Goal: Task Accomplishment & Management: Use online tool/utility

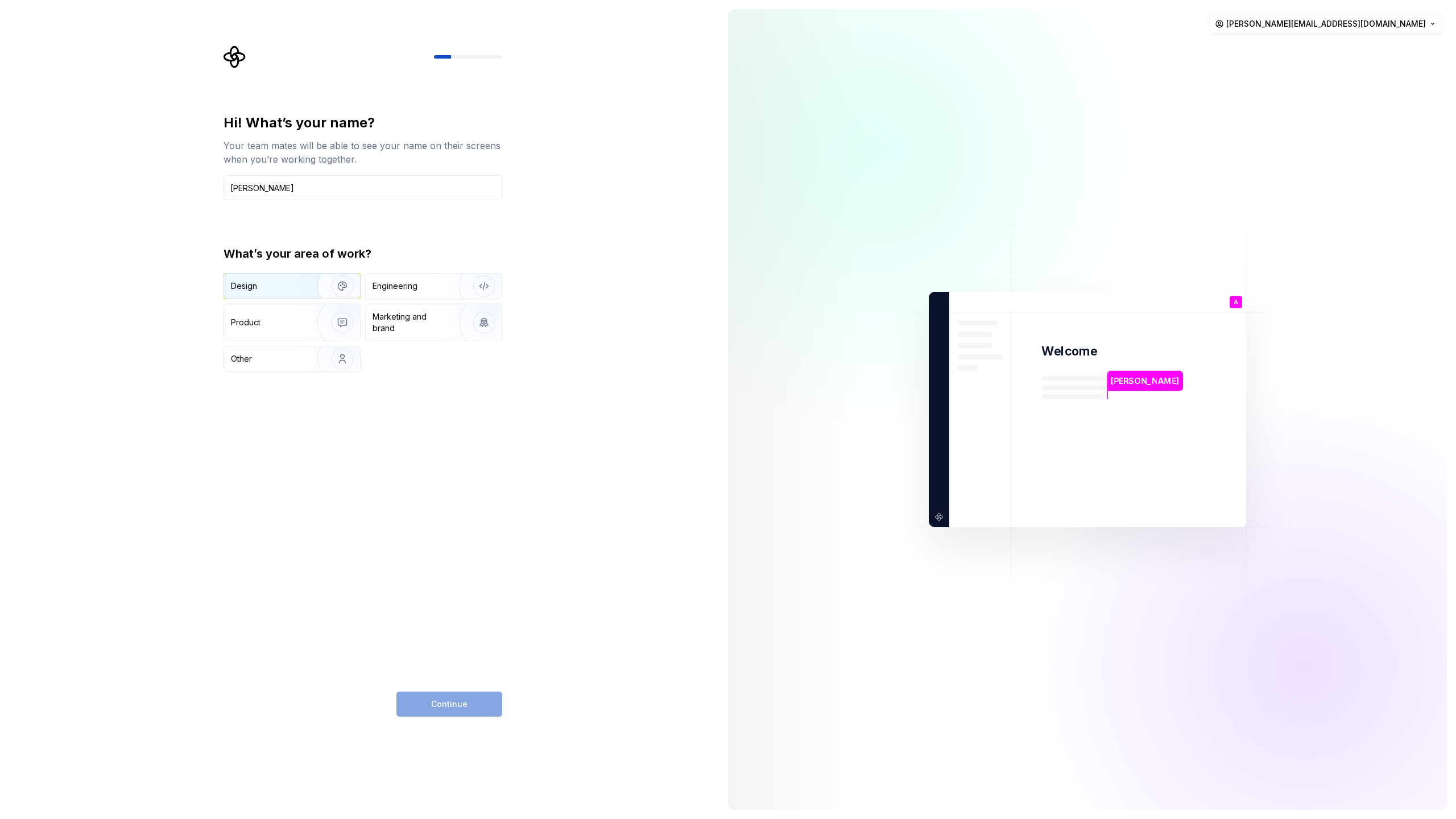
type input "[PERSON_NAME]"
click at [298, 285] on div "Design" at bounding box center [267, 286] width 72 height 11
click at [446, 704] on span "Continue" at bounding box center [450, 703] width 37 height 11
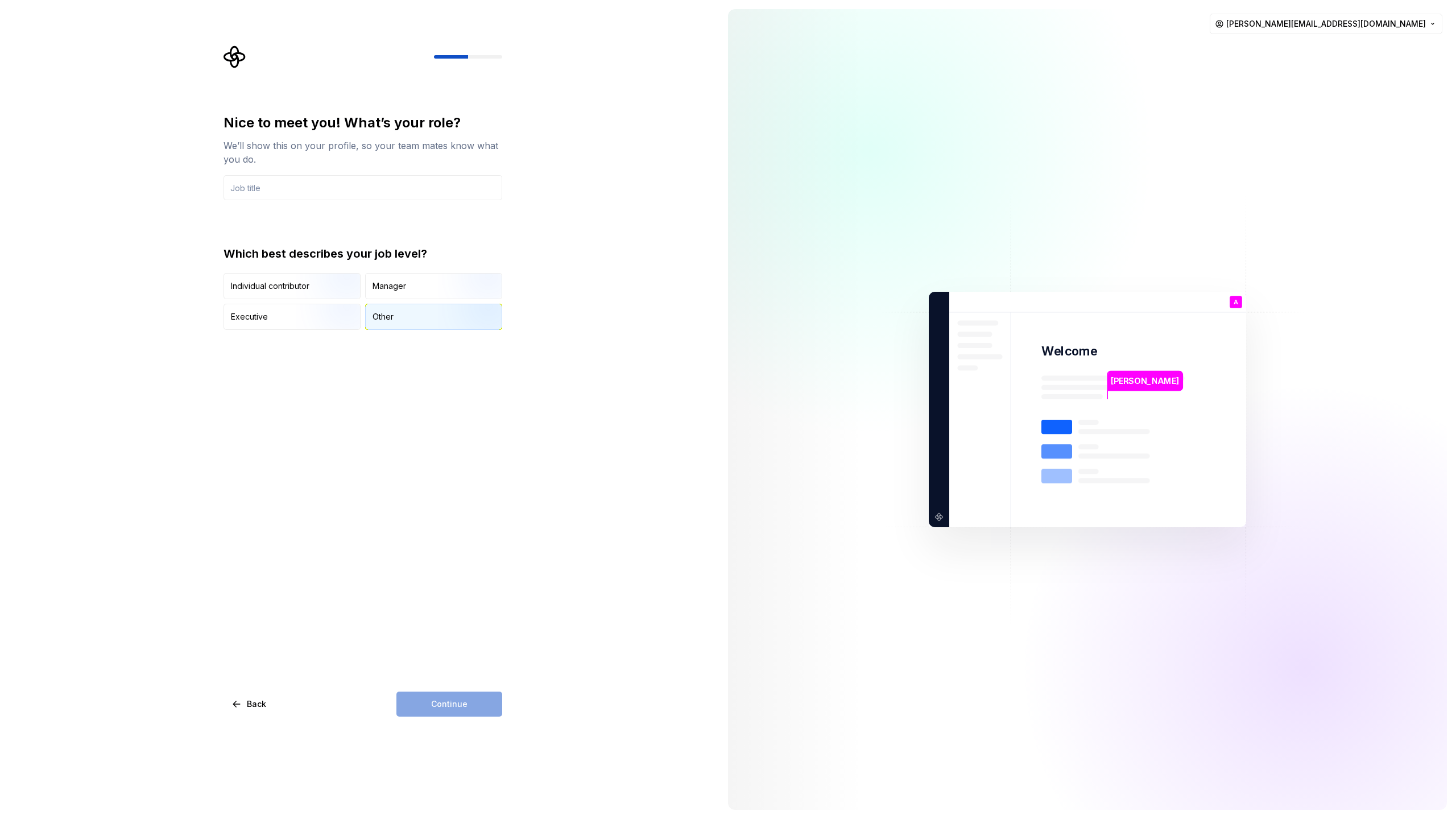
click at [406, 317] on div "Other" at bounding box center [433, 316] width 136 height 25
click at [312, 284] on img "button" at bounding box center [333, 300] width 73 height 76
click at [446, 701] on div "Continue" at bounding box center [449, 703] width 105 height 25
click at [360, 184] on input "text" at bounding box center [363, 187] width 278 height 25
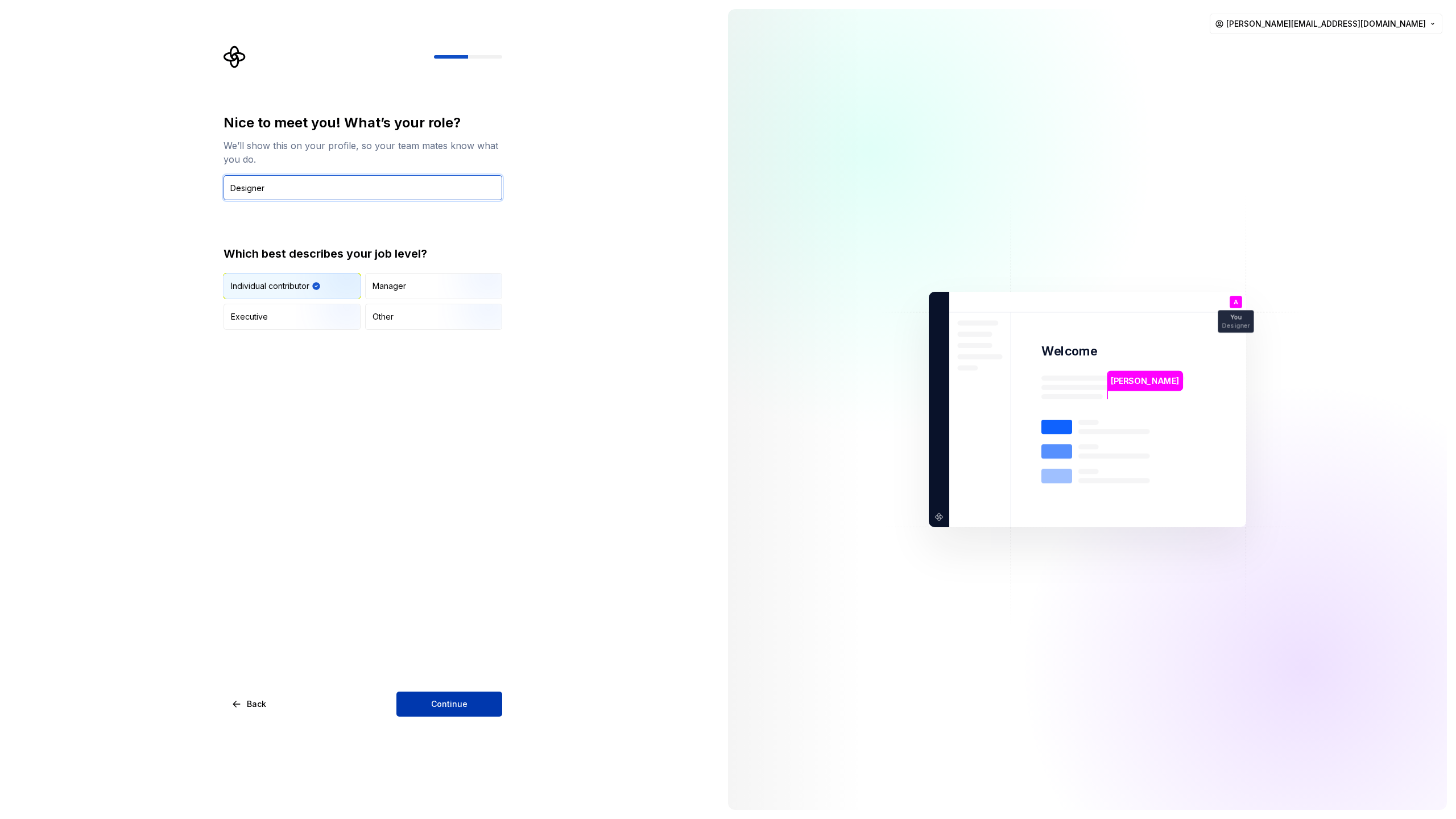
type input "Designer"
click at [437, 705] on span "Continue" at bounding box center [450, 703] width 37 height 11
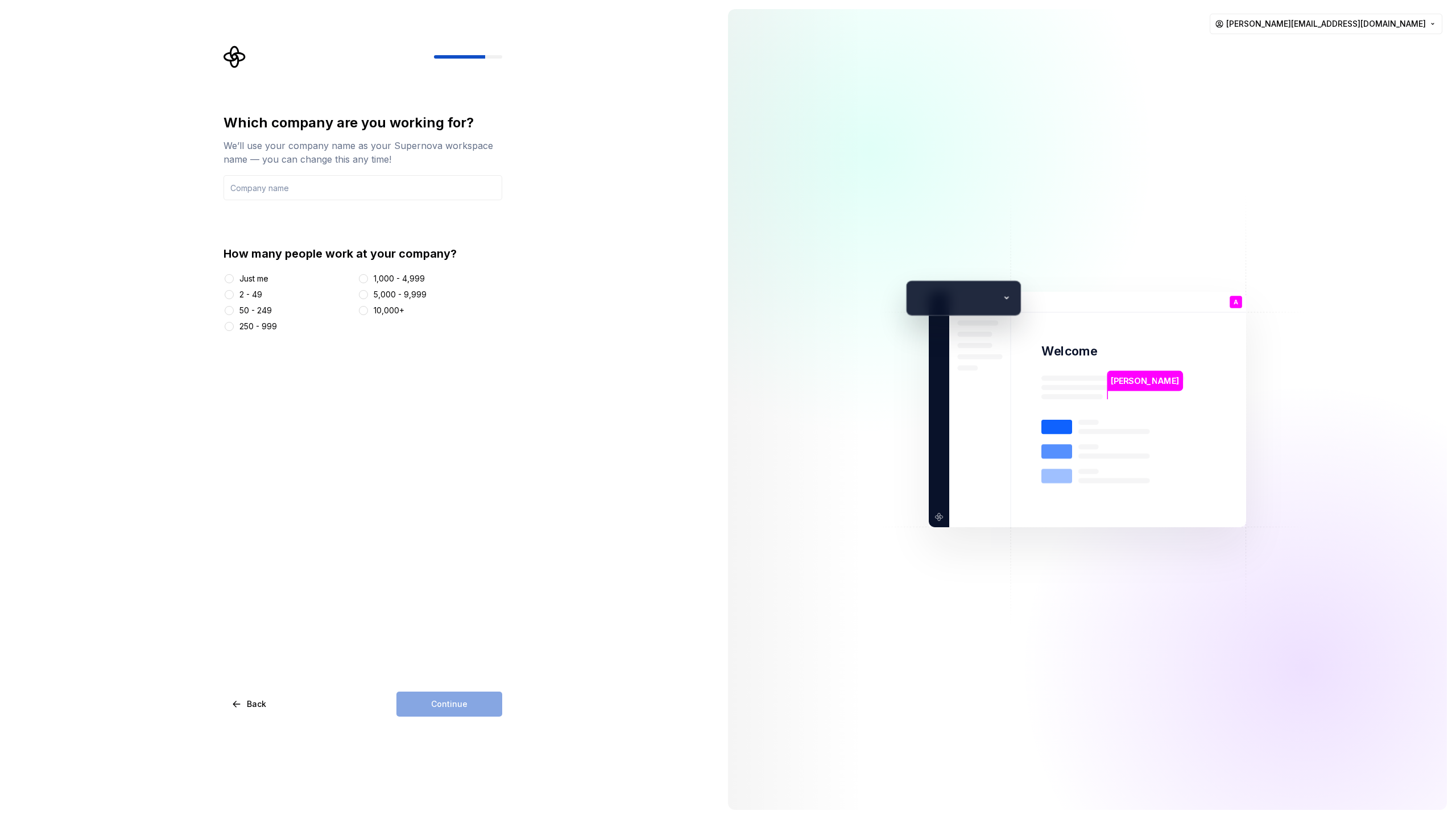
click at [260, 327] on div "250 - 999" at bounding box center [258, 326] width 38 height 11
click at [234, 327] on button "250 - 999" at bounding box center [228, 326] width 9 height 9
click at [404, 275] on div "1,000 - 4,999" at bounding box center [399, 278] width 51 height 11
click at [368, 275] on button "1,000 - 4,999" at bounding box center [363, 278] width 9 height 9
click at [329, 181] on input "text" at bounding box center [363, 187] width 278 height 25
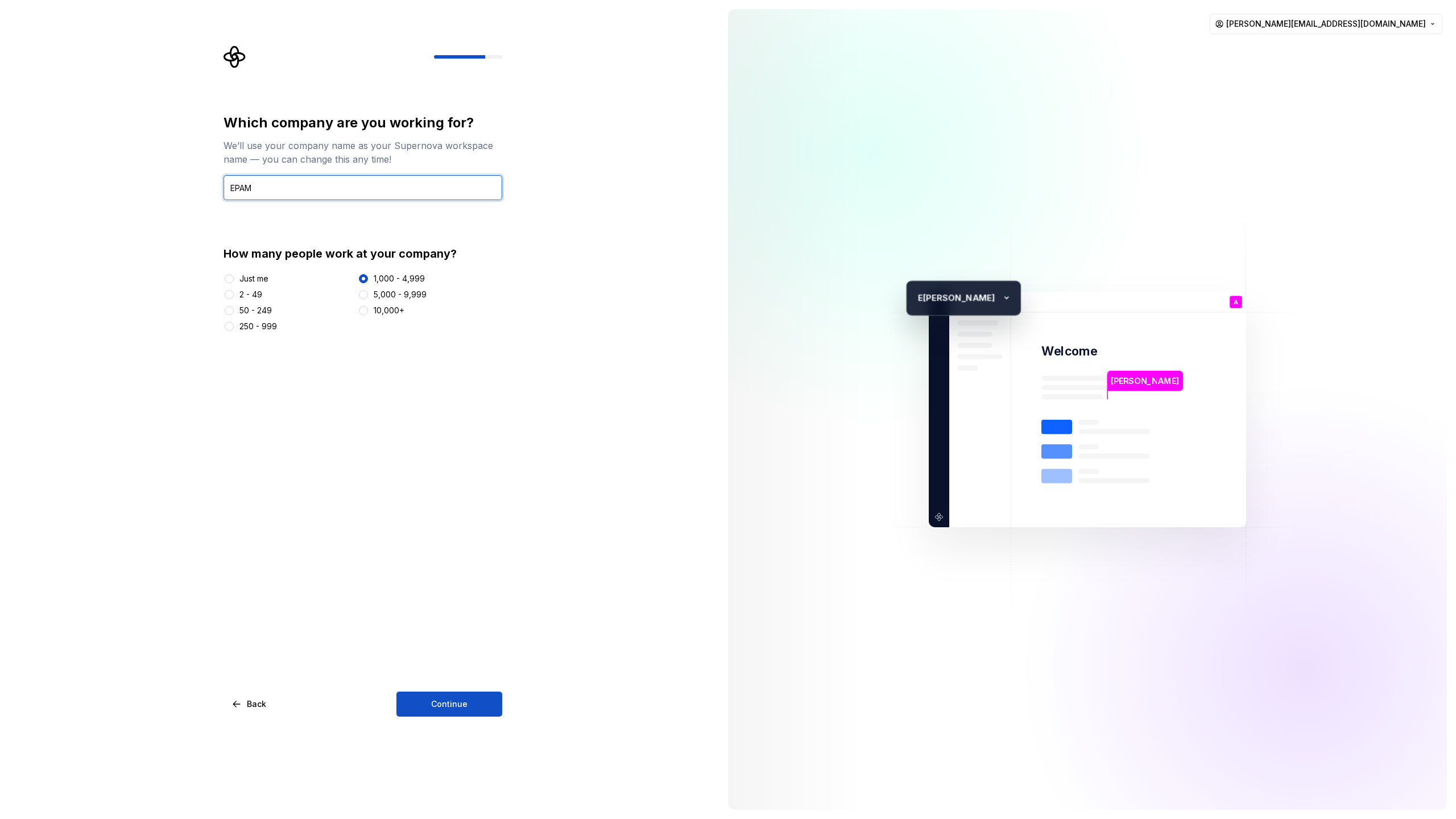
type input "EPAM"
click at [385, 292] on div "5,000 - 9,999" at bounding box center [400, 294] width 53 height 11
click at [368, 292] on button "5,000 - 9,999" at bounding box center [363, 294] width 9 height 9
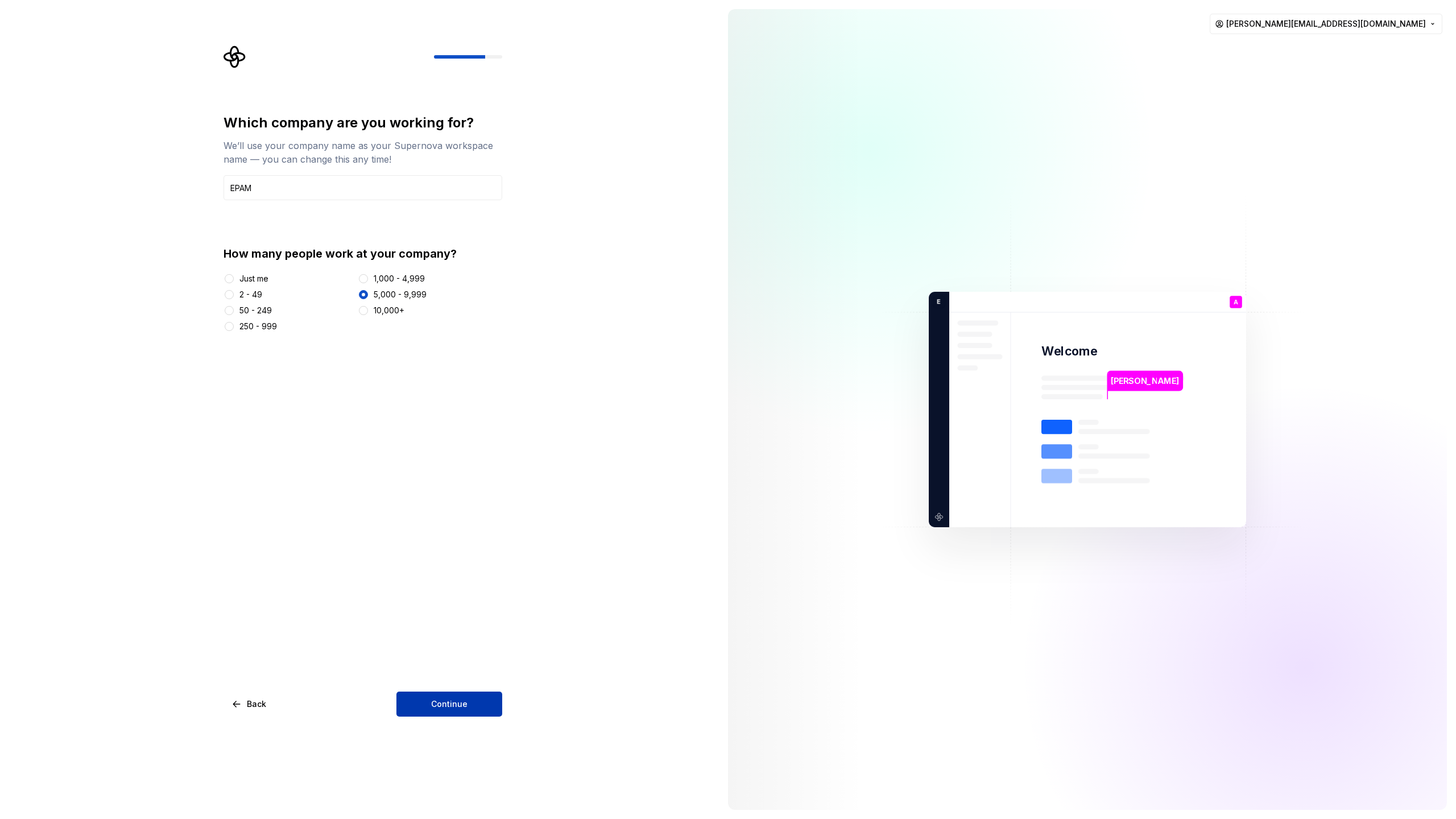
click at [445, 705] on span "Continue" at bounding box center [450, 703] width 37 height 11
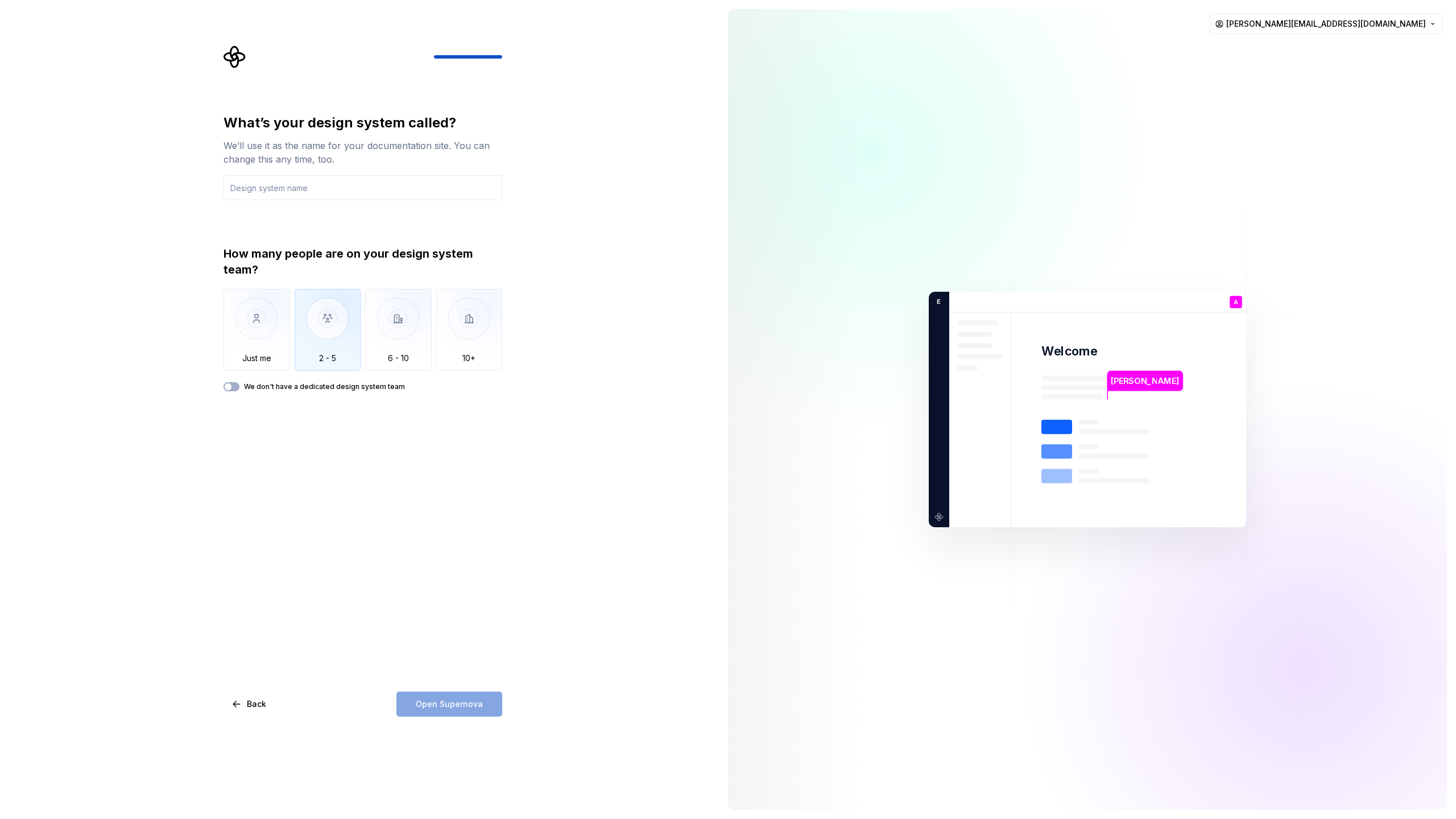
click at [333, 343] on img "button" at bounding box center [328, 326] width 66 height 76
click at [379, 187] on input "text" at bounding box center [363, 187] width 278 height 25
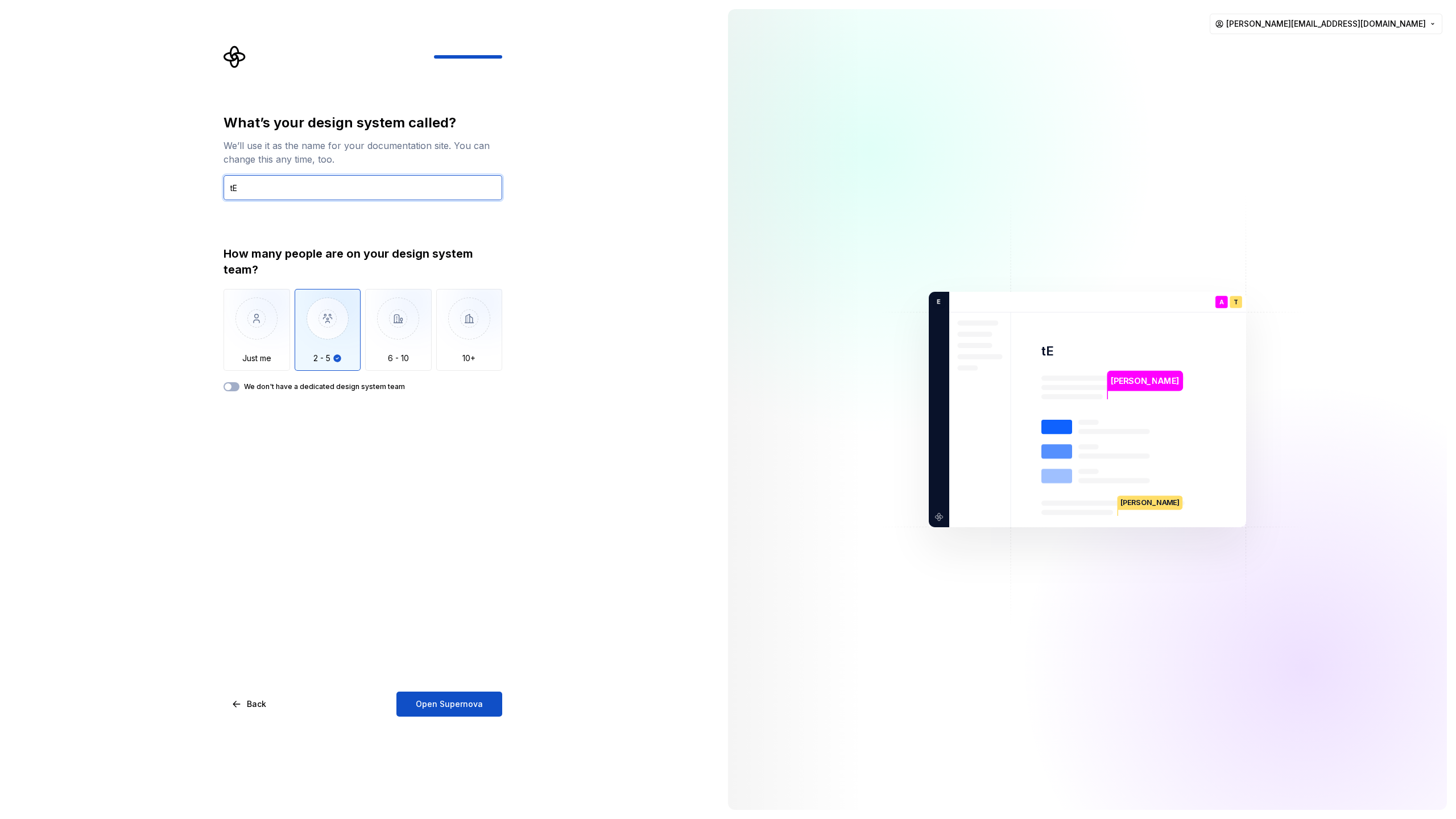
type input "t"
type input "Test"
click at [454, 708] on span "Open Supernova" at bounding box center [449, 703] width 67 height 11
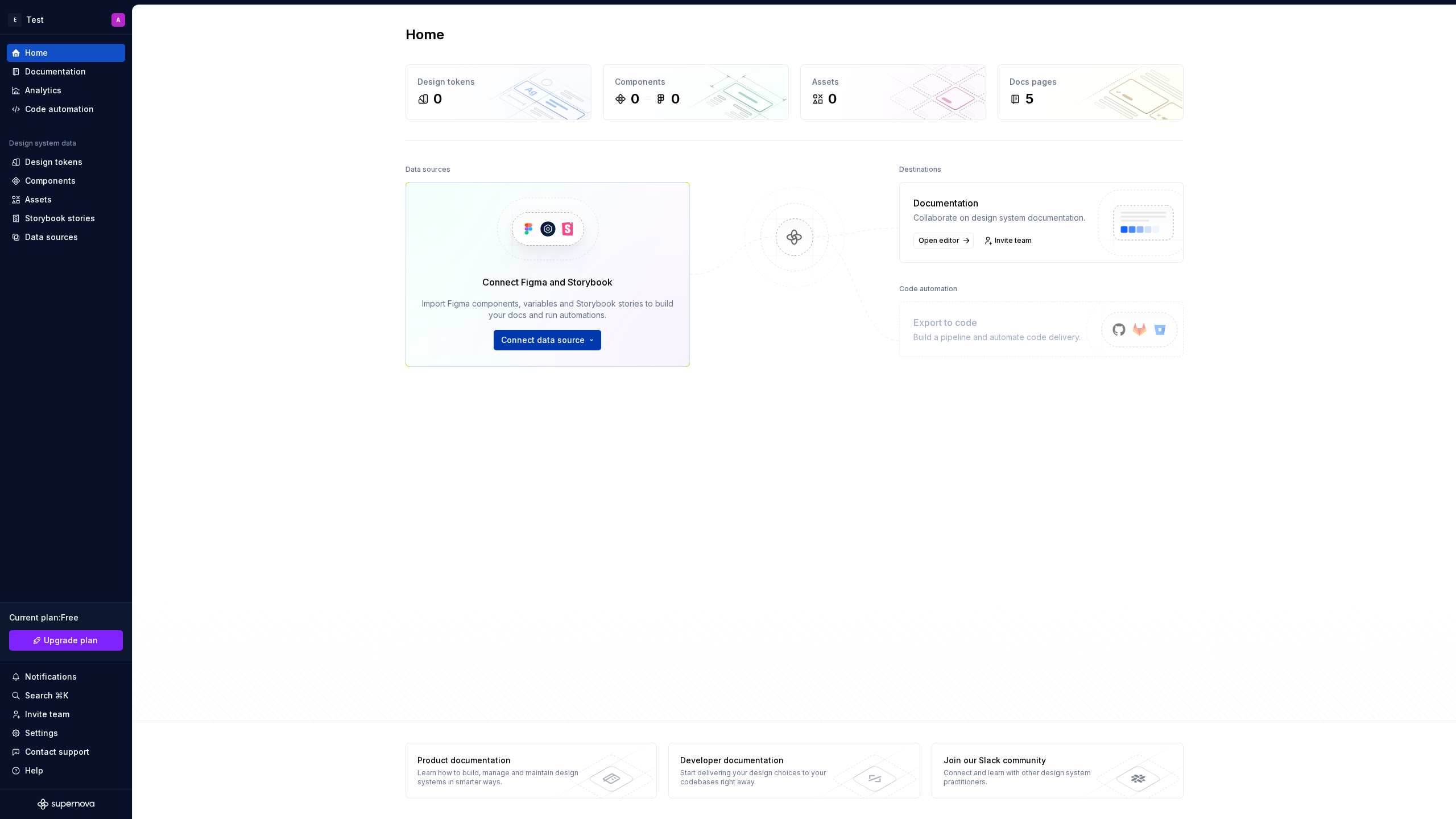
click at [563, 346] on html "E Test A Home Documentation Analytics Code automation Design system data Design…" at bounding box center [728, 410] width 1456 height 819
click at [602, 374] on div "Import styles, components and icons." at bounding box center [582, 375] width 130 height 9
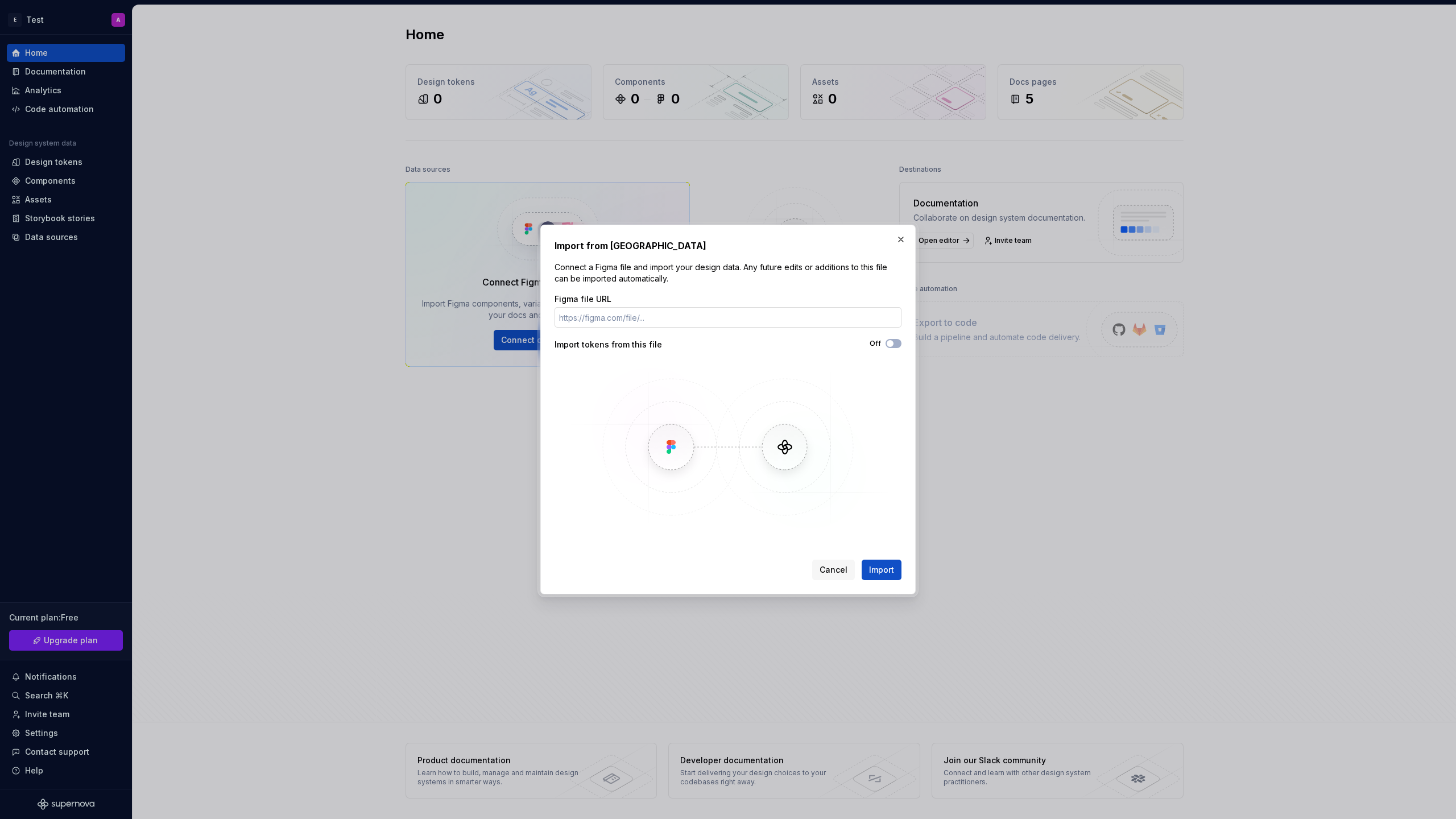
click at [769, 313] on input "Figma file URL" at bounding box center [727, 317] width 347 height 20
paste input "spray-tone-sorbet-middle"
paste input "https://www.figma.com/design/kwbR233oxzoExMb99KaLF2/Workshop-8---EPAM-HS?node-i…"
type input "https://www.figma.com/design/kwbR233oxzoExMb99KaLF2/Workshop-8---EPAM-HS?node-i…"
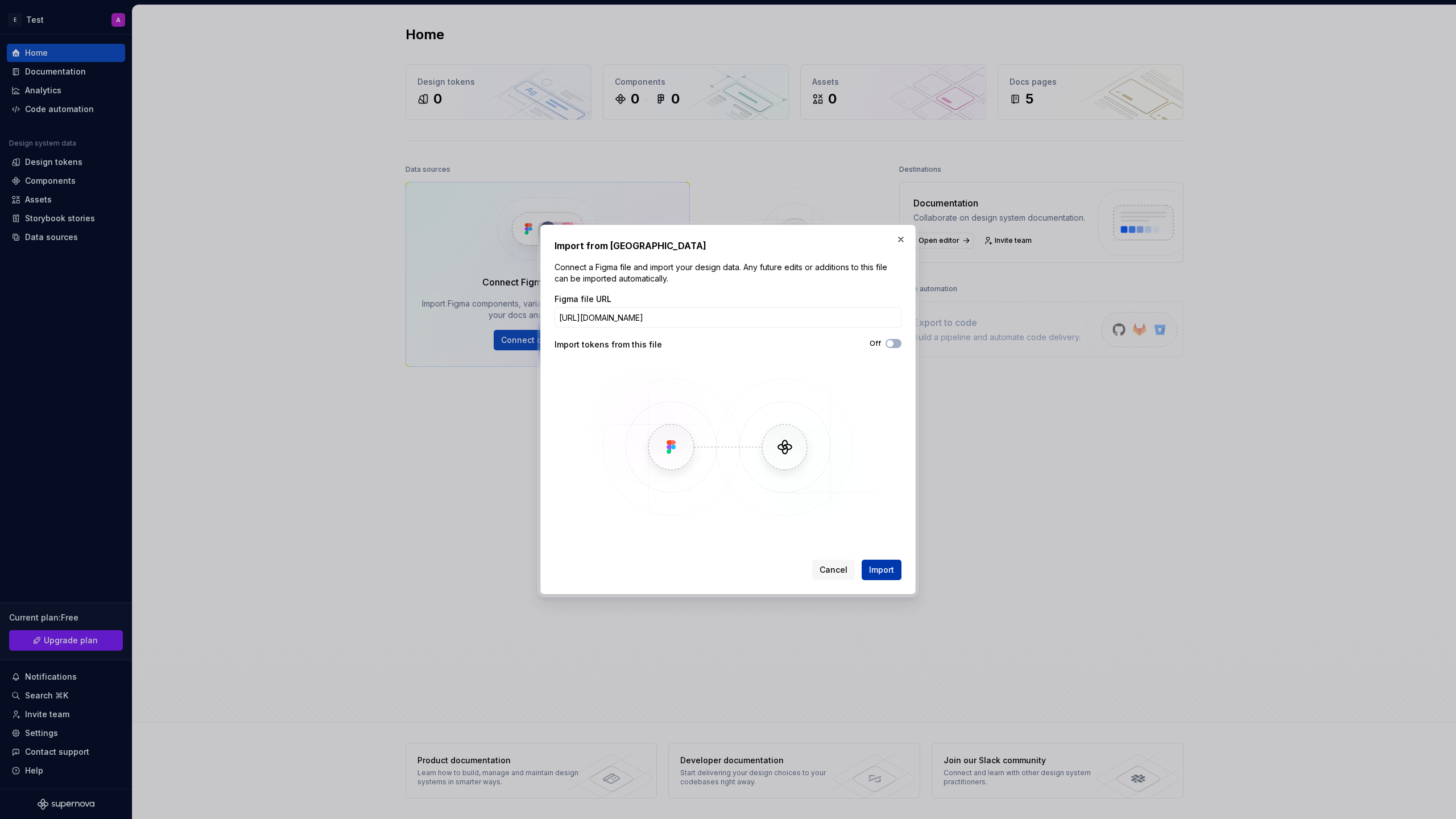
click at [886, 572] on span "Import" at bounding box center [881, 570] width 25 height 11
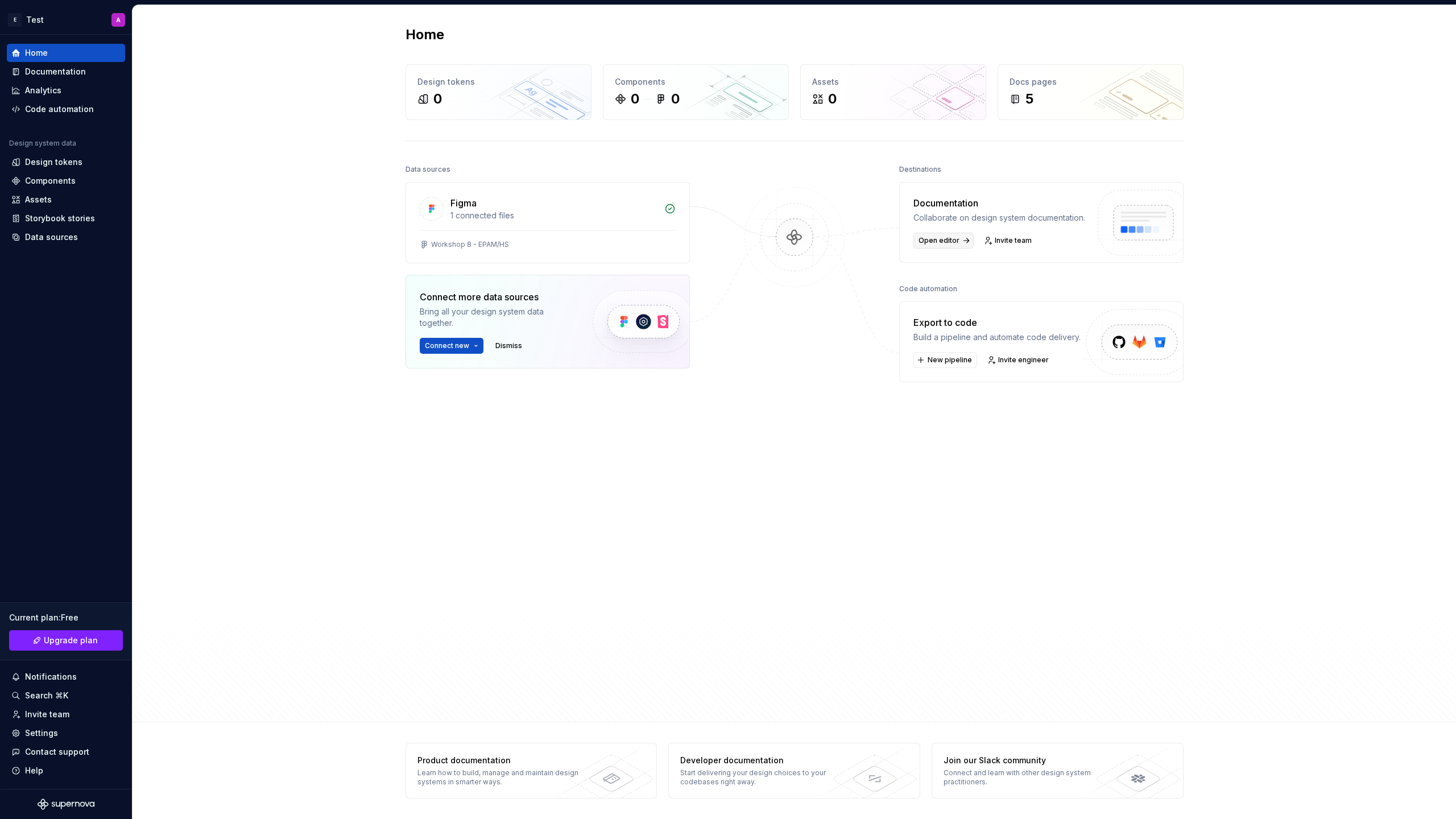
click at [953, 245] on span "Open editor" at bounding box center [939, 240] width 41 height 9
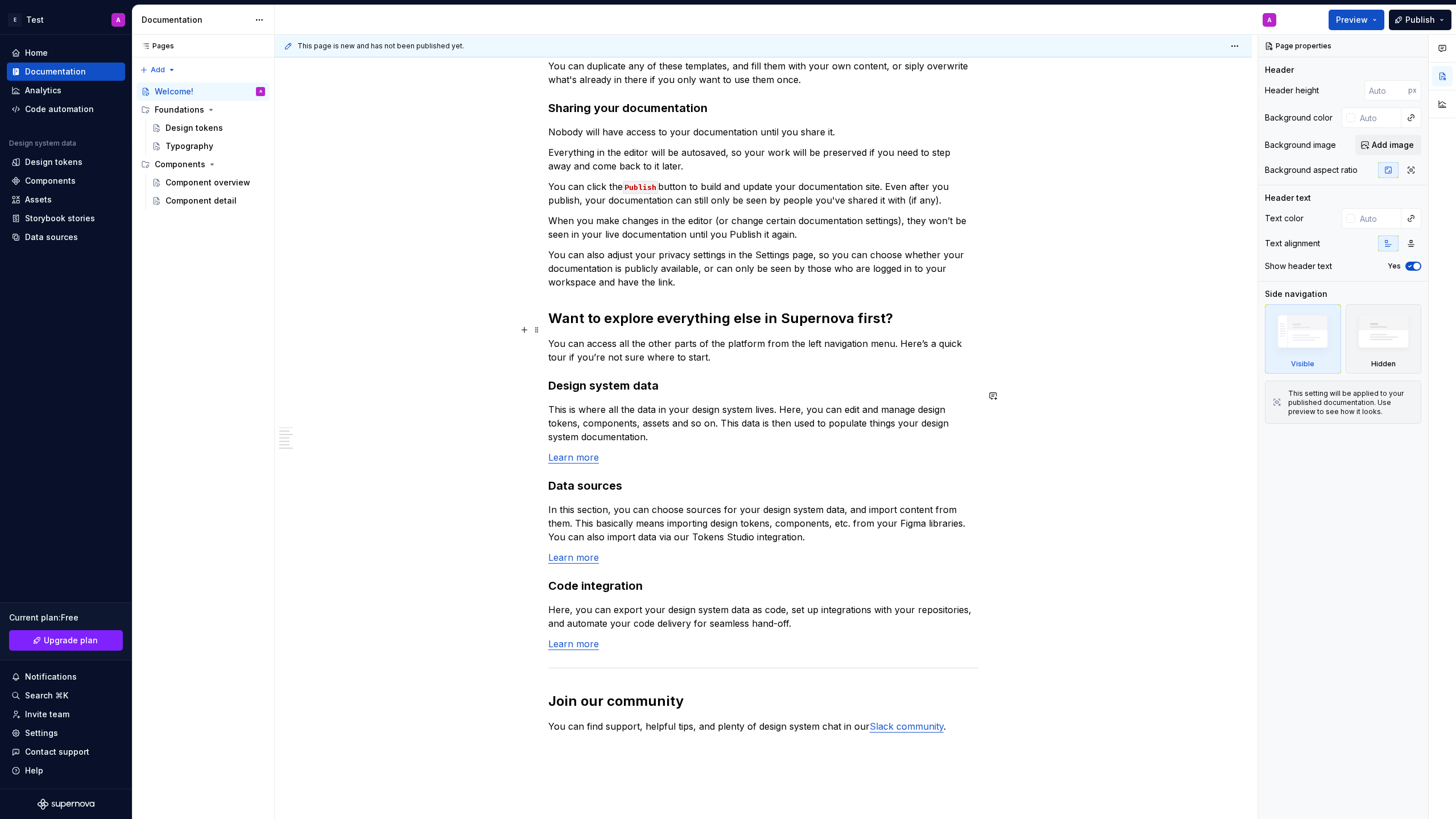
scroll to position [321, 0]
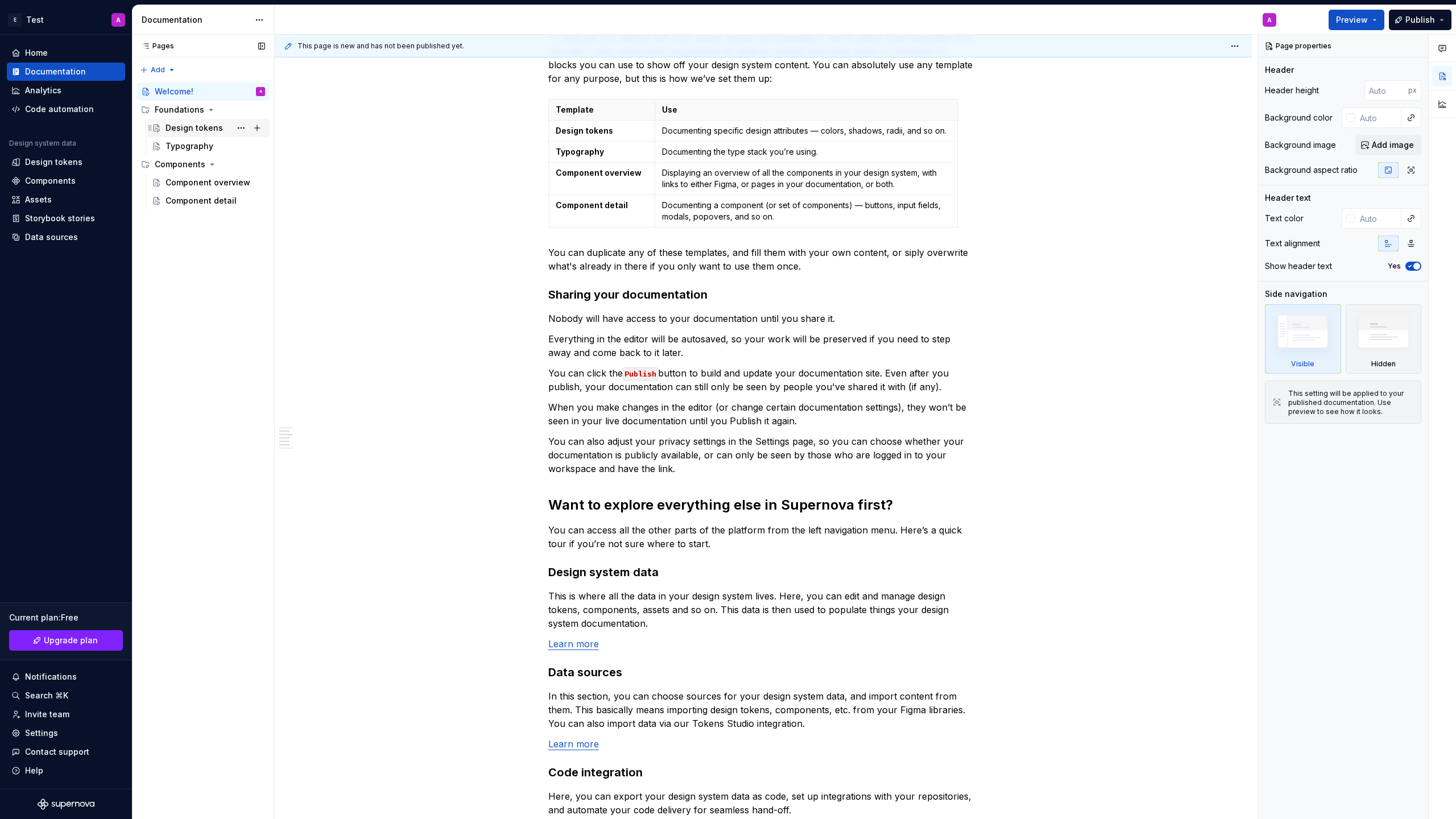
click at [191, 127] on div "Design tokens" at bounding box center [194, 128] width 57 height 11
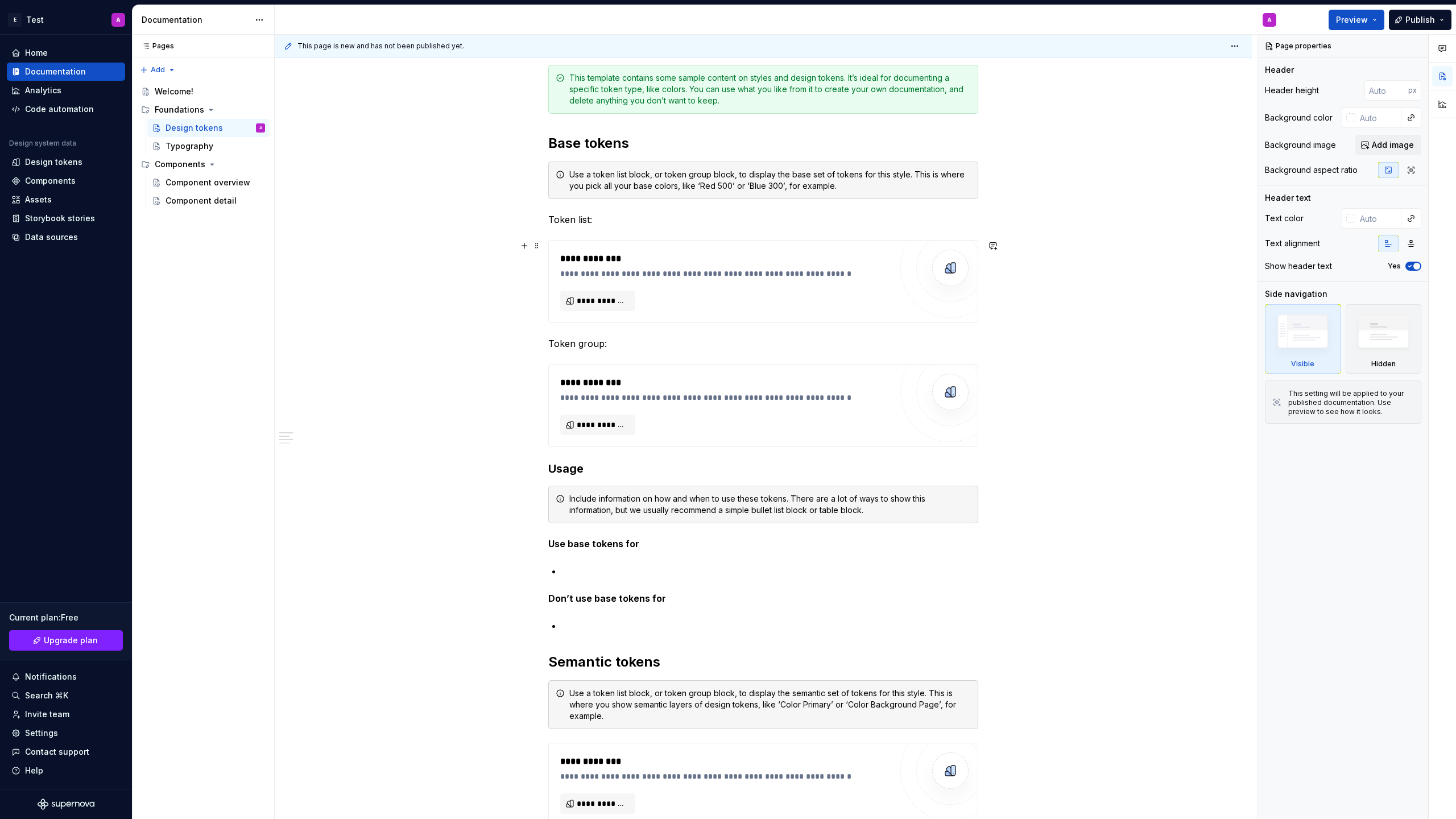
scroll to position [170, 0]
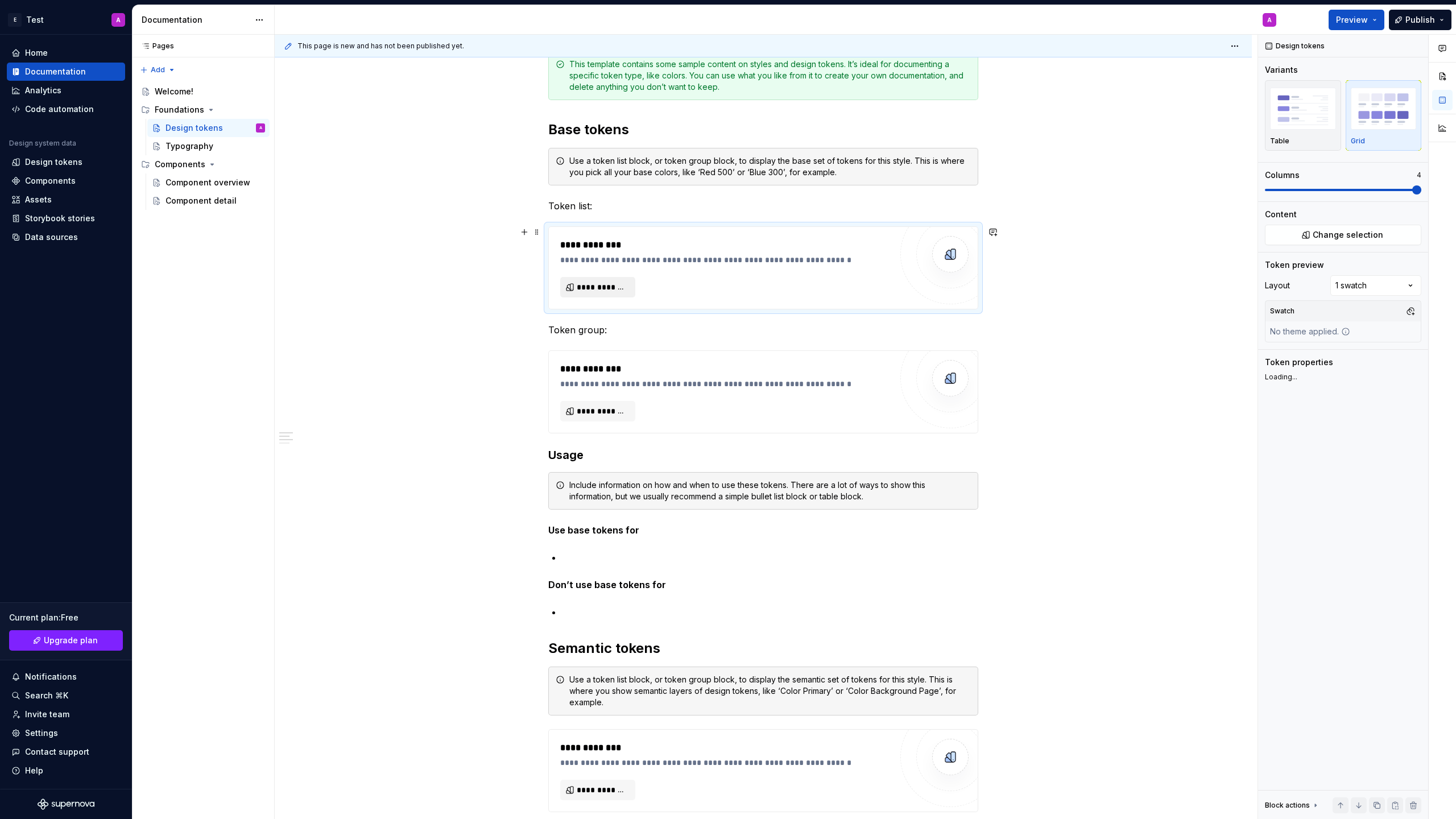
click at [603, 285] on span "**********" at bounding box center [602, 287] width 51 height 11
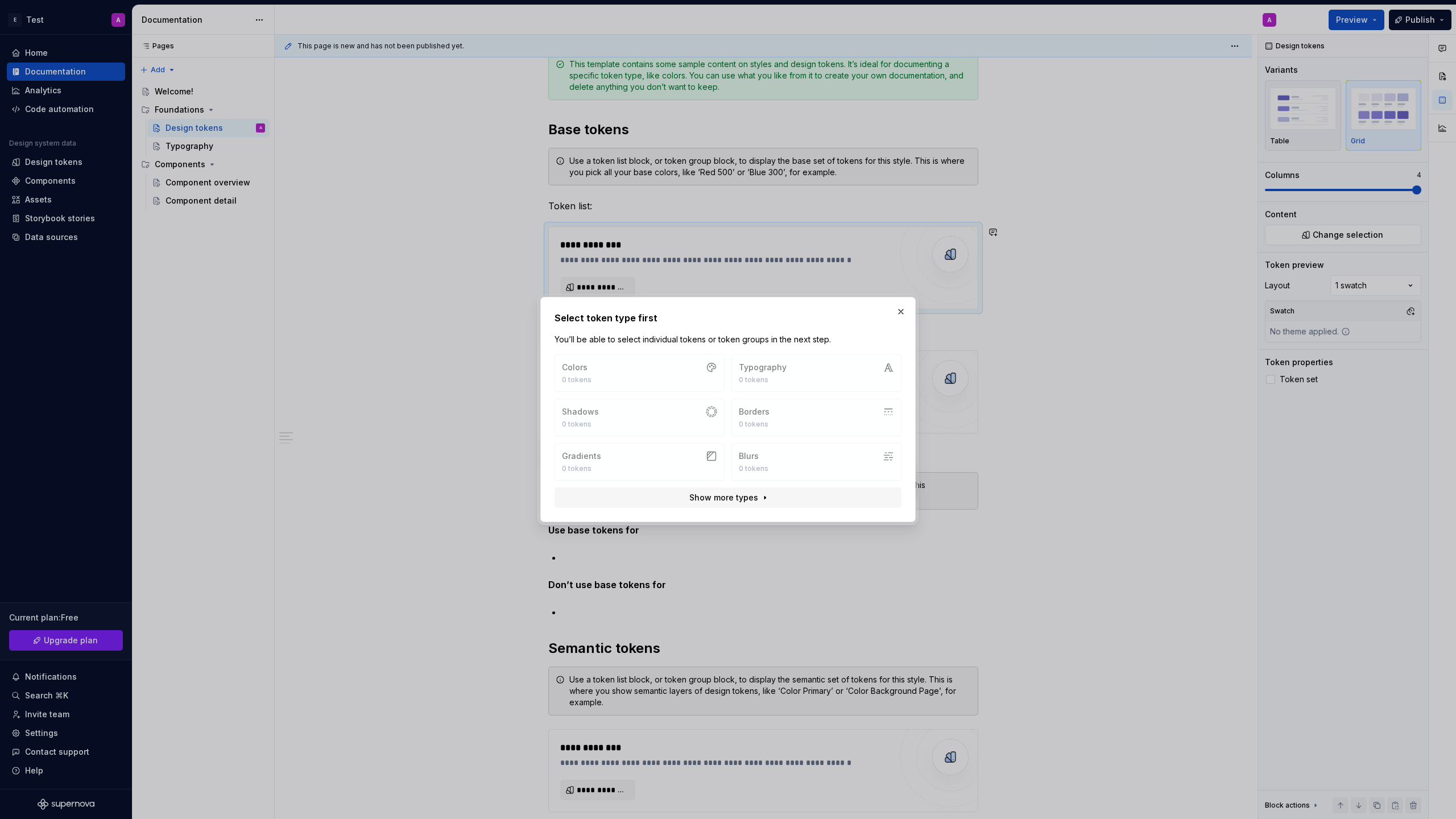
click at [650, 374] on div "Colors 0 tokens Typography 0 tokens Shadows 0 tokens Borders 0 tokens Gradients…" at bounding box center [727, 417] width 347 height 126
click at [732, 492] on span "Show more types" at bounding box center [724, 497] width 69 height 11
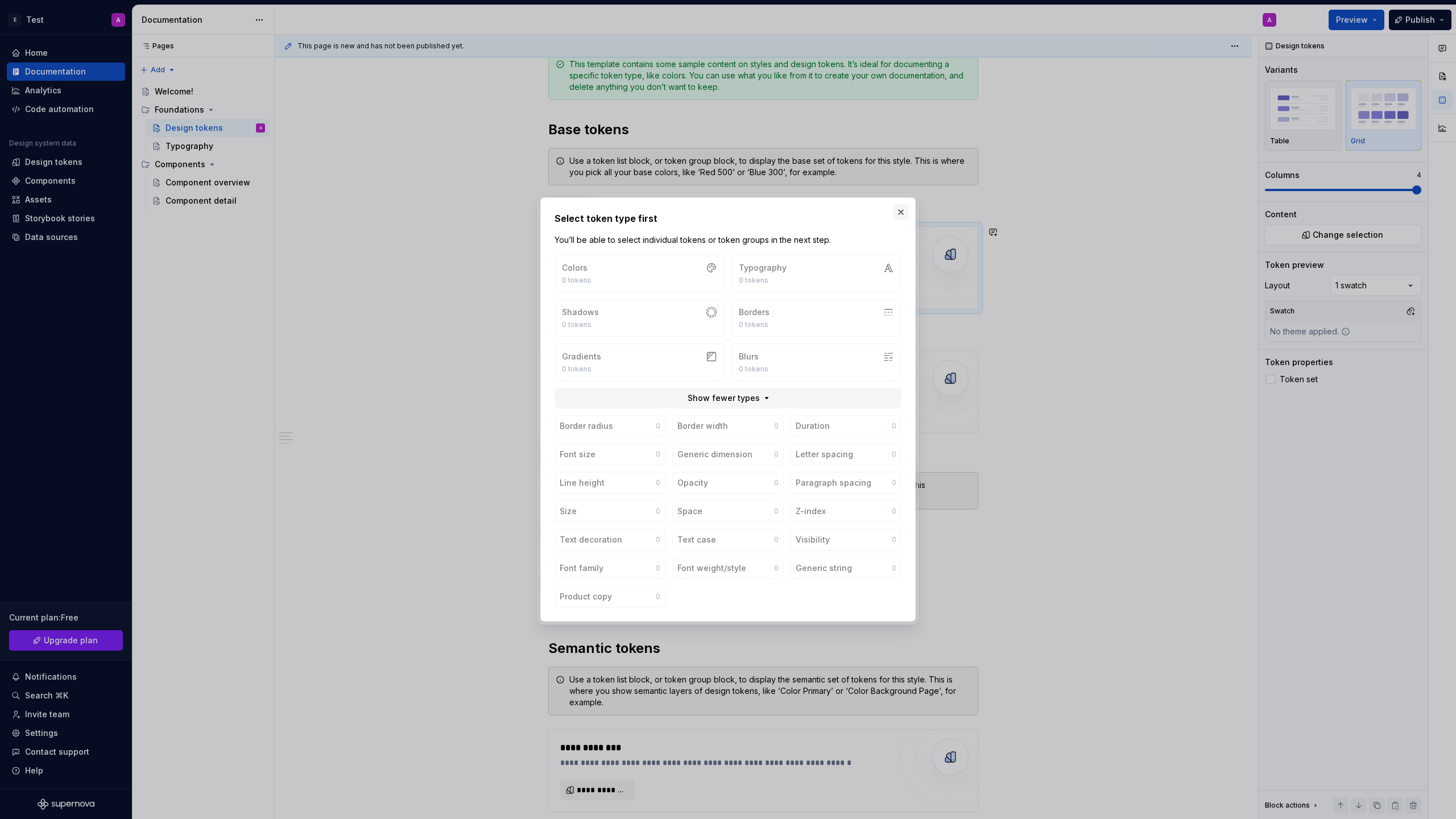
click at [902, 212] on button "button" at bounding box center [901, 212] width 16 height 16
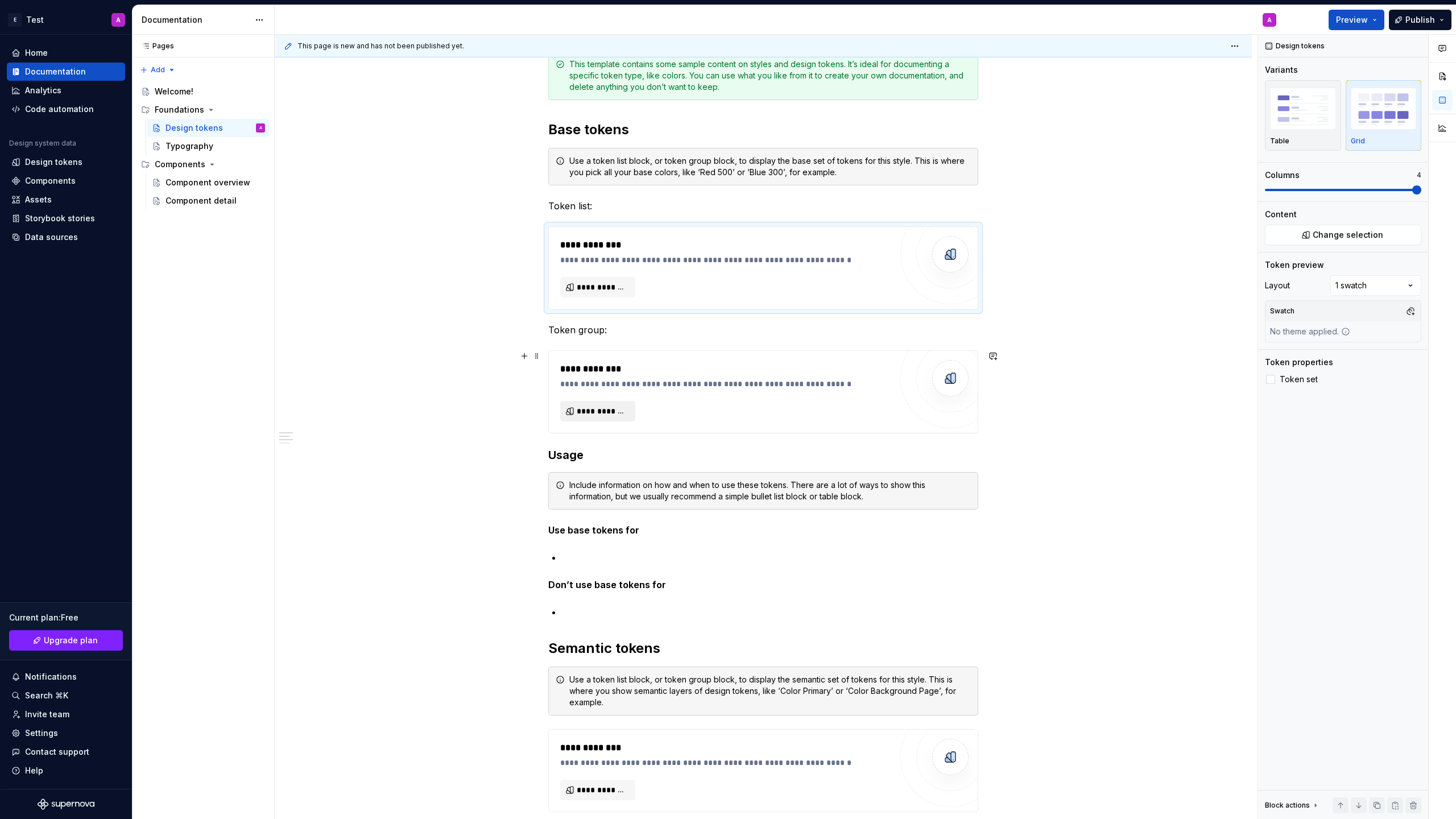
click at [598, 407] on span "**********" at bounding box center [602, 411] width 51 height 11
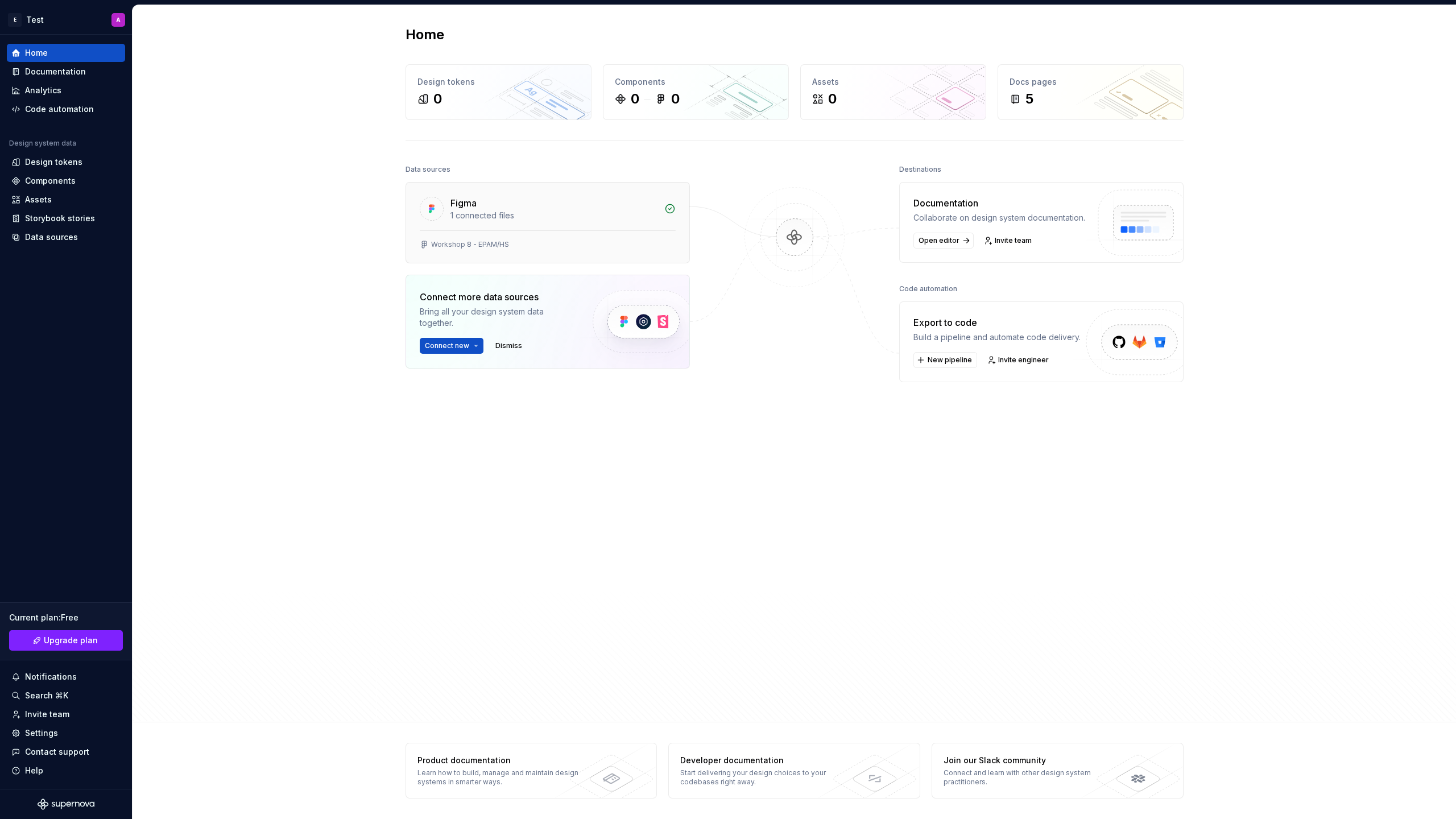
click at [615, 201] on div "Figma" at bounding box center [554, 203] width 207 height 14
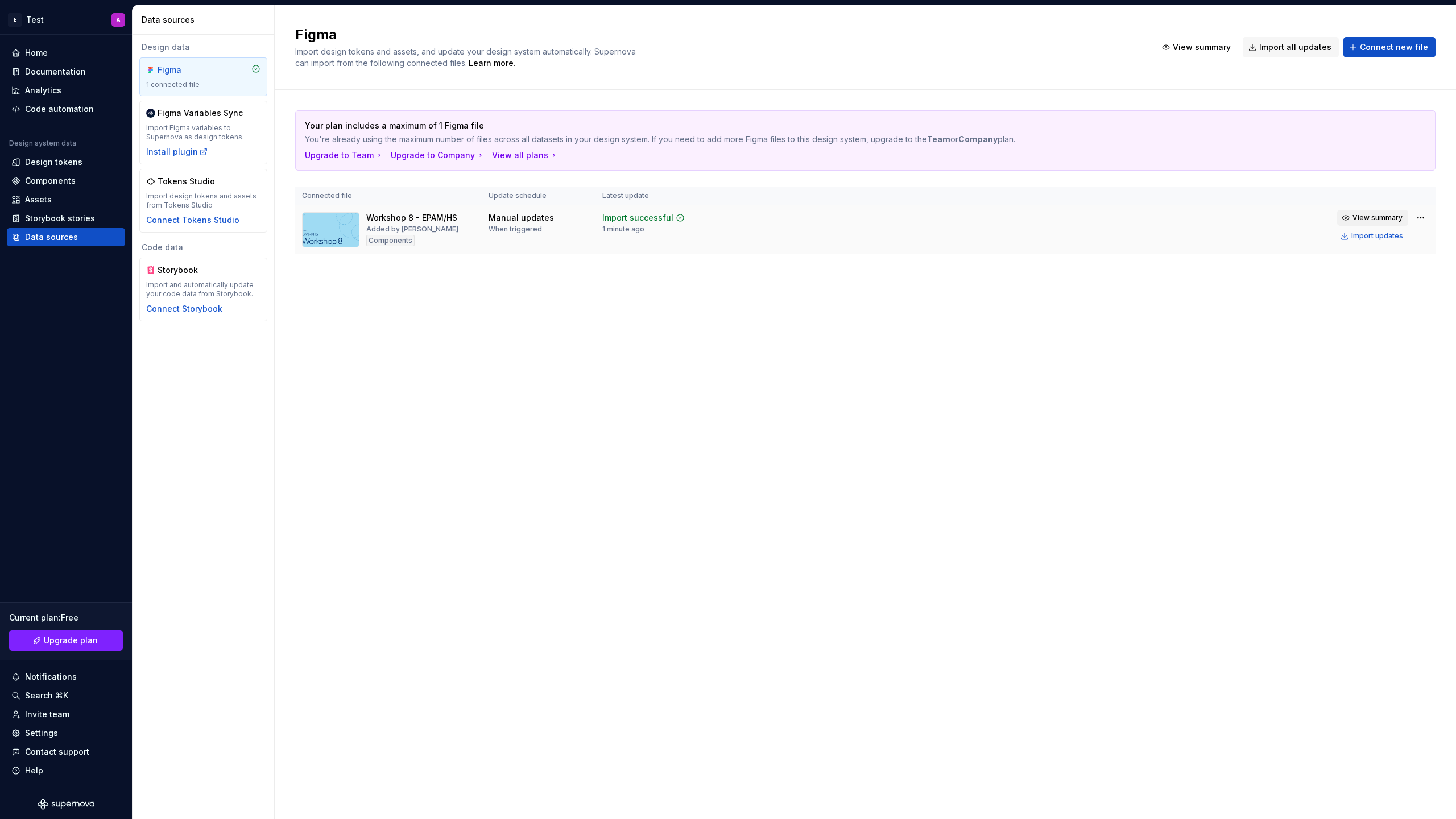
click at [1361, 220] on span "View summary" at bounding box center [1378, 218] width 50 height 9
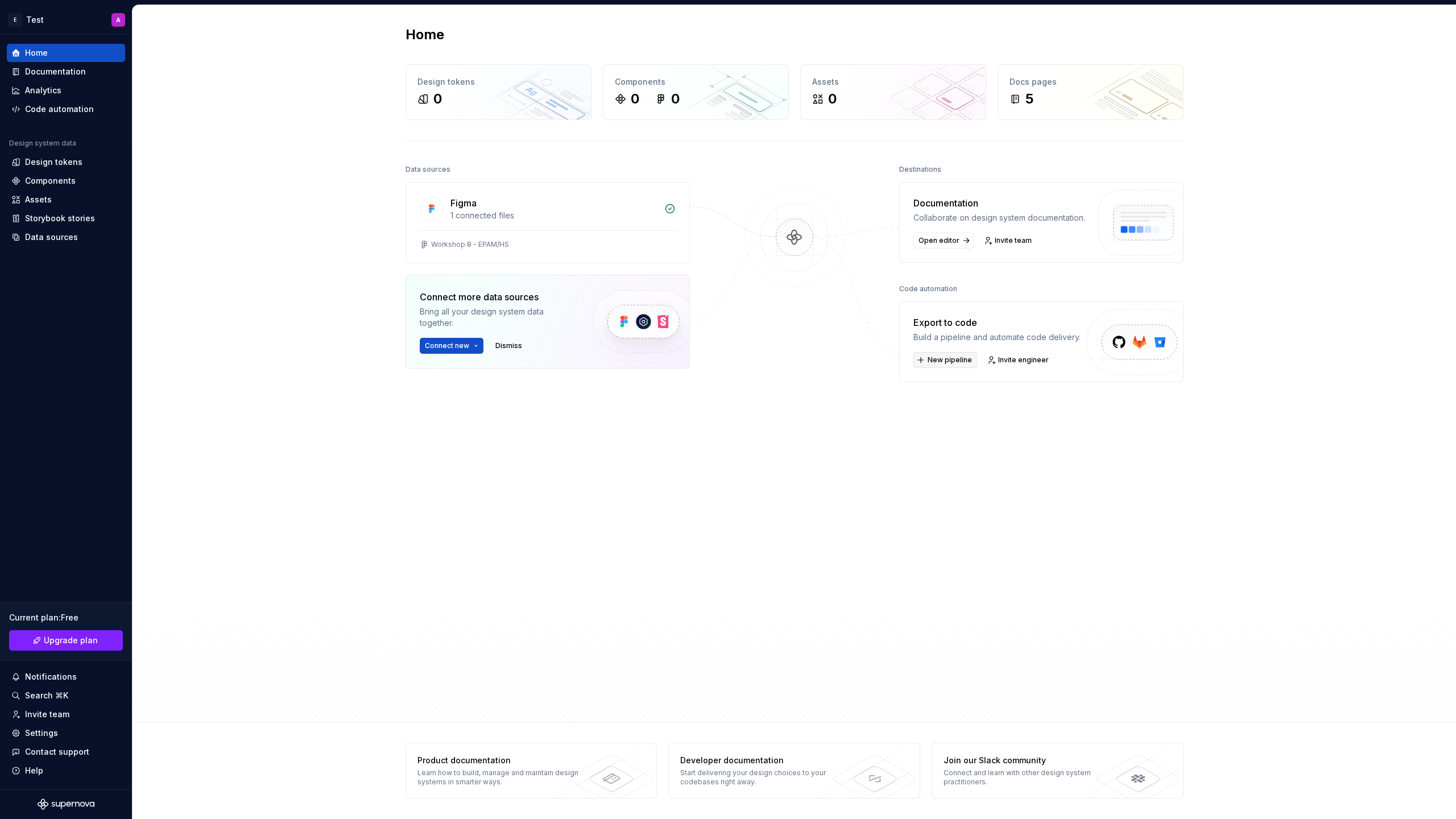
click at [952, 364] on span "New pipeline" at bounding box center [950, 359] width 45 height 9
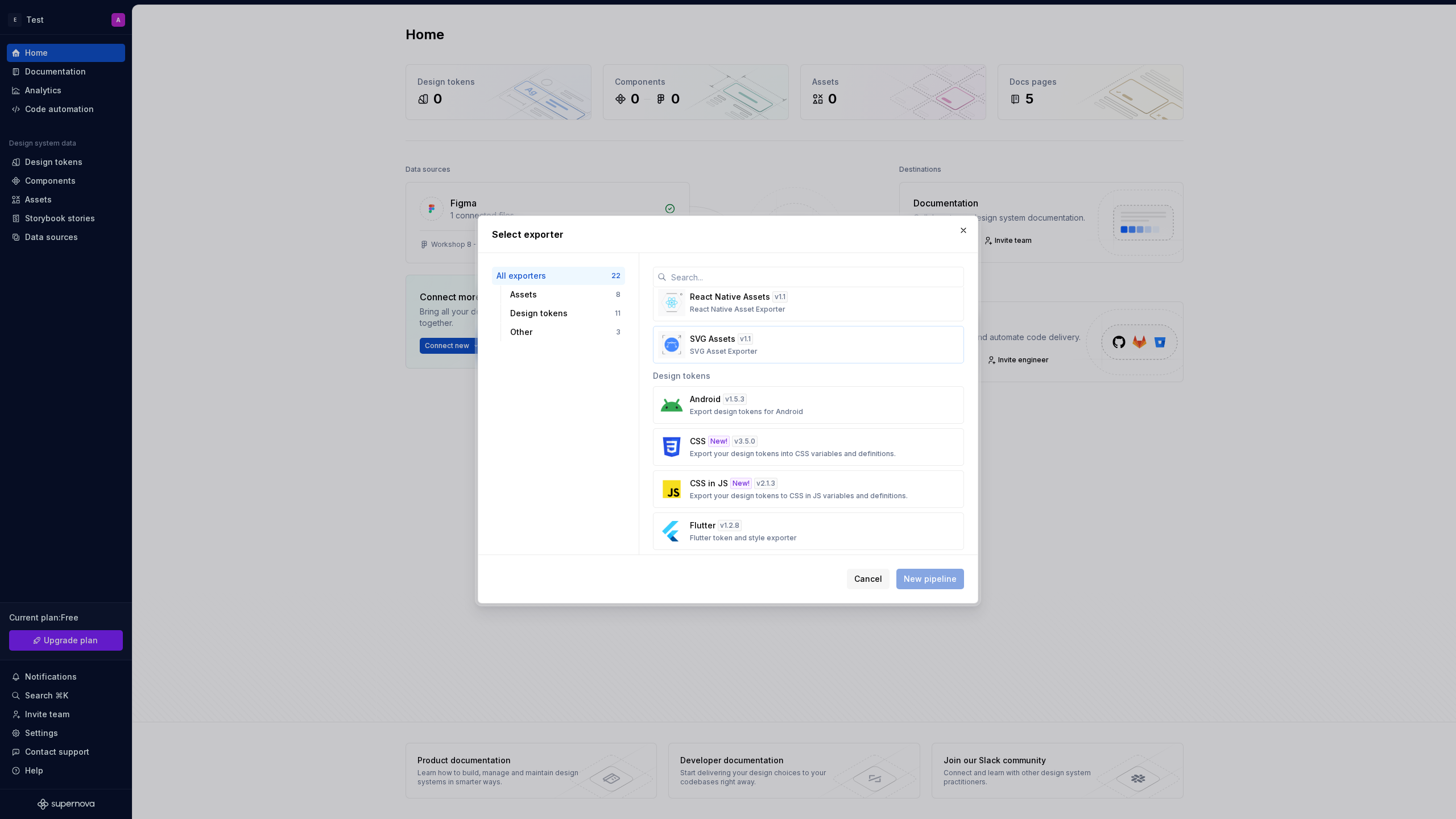
scroll to position [280, 0]
click at [553, 312] on div "Design tokens" at bounding box center [562, 313] width 105 height 11
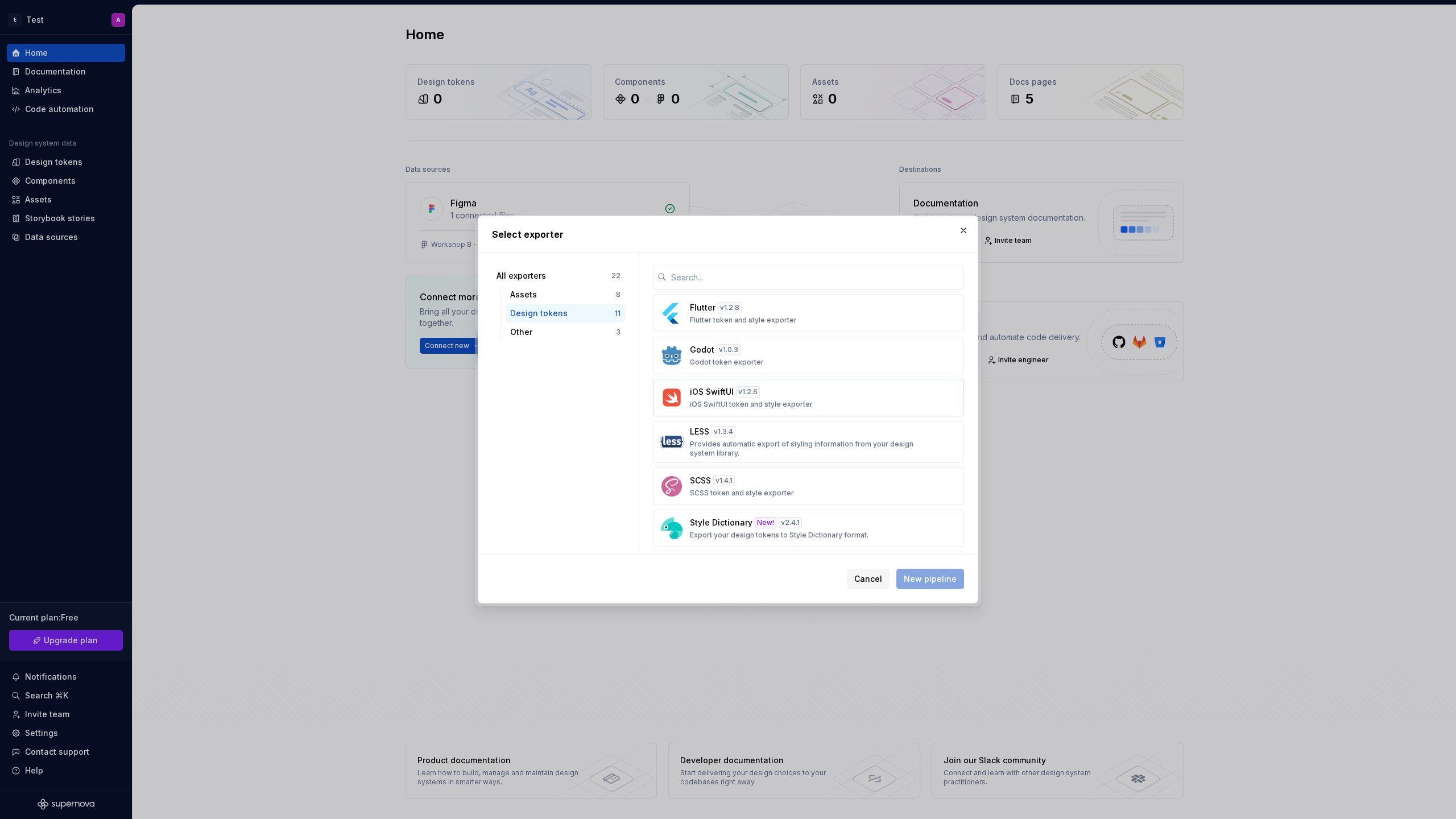
scroll to position [214, 0]
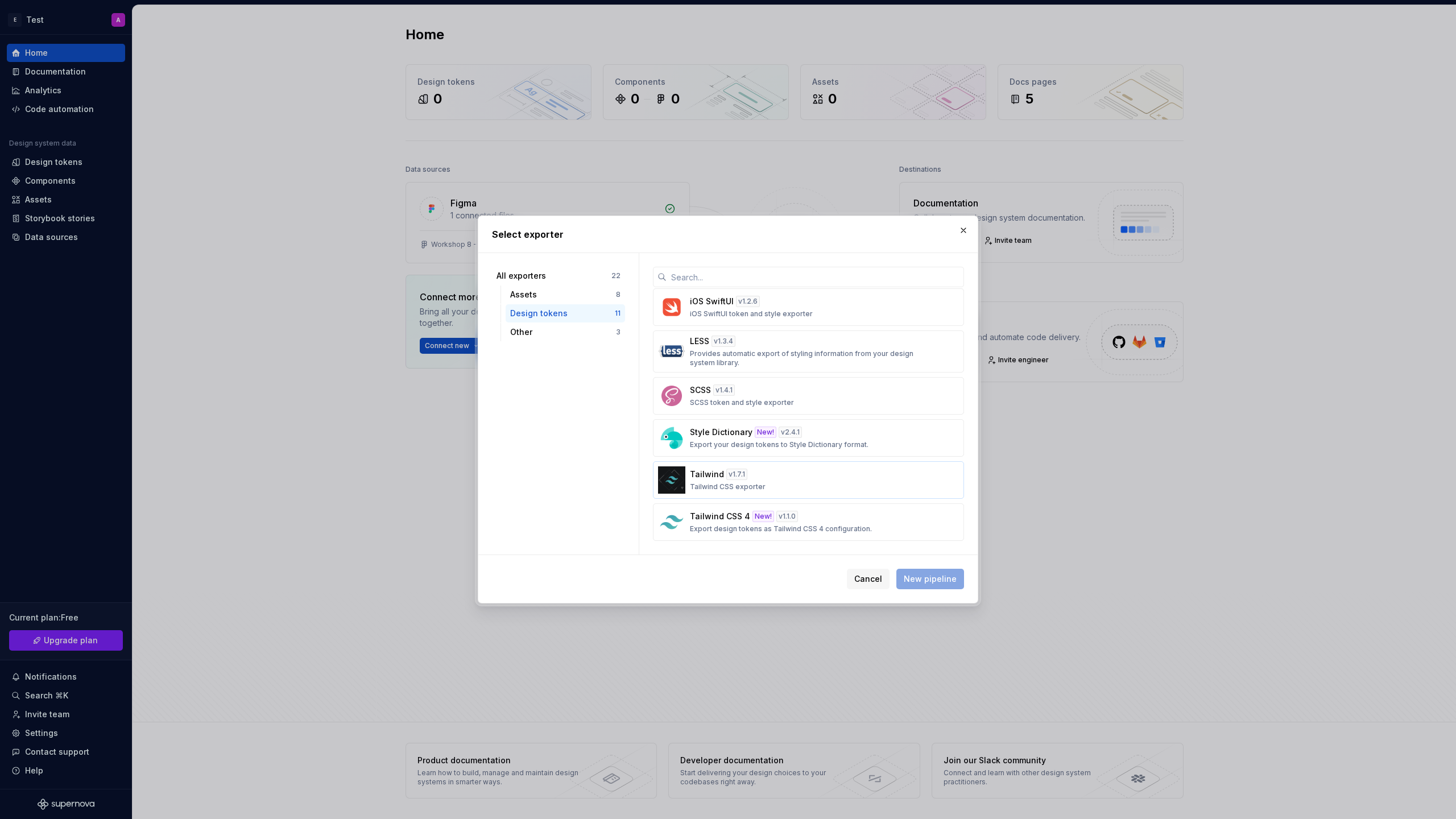
click at [827, 480] on div "Tailwind v 1.7.1 Tailwind CSS exporter" at bounding box center [805, 480] width 230 height 23
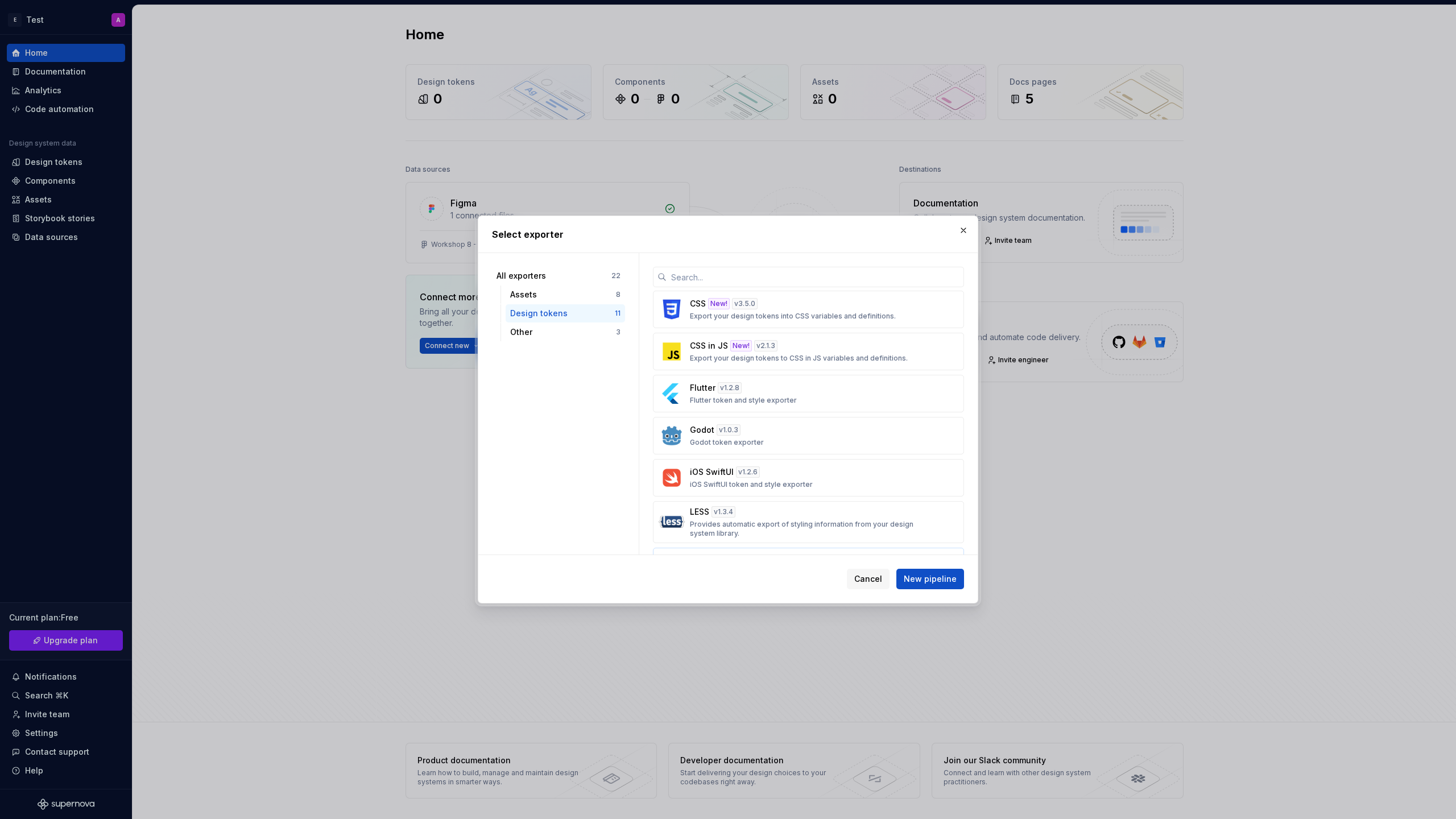
scroll to position [0, 0]
click at [834, 359] on p "Export your design tokens into CSS variables and definitions." at bounding box center [793, 359] width 206 height 9
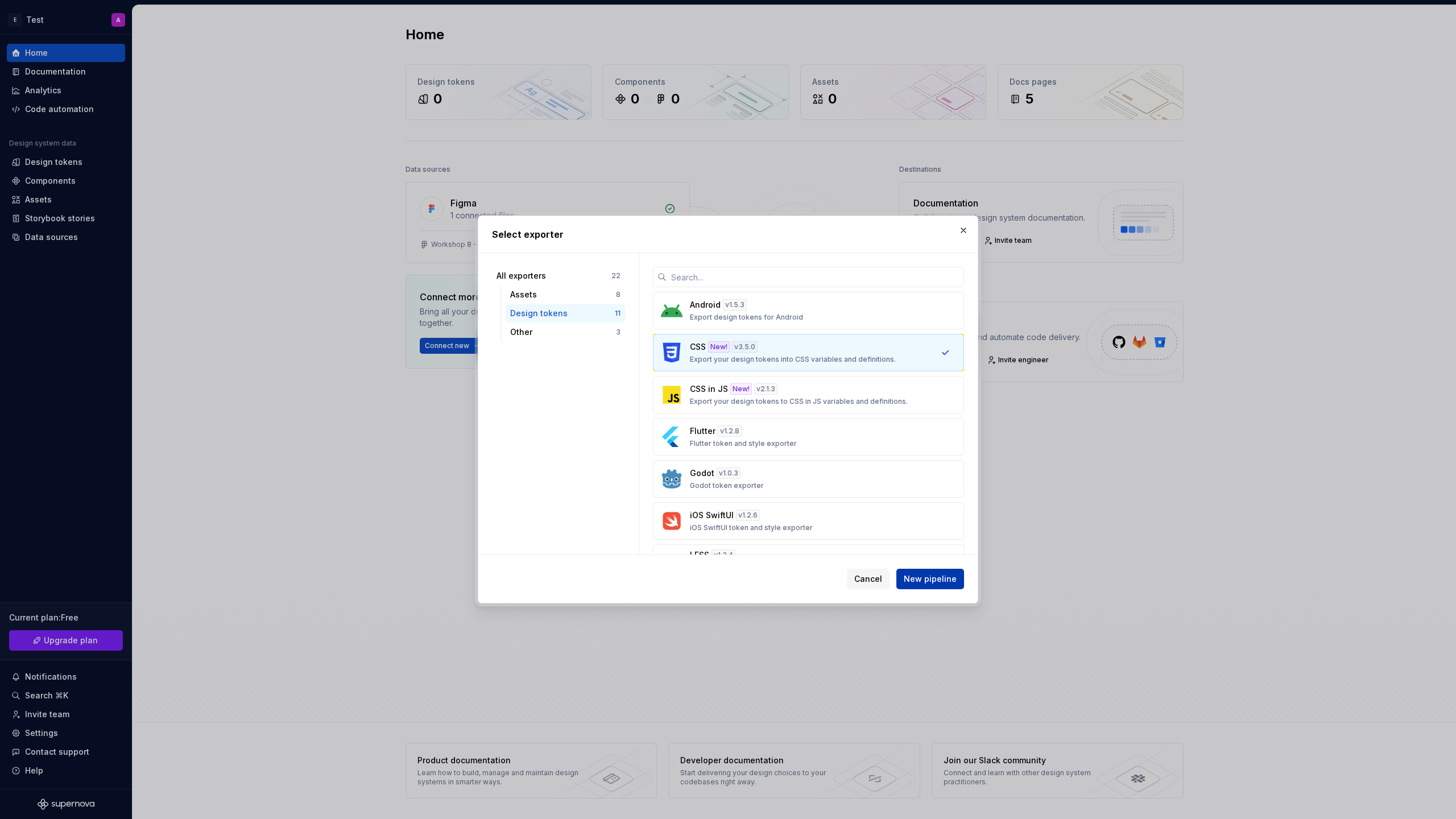
click at [933, 577] on span "New pipeline" at bounding box center [930, 578] width 53 height 11
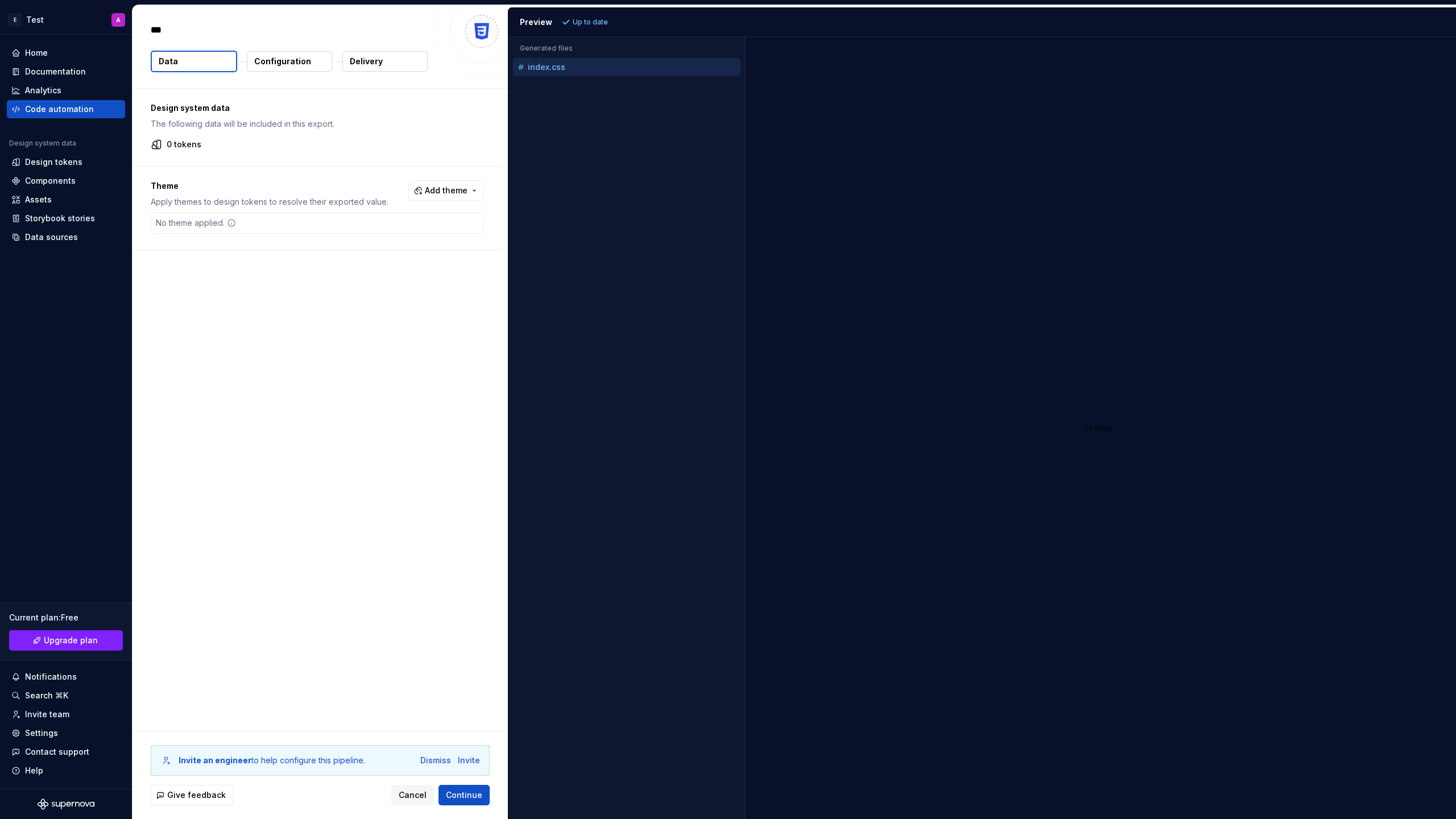
type textarea "*"
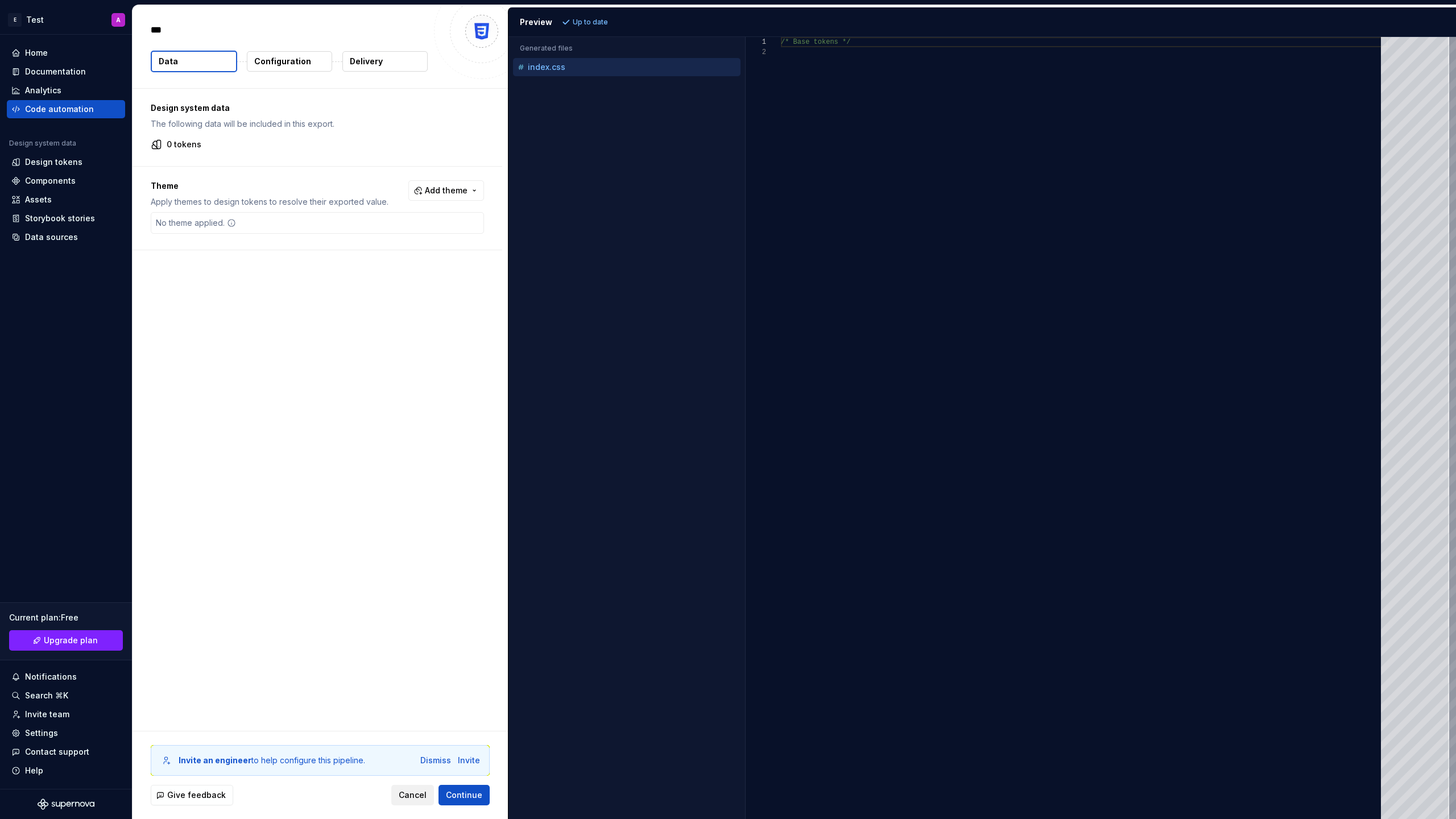
click at [412, 793] on span "Cancel" at bounding box center [412, 795] width 28 height 11
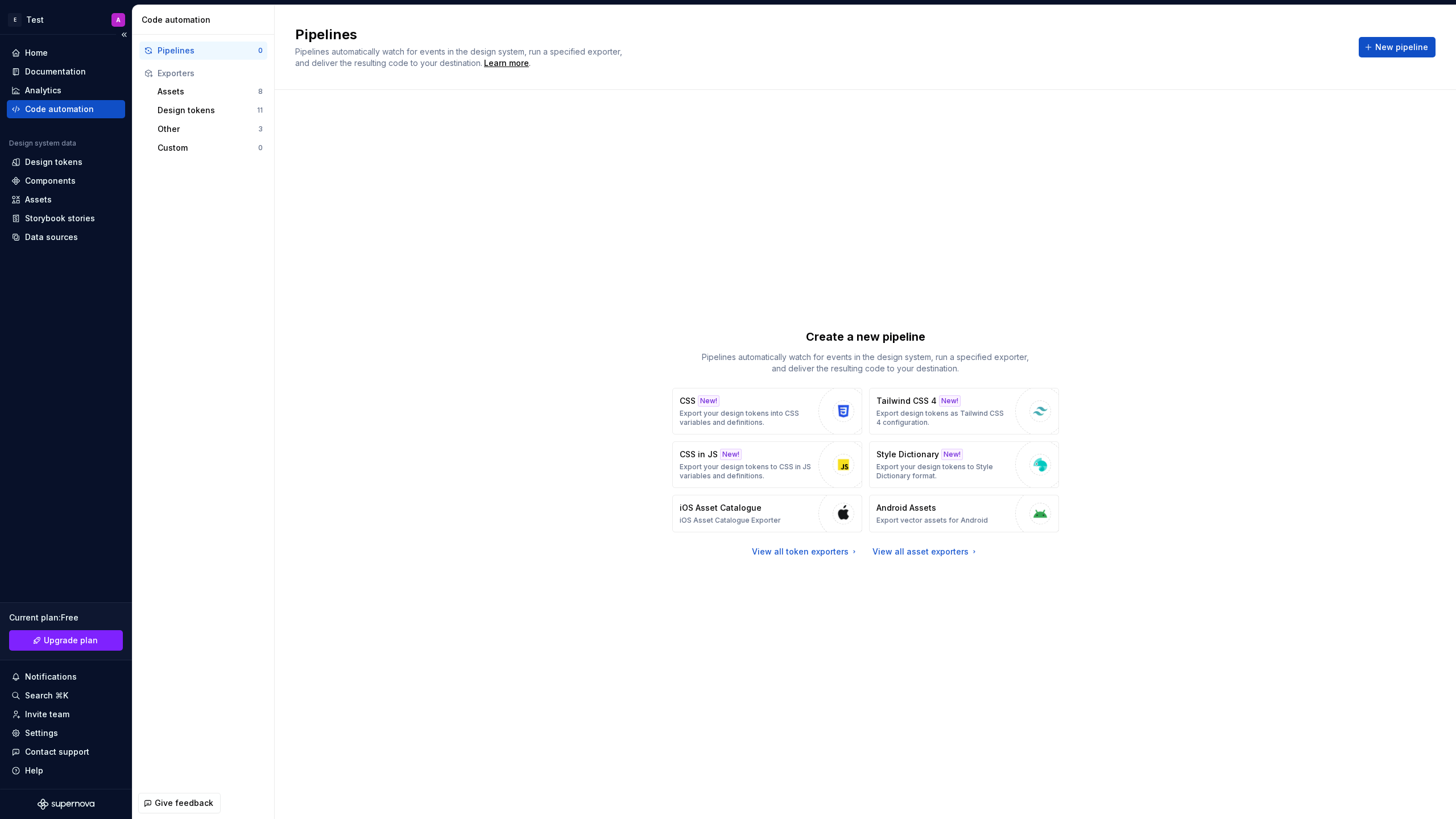
click at [83, 108] on div "Code automation" at bounding box center [59, 109] width 69 height 11
click at [49, 54] on div "Home" at bounding box center [66, 53] width 110 height 11
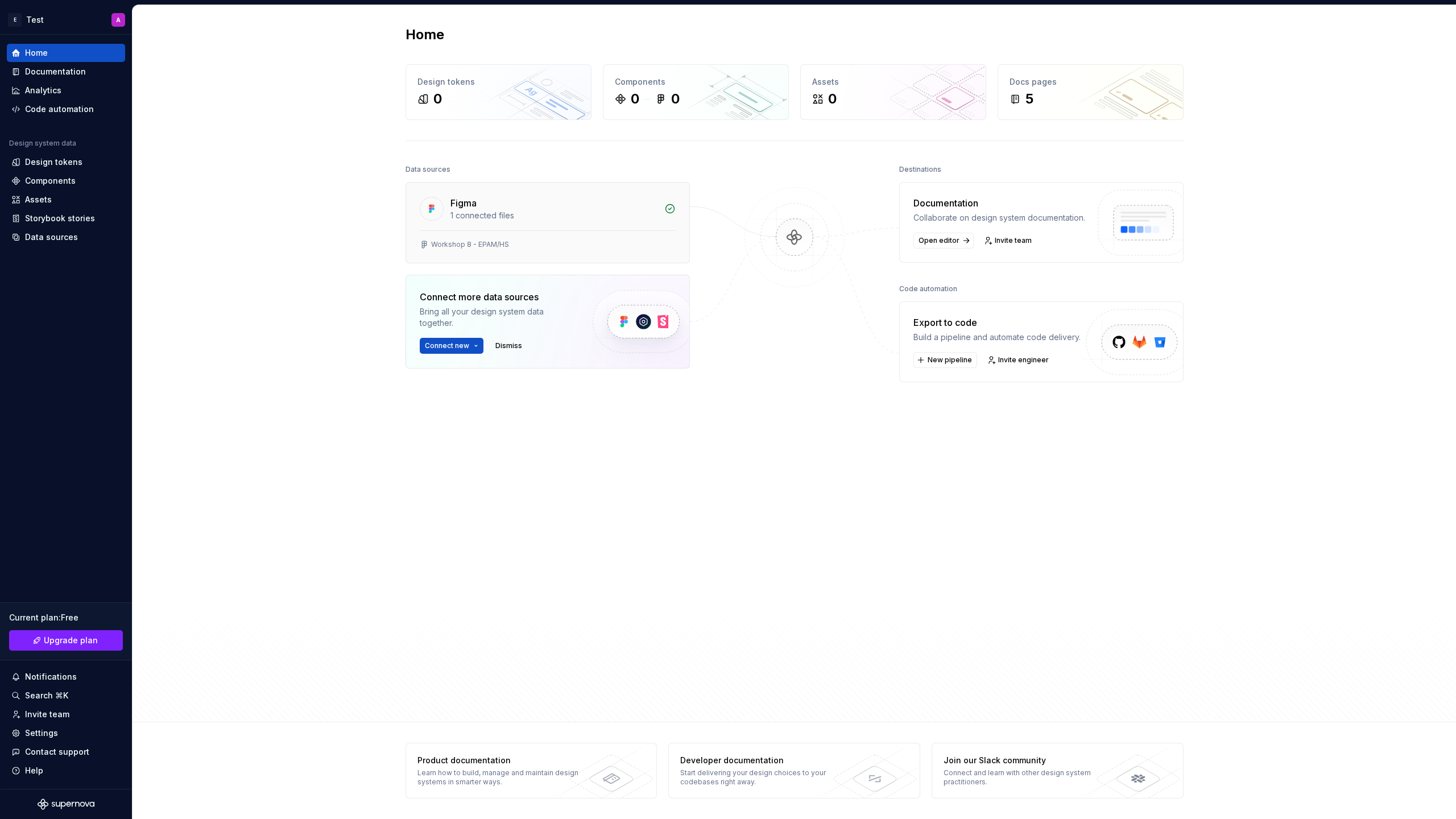
click at [610, 209] on div "Figma" at bounding box center [554, 203] width 207 height 14
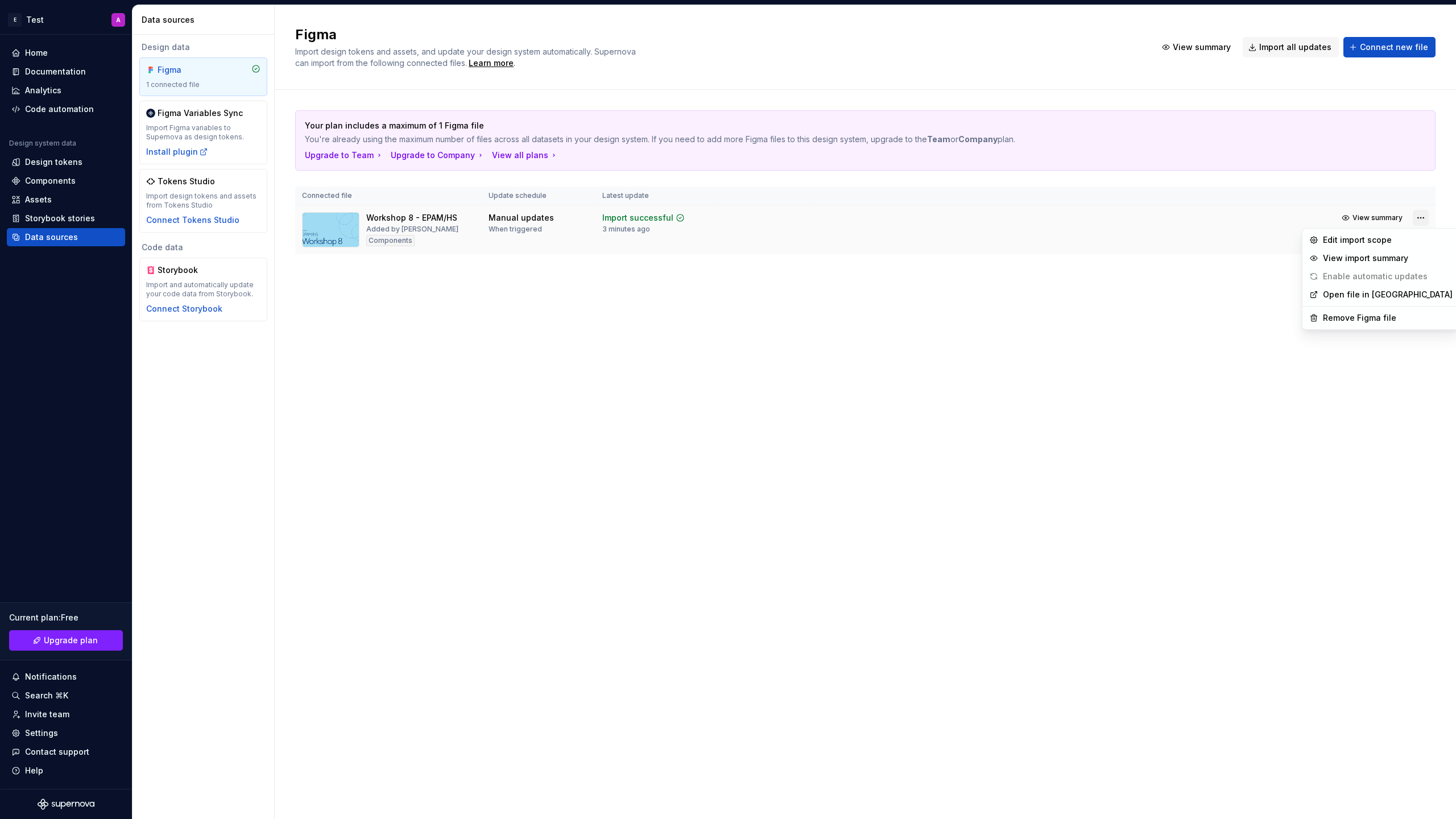
click at [1418, 217] on html "E Test A Home Documentation Analytics Code automation Design system data Design…" at bounding box center [728, 410] width 1456 height 819
click at [1382, 259] on div "View import summary" at bounding box center [1388, 258] width 130 height 11
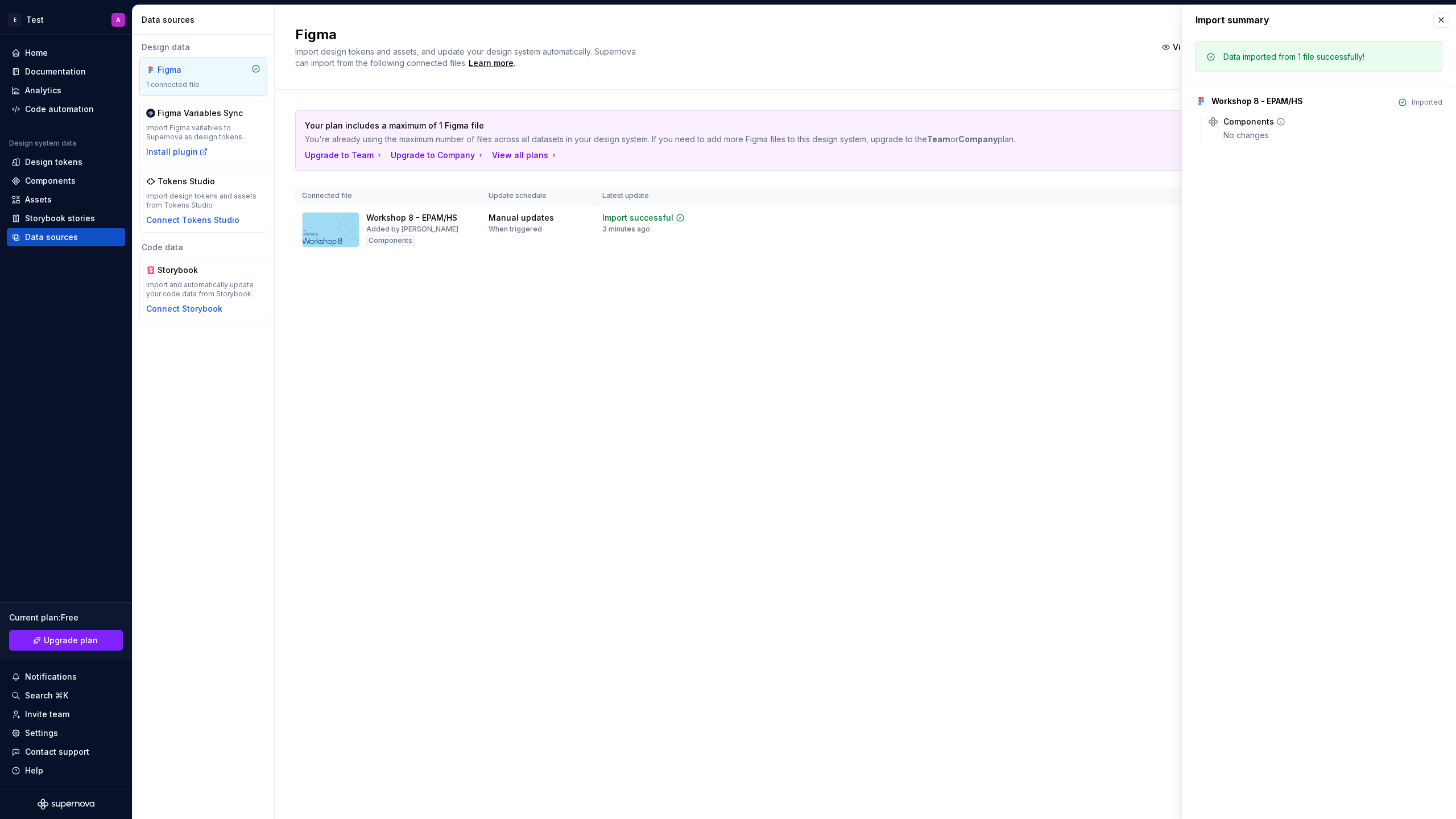
click at [1285, 134] on div "No changes" at bounding box center [1333, 135] width 219 height 11
click at [1444, 17] on button "button" at bounding box center [1441, 20] width 16 height 16
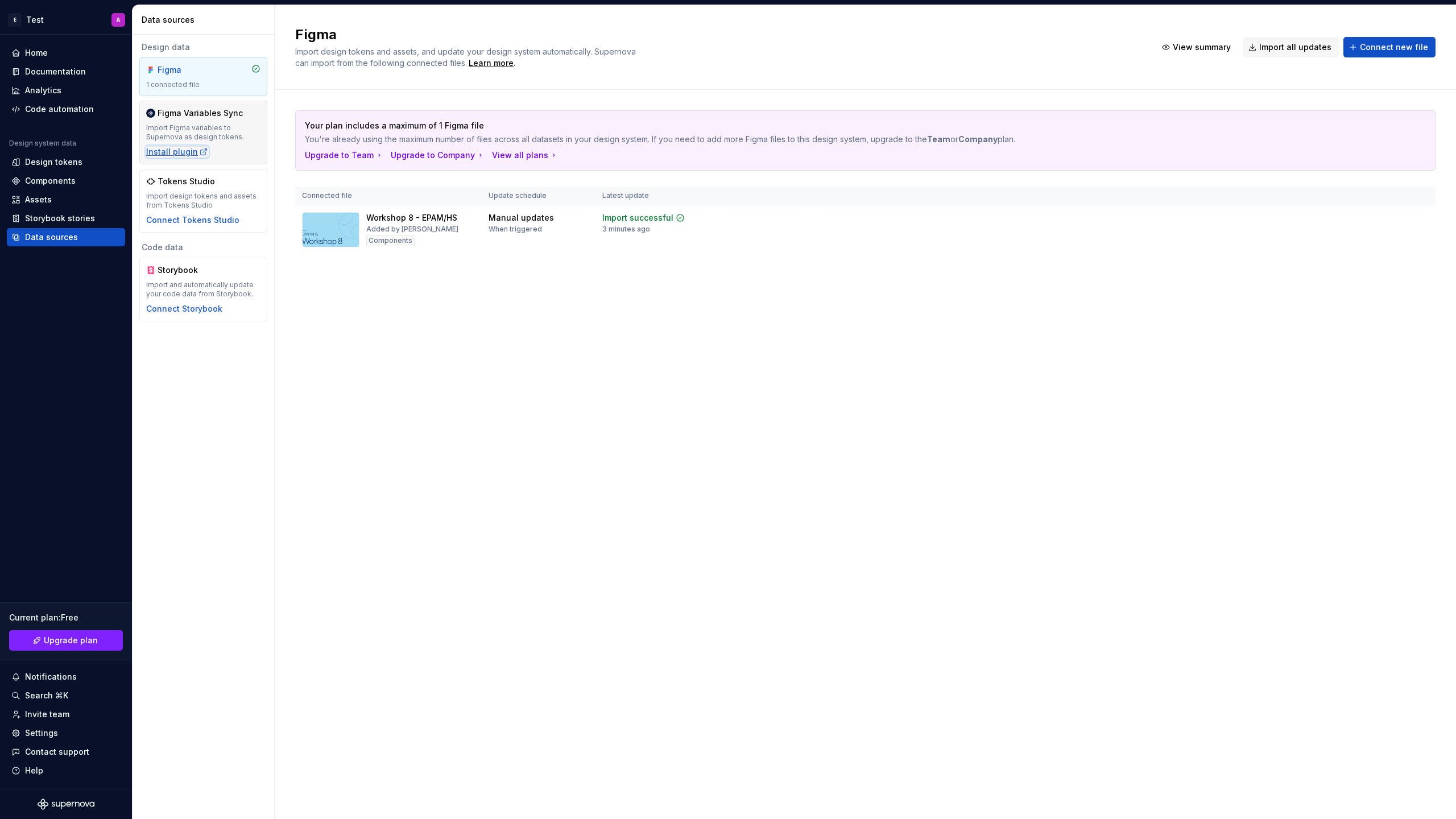
click at [180, 152] on div "Install plugin" at bounding box center [177, 151] width 62 height 11
click at [49, 49] on div "Home" at bounding box center [66, 53] width 110 height 11
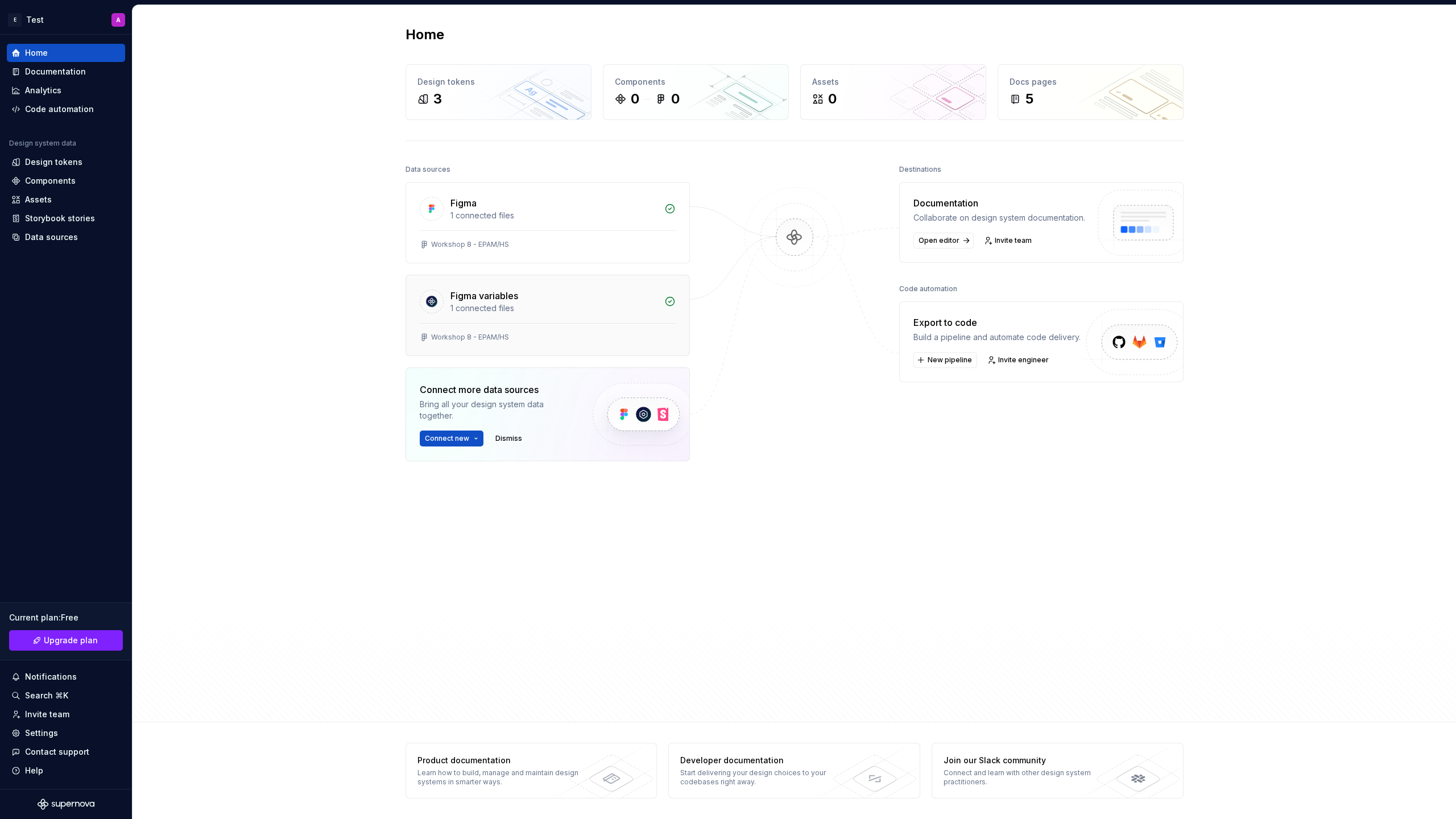
click at [579, 300] on div "Figma variables" at bounding box center [554, 295] width 207 height 14
click at [953, 245] on span "Open editor" at bounding box center [939, 240] width 41 height 9
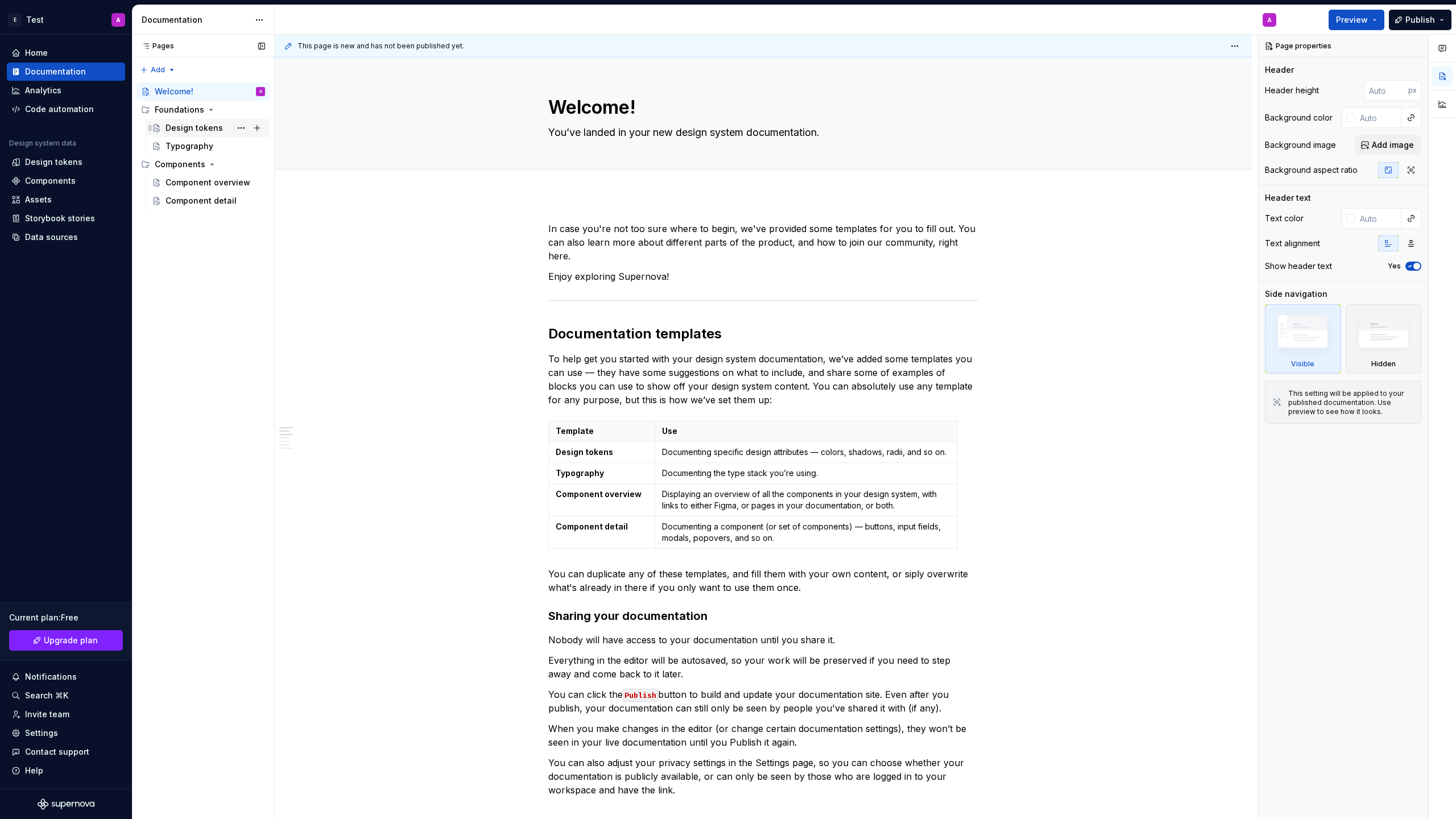
click at [192, 125] on div "Design tokens" at bounding box center [194, 128] width 57 height 11
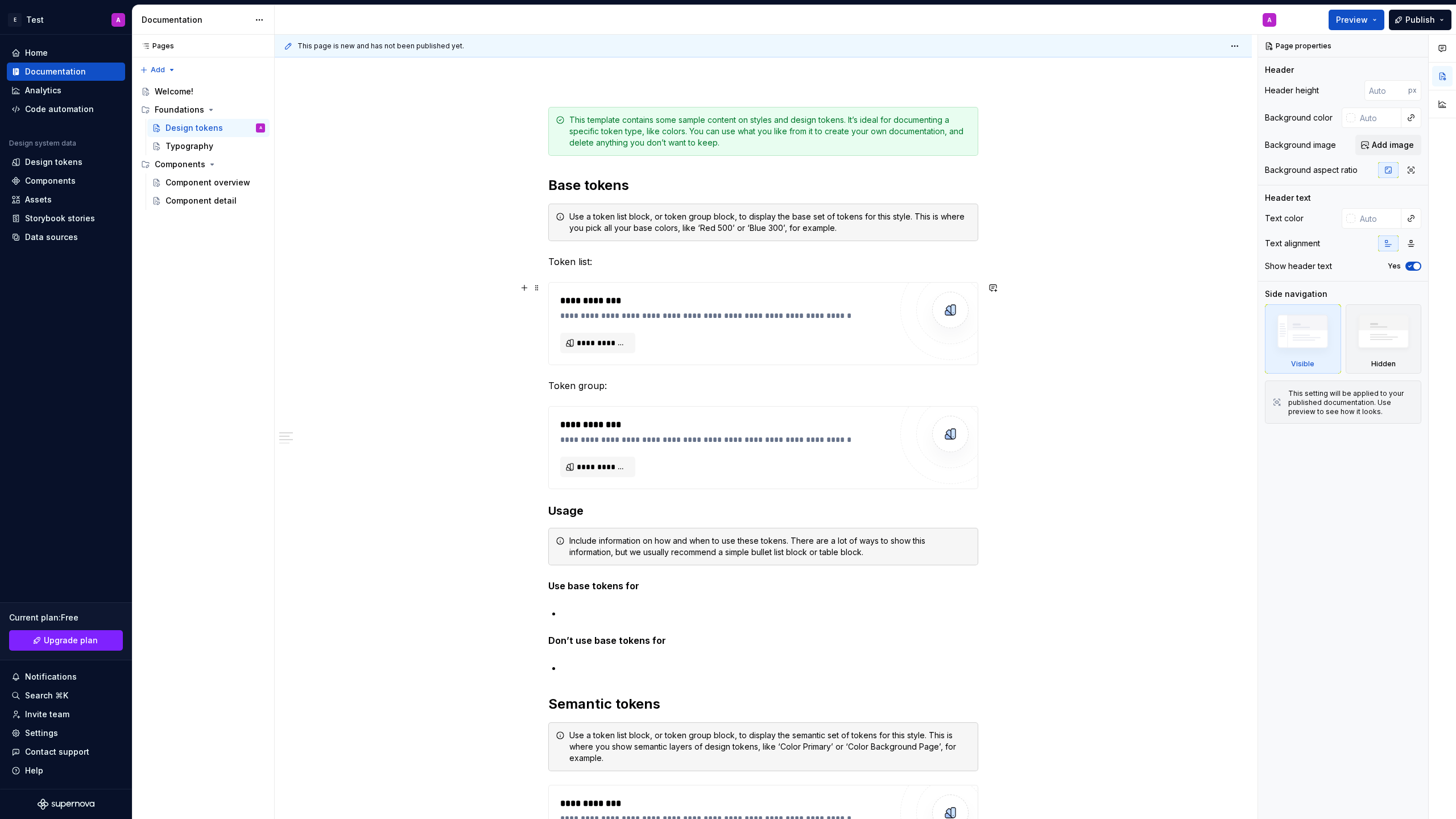
scroll to position [147, 0]
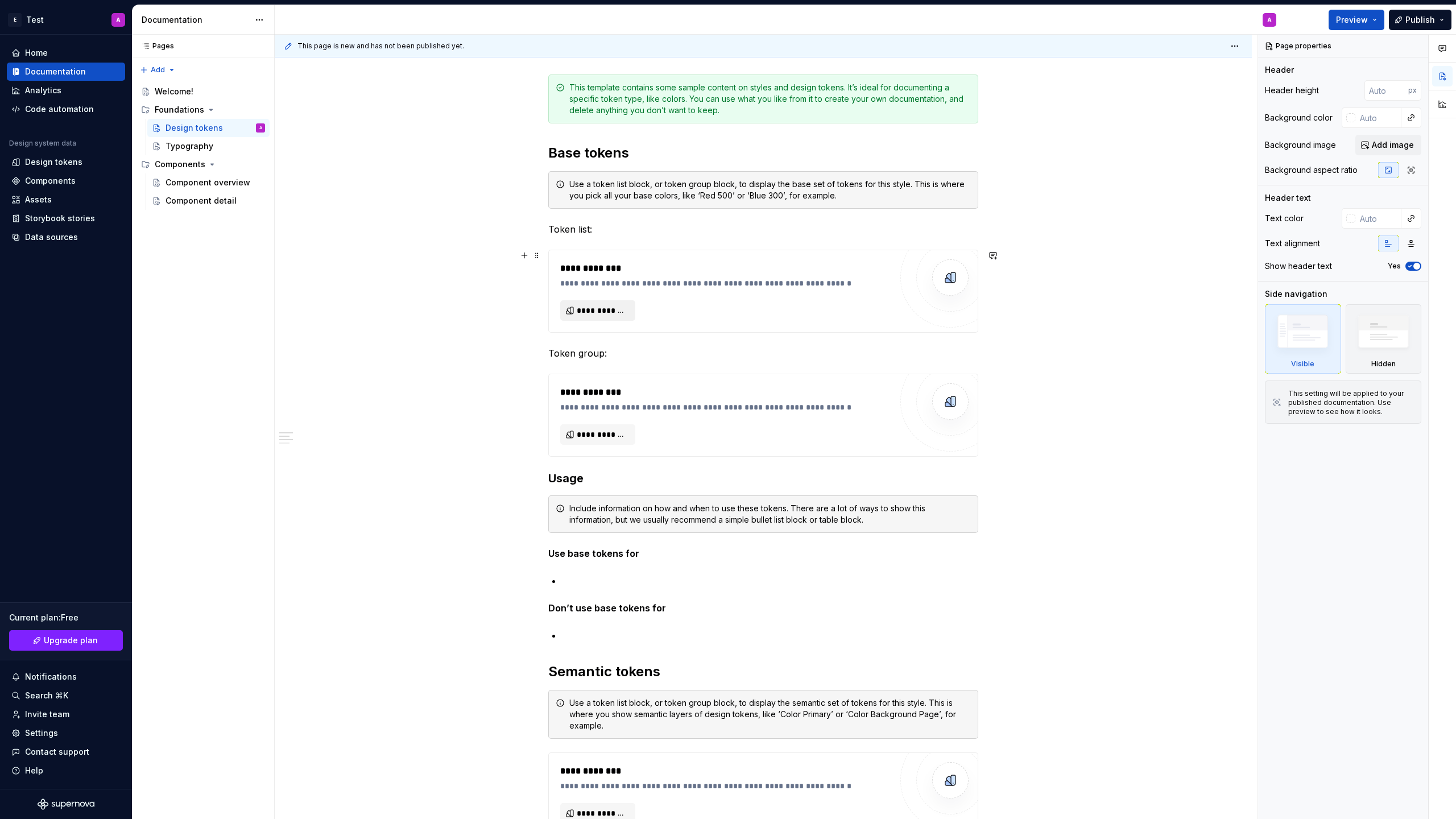
click at [611, 315] on span "**********" at bounding box center [602, 310] width 51 height 11
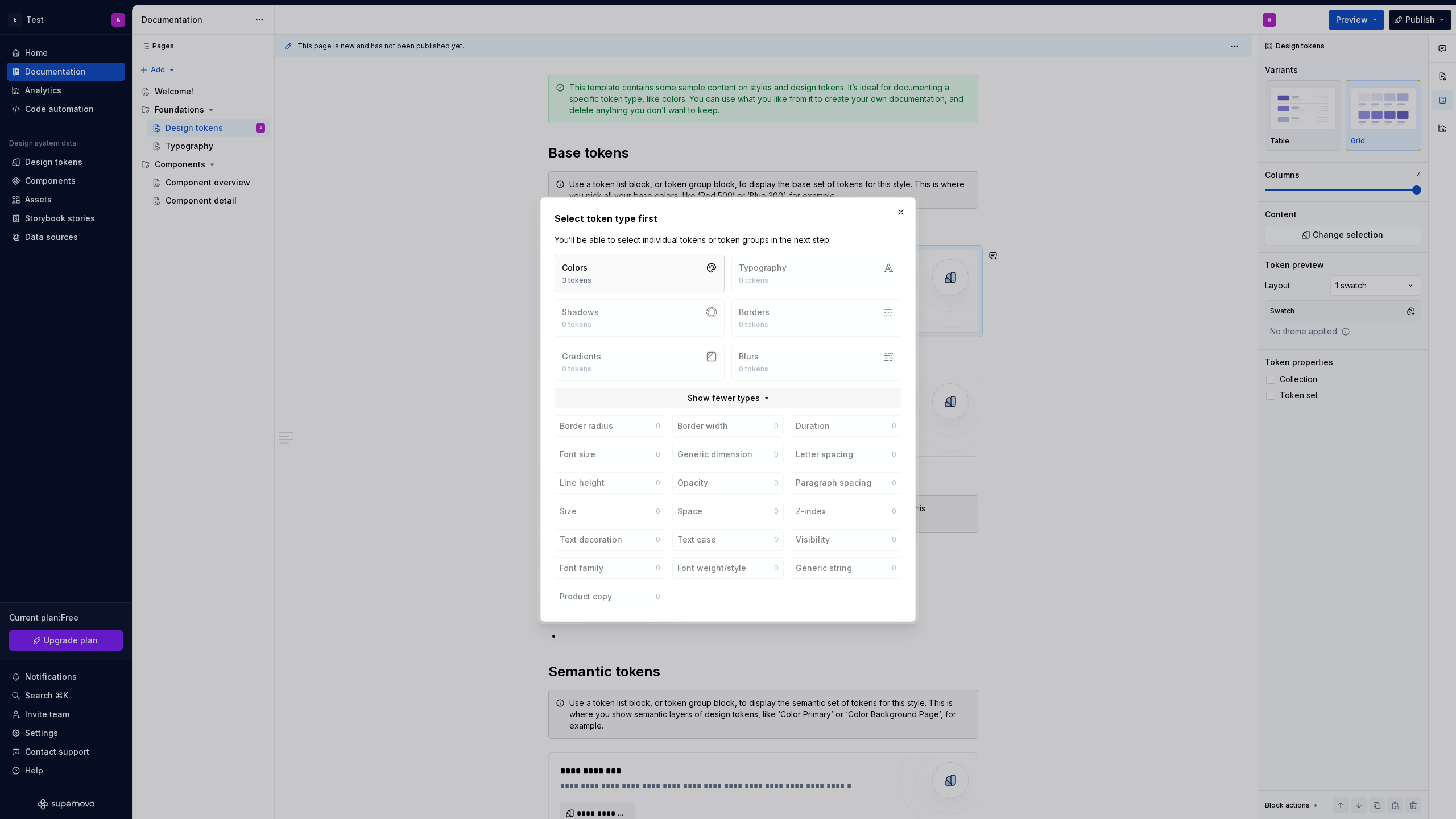
click at [641, 274] on button "Colors 3 tokens" at bounding box center [639, 274] width 170 height 38
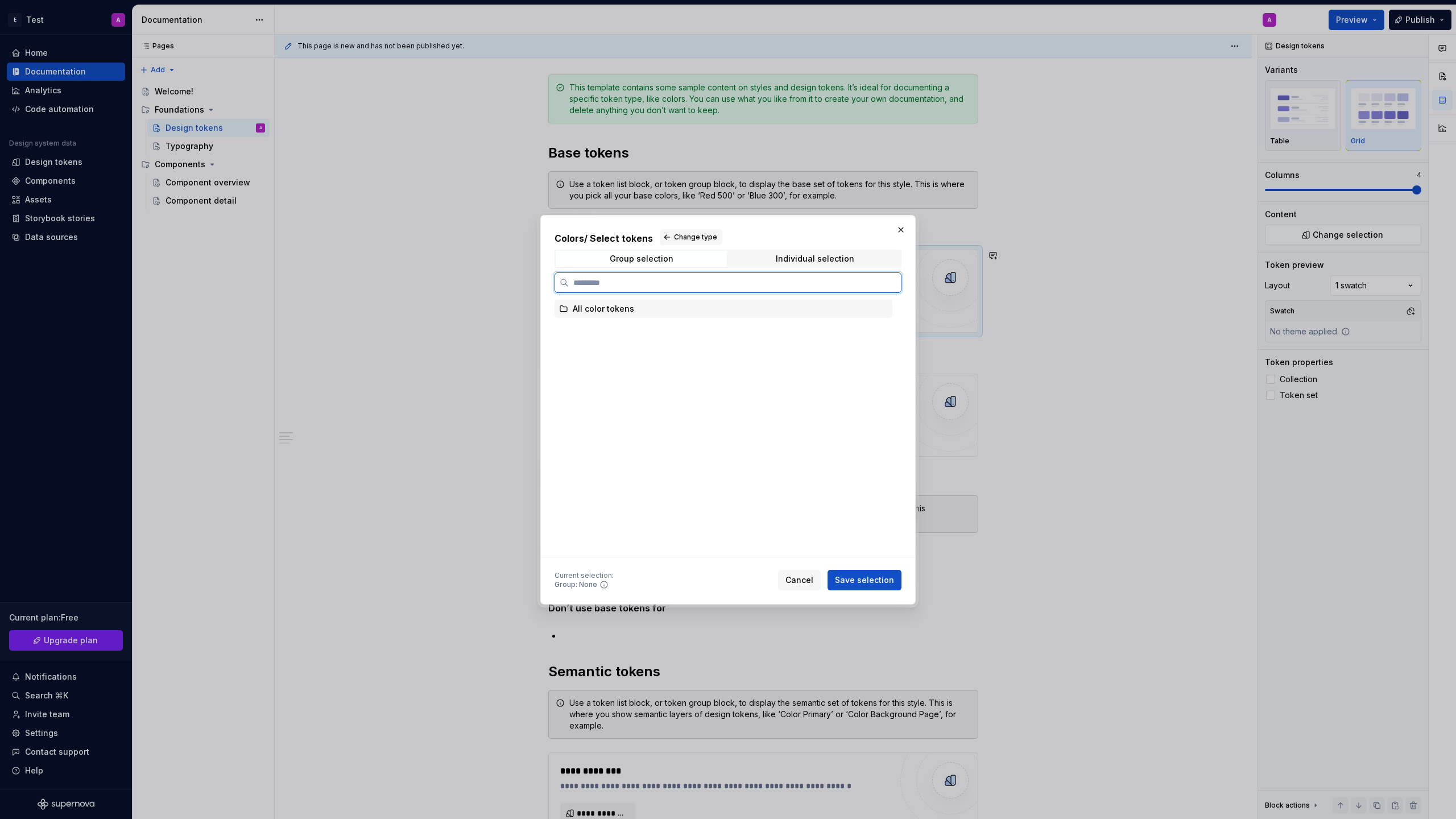
click at [598, 313] on div "All color tokens" at bounding box center [603, 308] width 62 height 11
click at [863, 577] on span "Save selection" at bounding box center [865, 580] width 59 height 11
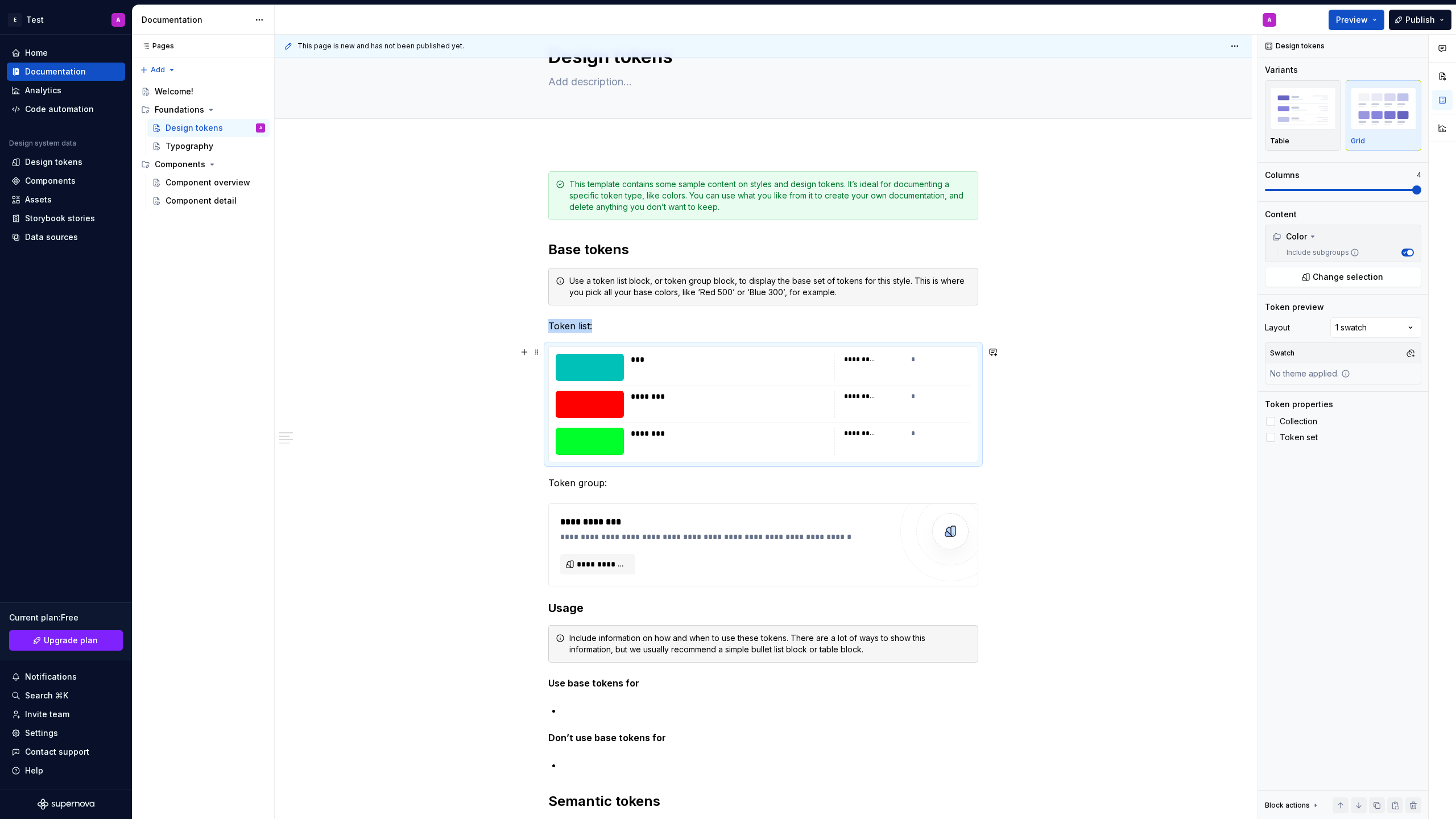
scroll to position [30, 0]
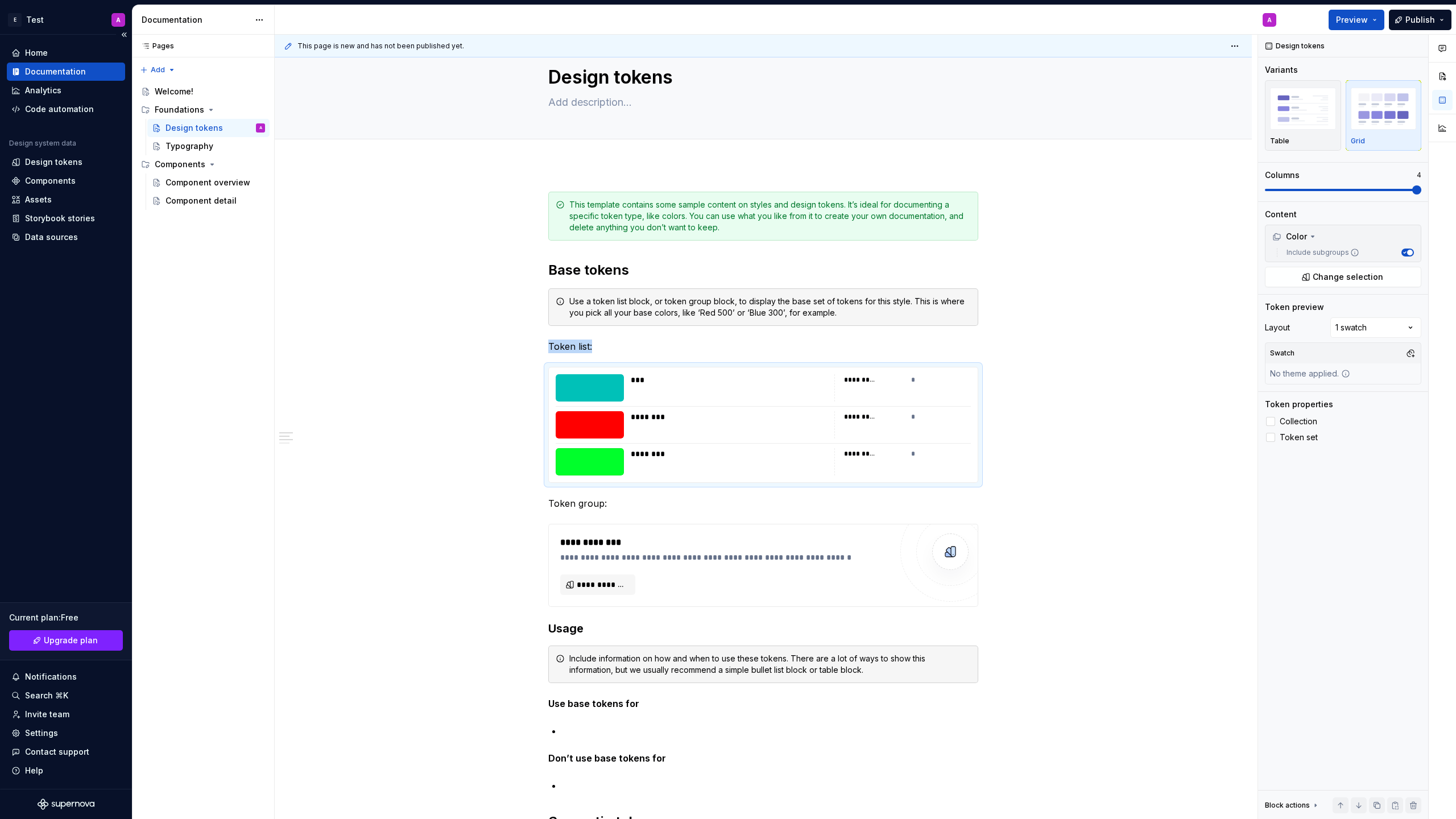
click at [70, 66] on div "Documentation" at bounding box center [55, 72] width 61 height 11
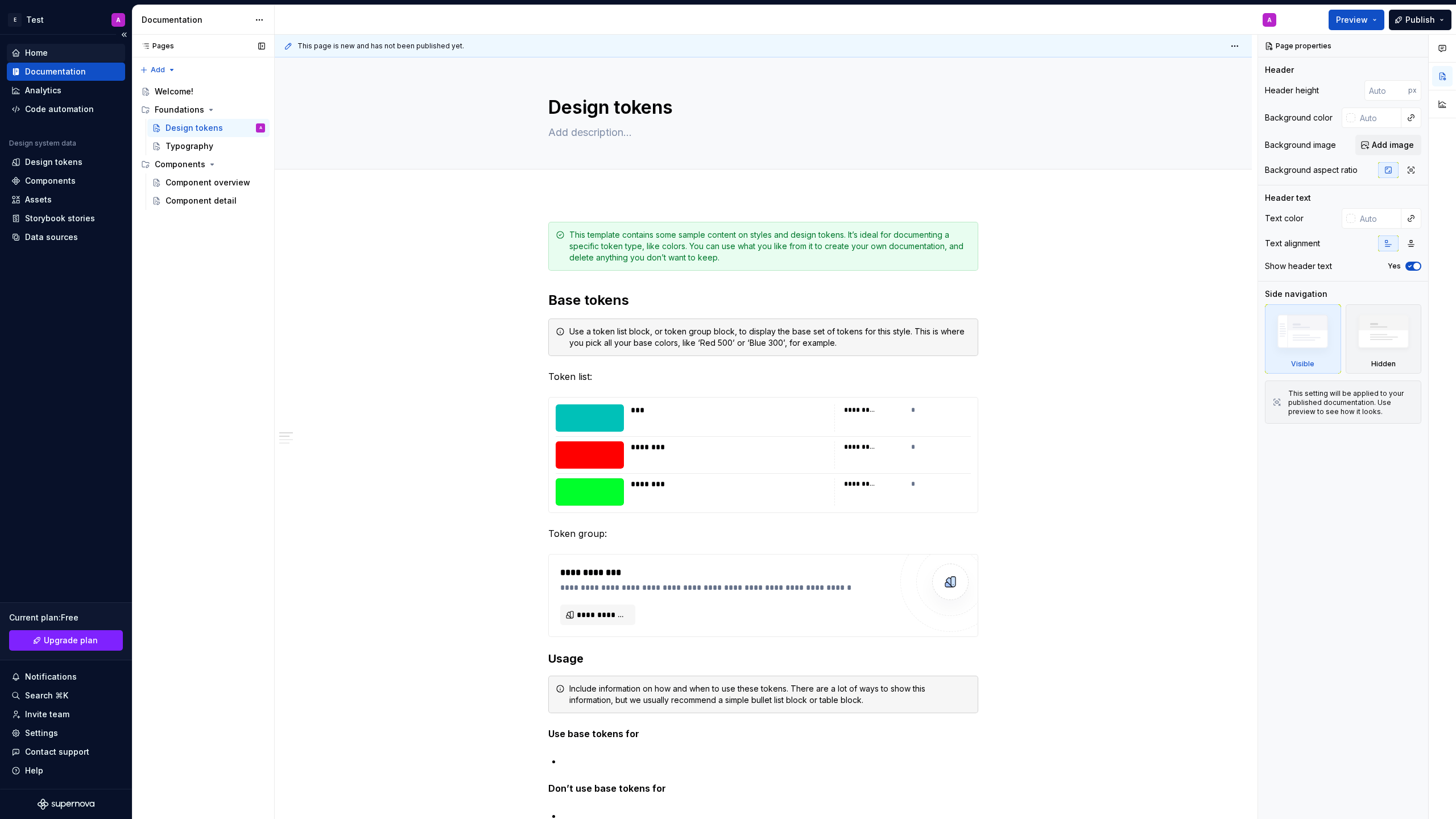
click at [45, 51] on div "Home" at bounding box center [37, 53] width 23 height 11
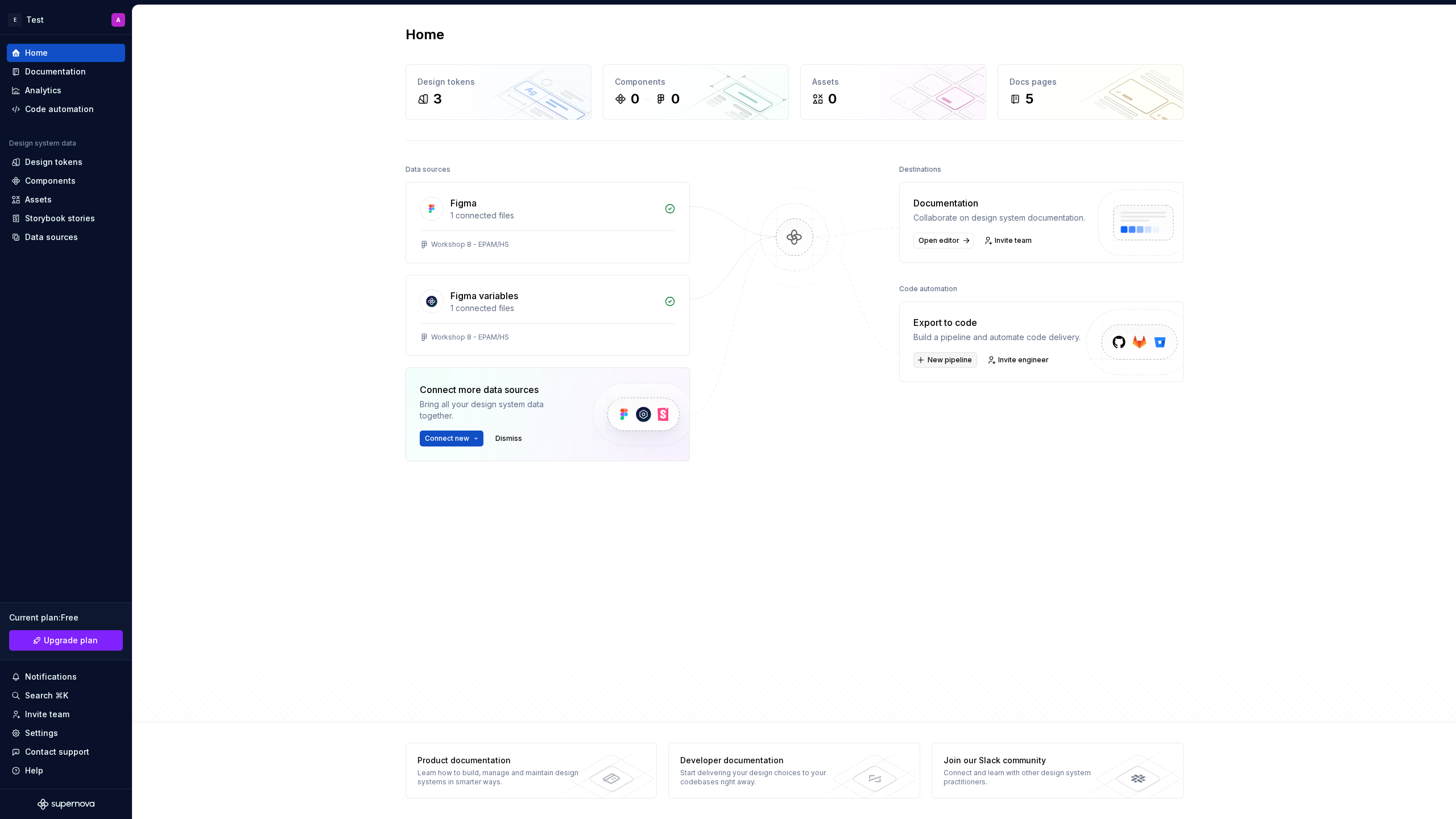
click at [952, 364] on span "New pipeline" at bounding box center [950, 359] width 45 height 9
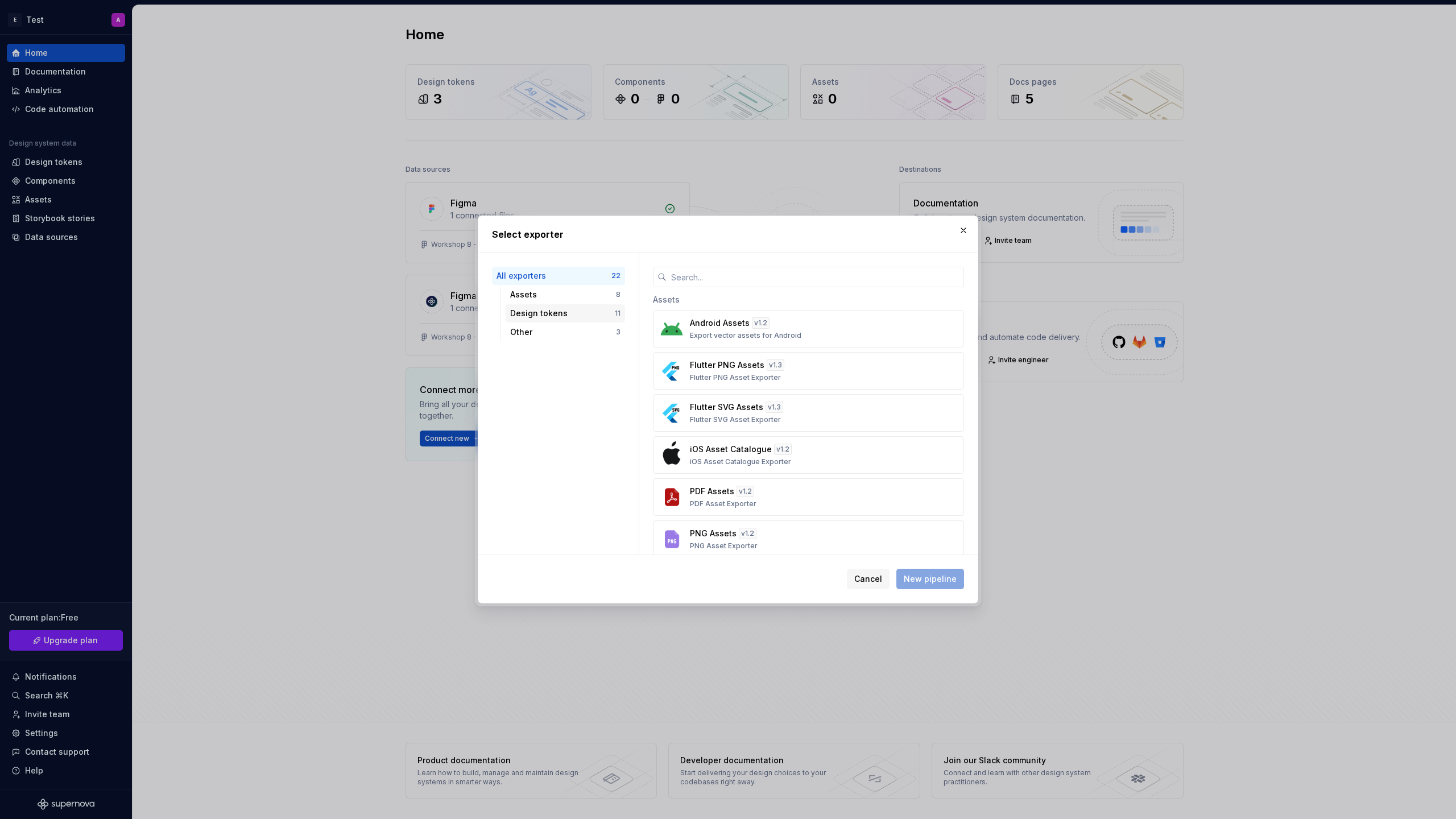
click at [598, 315] on div "Design tokens" at bounding box center [562, 313] width 105 height 11
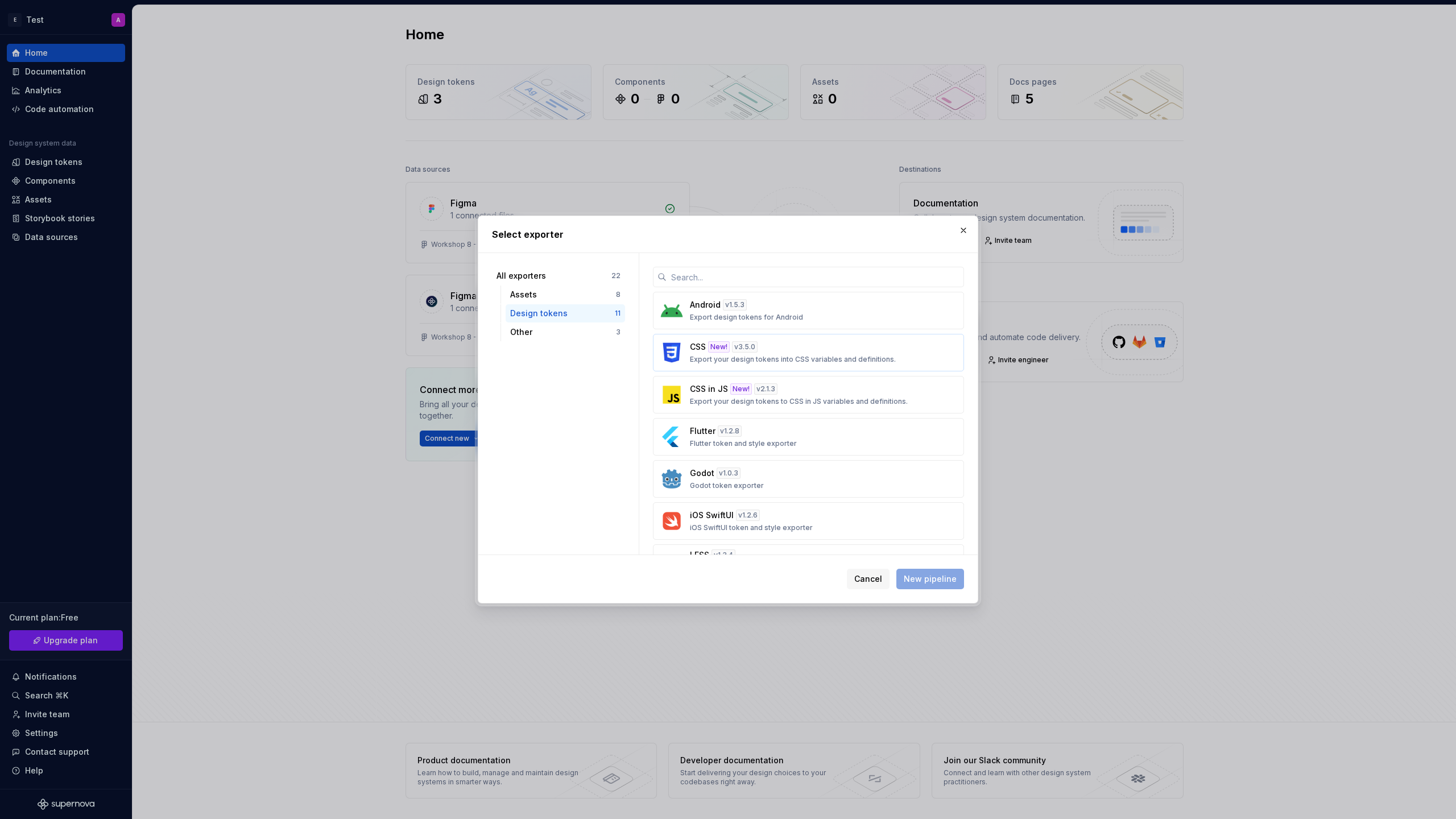
click at [802, 345] on div "CSS New! v 3.5.0 Export your design tokens into CSS variables and definitions." at bounding box center [805, 353] width 230 height 23
click at [930, 579] on span "New pipeline" at bounding box center [930, 578] width 53 height 11
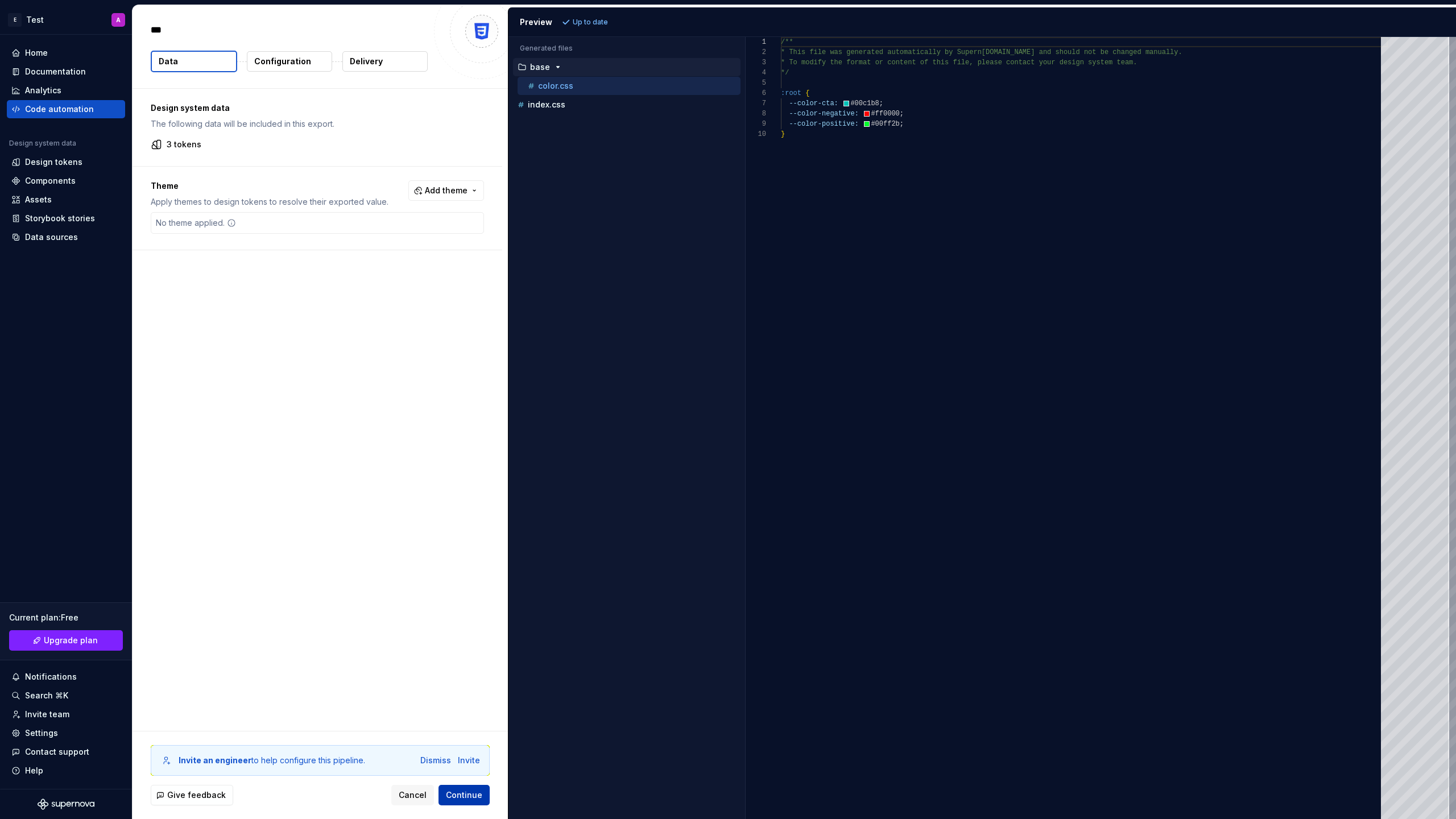
type textarea "*"
click at [461, 794] on span "Continue" at bounding box center [464, 795] width 37 height 11
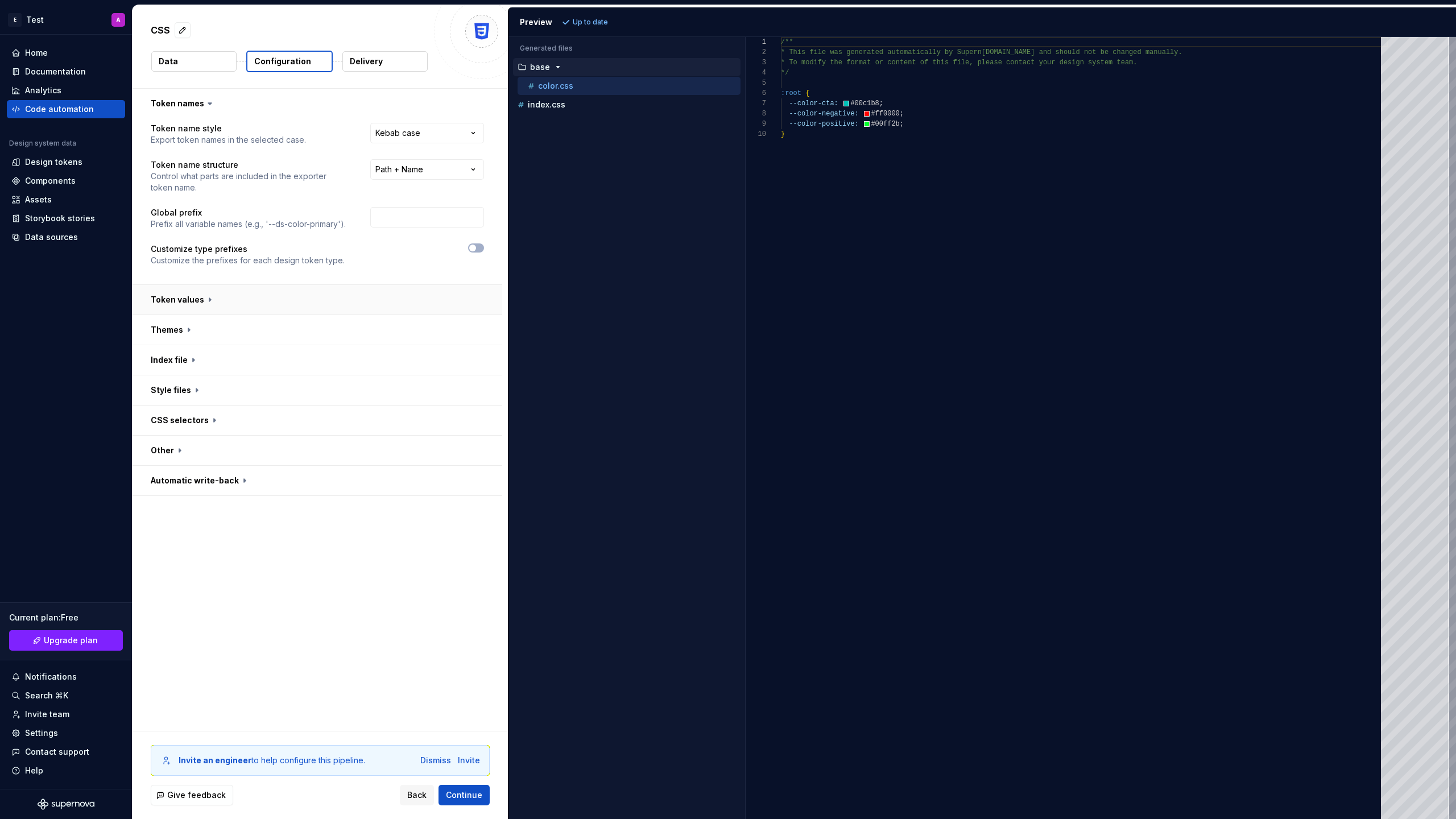
click at [188, 299] on button "button" at bounding box center [317, 300] width 370 height 30
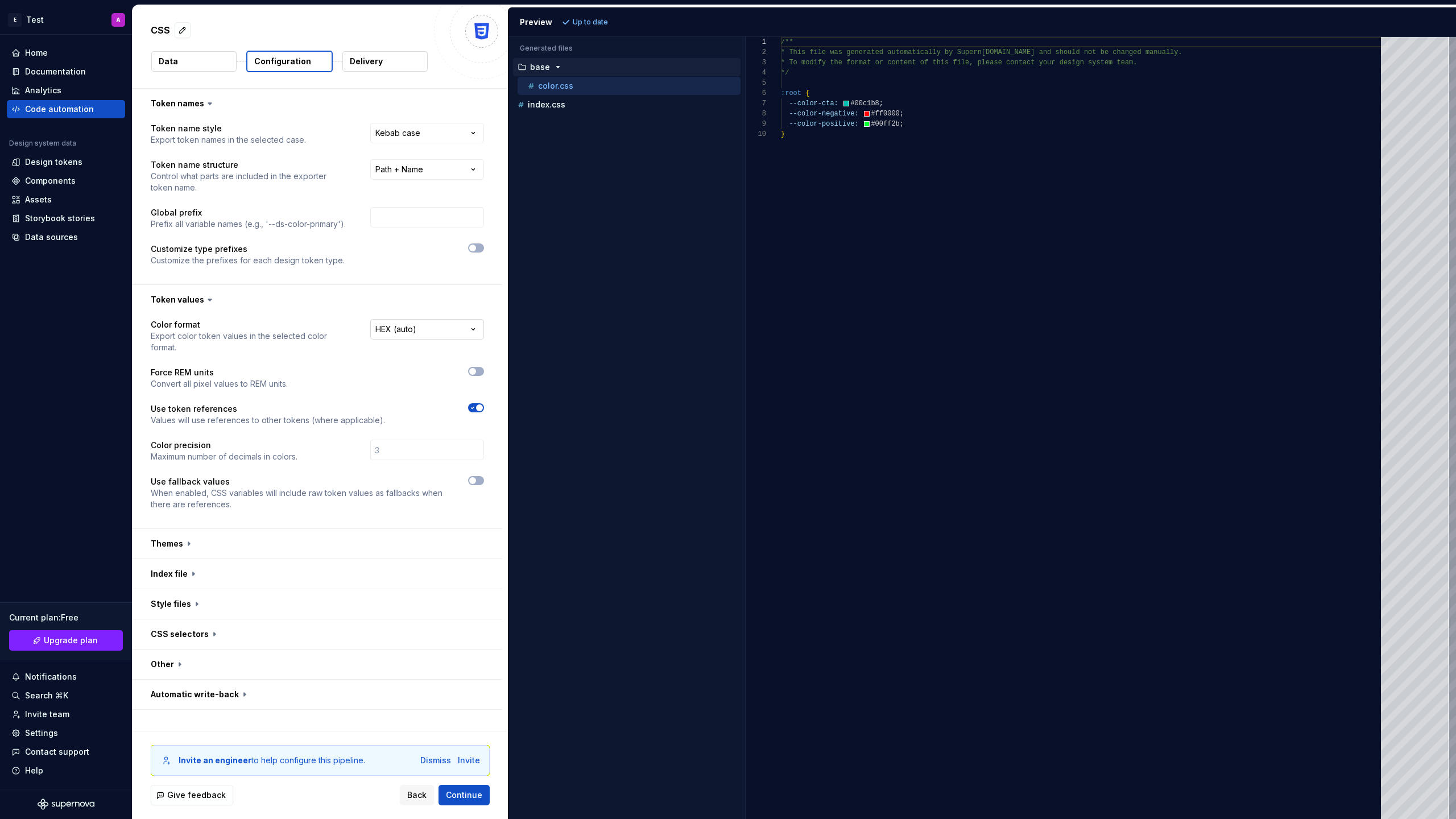
click at [420, 337] on html "**********" at bounding box center [728, 410] width 1456 height 819
select select "******"
click at [457, 798] on span "Continue" at bounding box center [464, 795] width 37 height 11
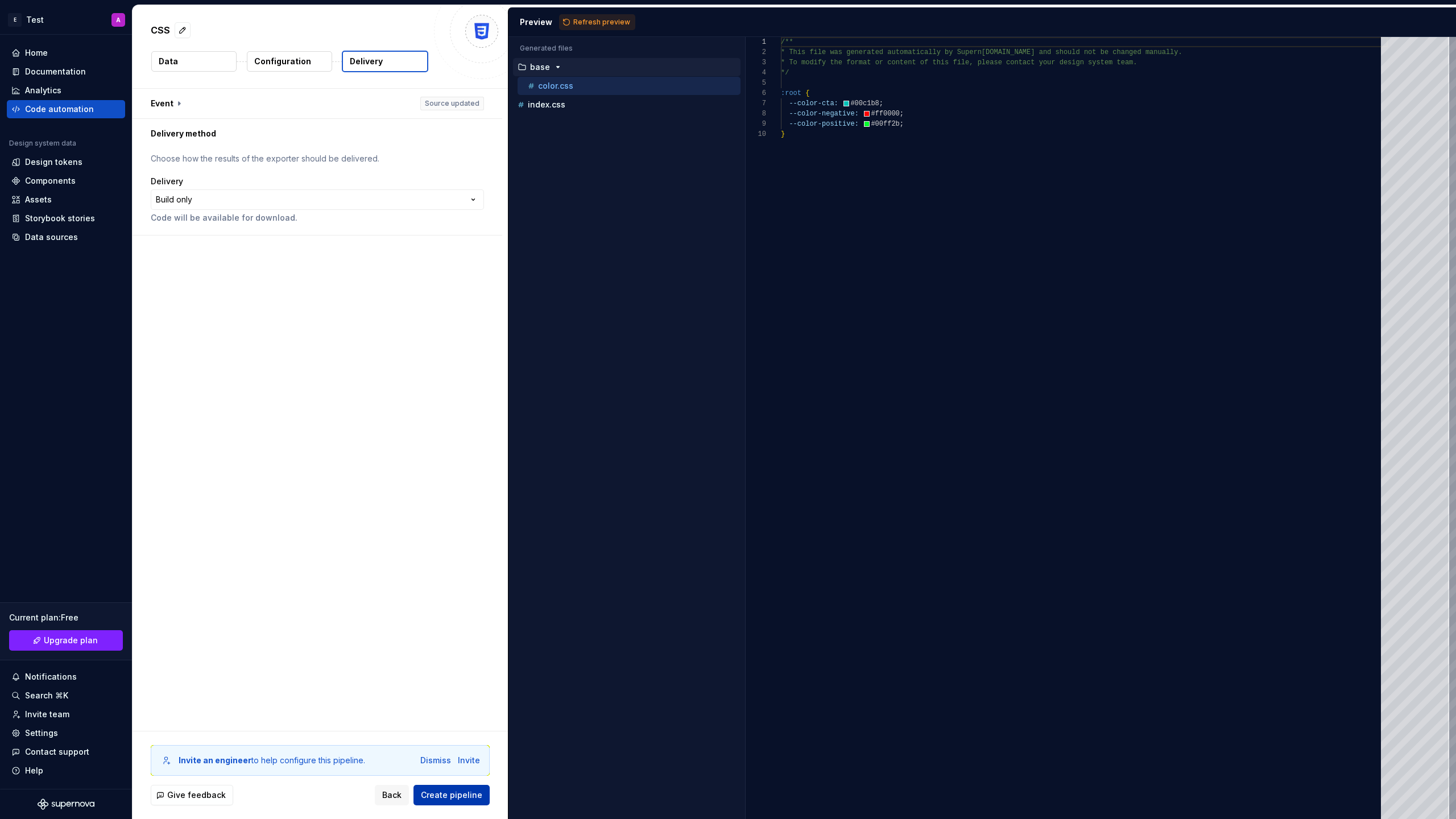
click at [461, 799] on span "Create pipeline" at bounding box center [452, 795] width 62 height 11
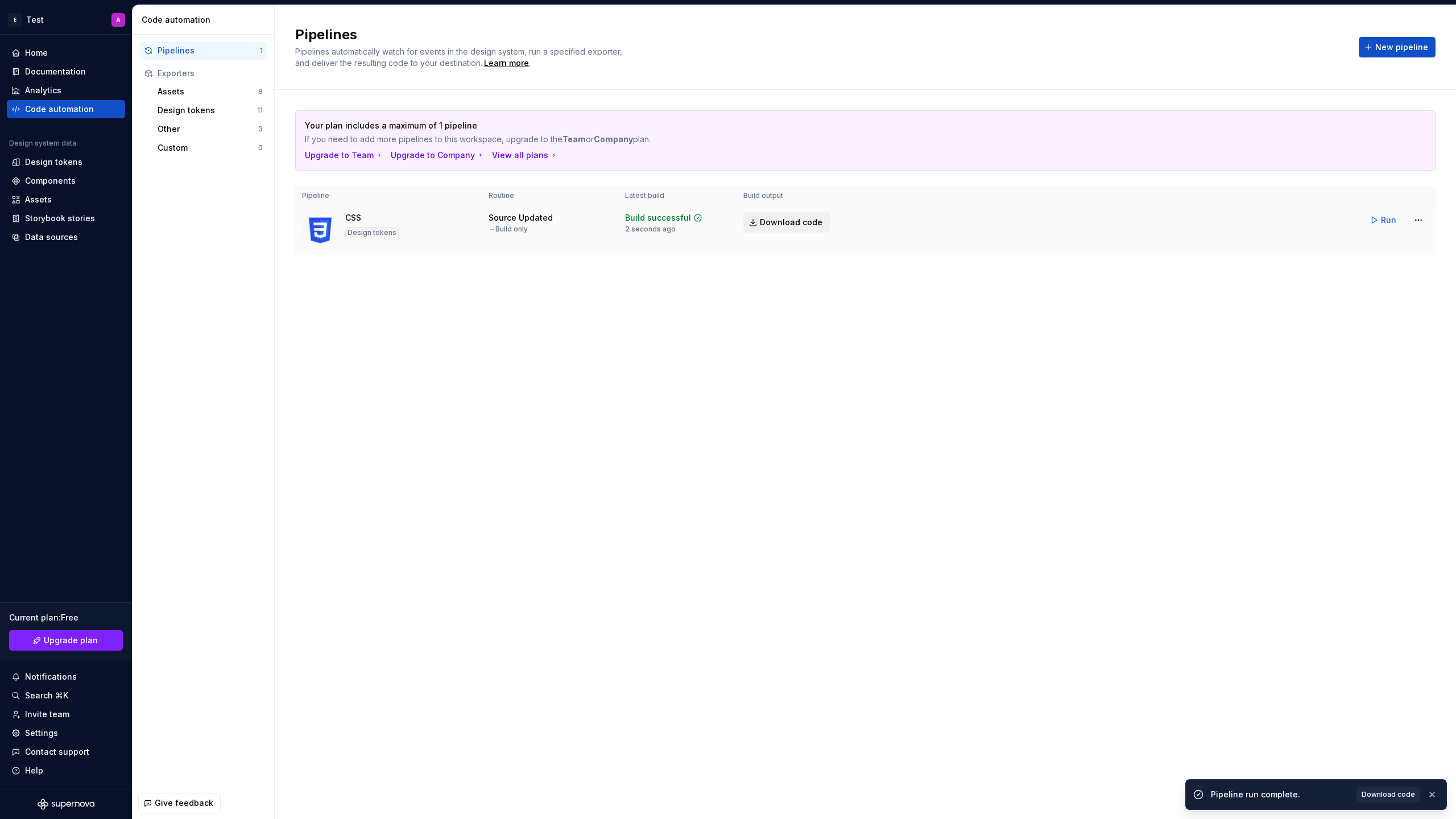
click at [769, 222] on span "Download code" at bounding box center [791, 222] width 63 height 11
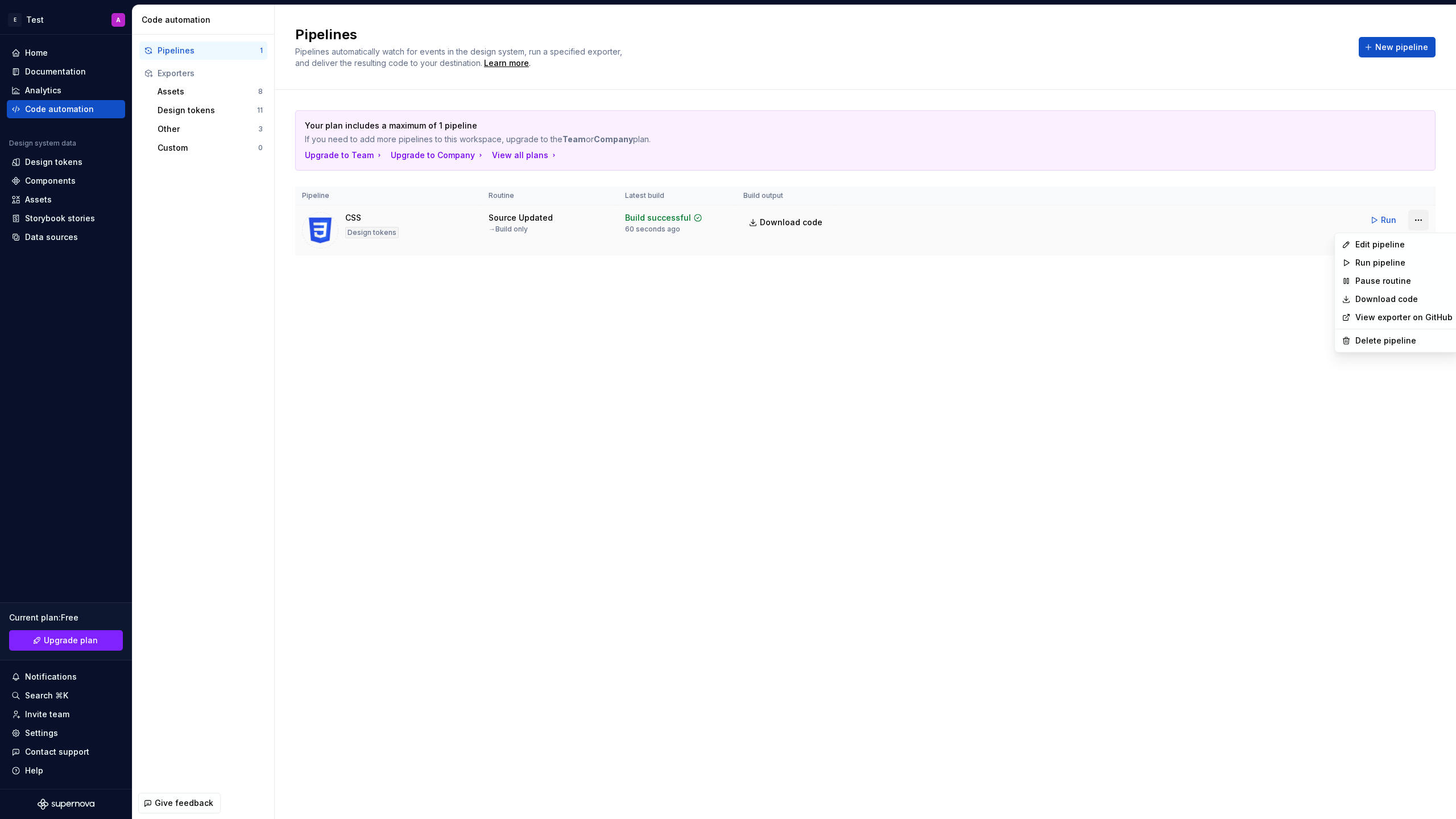
click at [1422, 220] on html "E Test A Home Documentation Analytics Code automation Design system data Design…" at bounding box center [728, 410] width 1456 height 819
click at [1386, 339] on div "Delete pipeline" at bounding box center [1404, 341] width 97 height 11
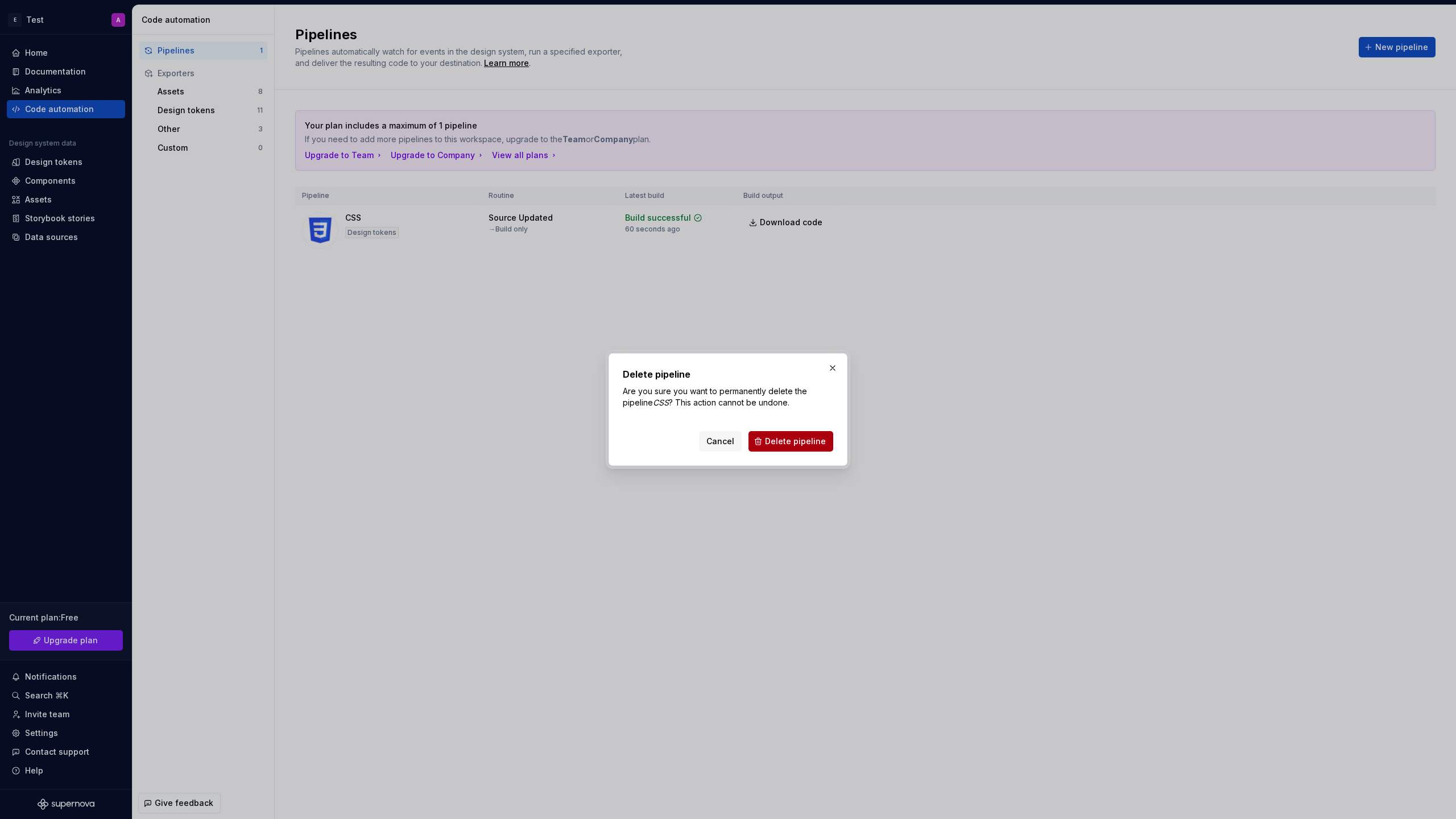
click at [796, 437] on span "Delete pipeline" at bounding box center [796, 441] width 61 height 11
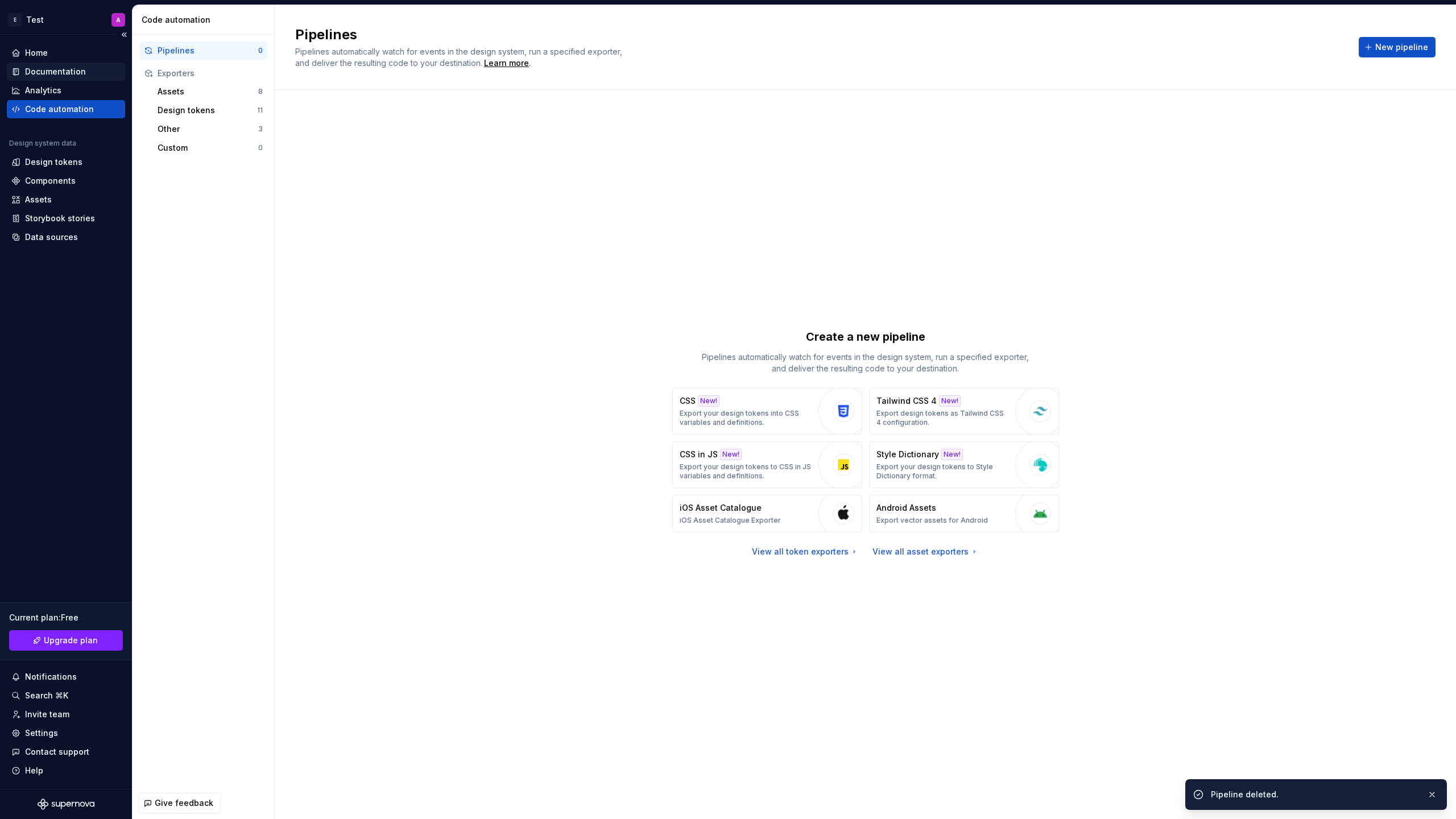
click at [59, 69] on div "Documentation" at bounding box center [55, 72] width 61 height 11
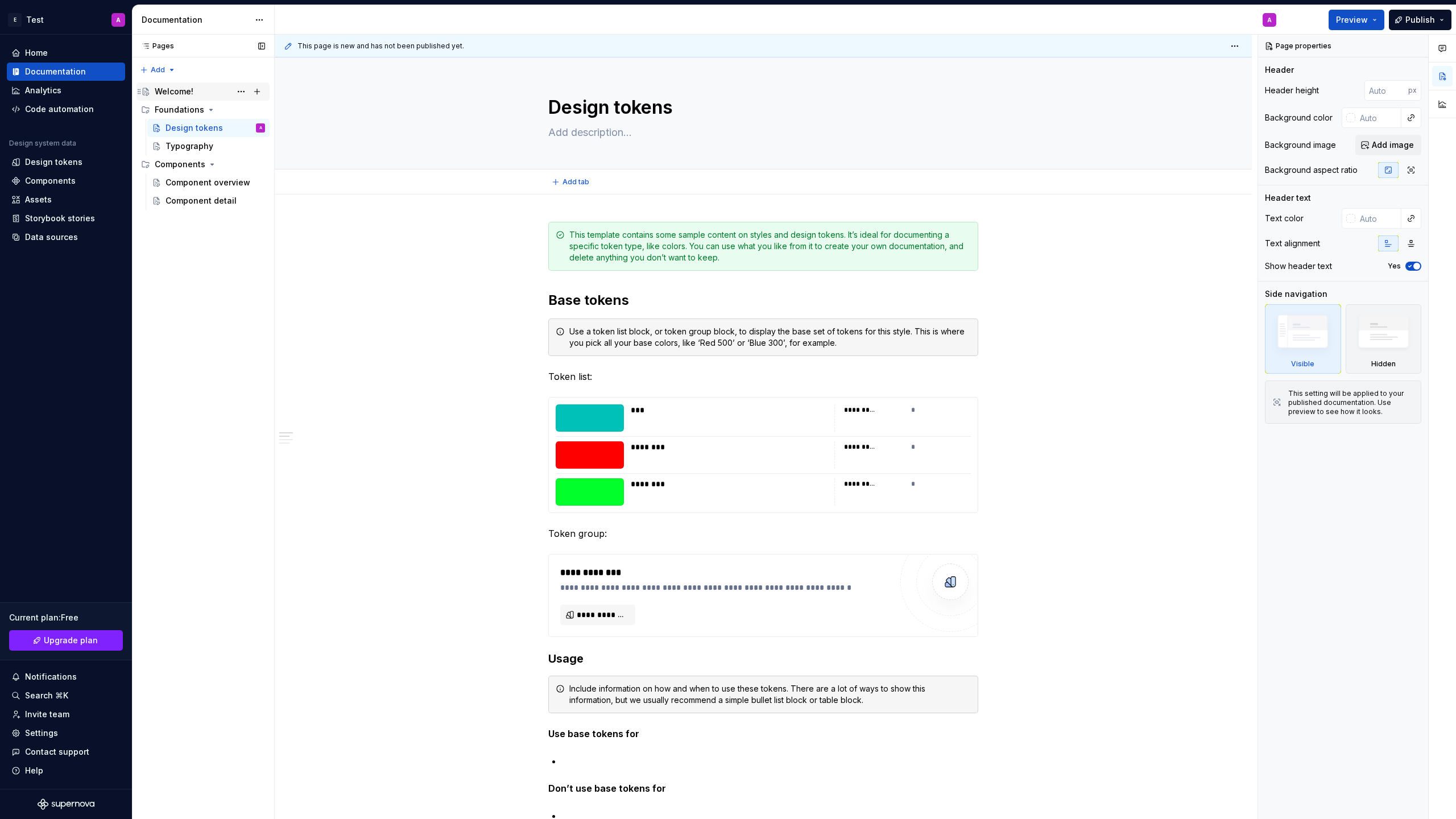
type textarea "*"
click at [49, 55] on div "Home" at bounding box center [66, 53] width 110 height 11
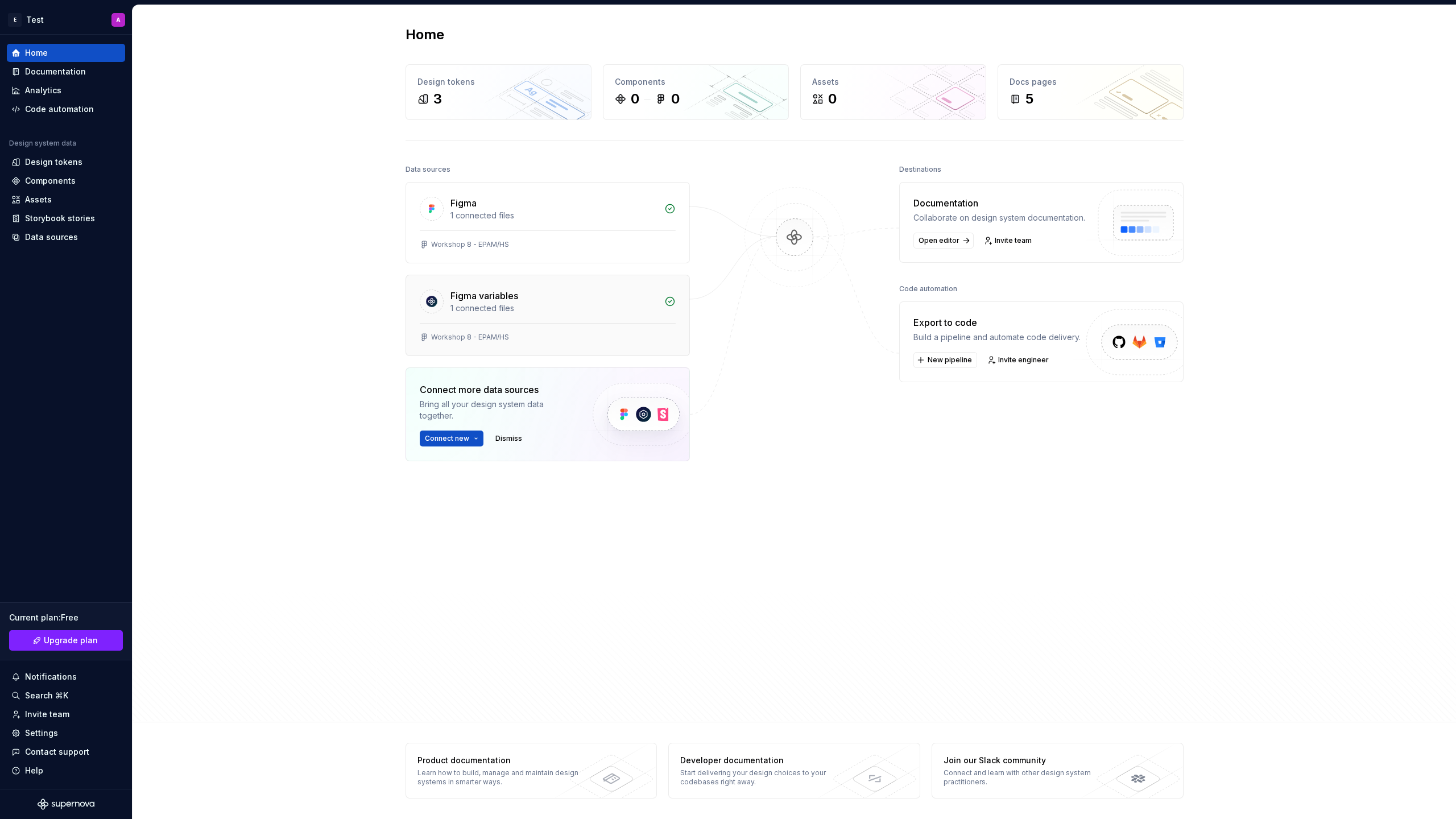
click at [668, 298] on icon at bounding box center [670, 301] width 11 height 11
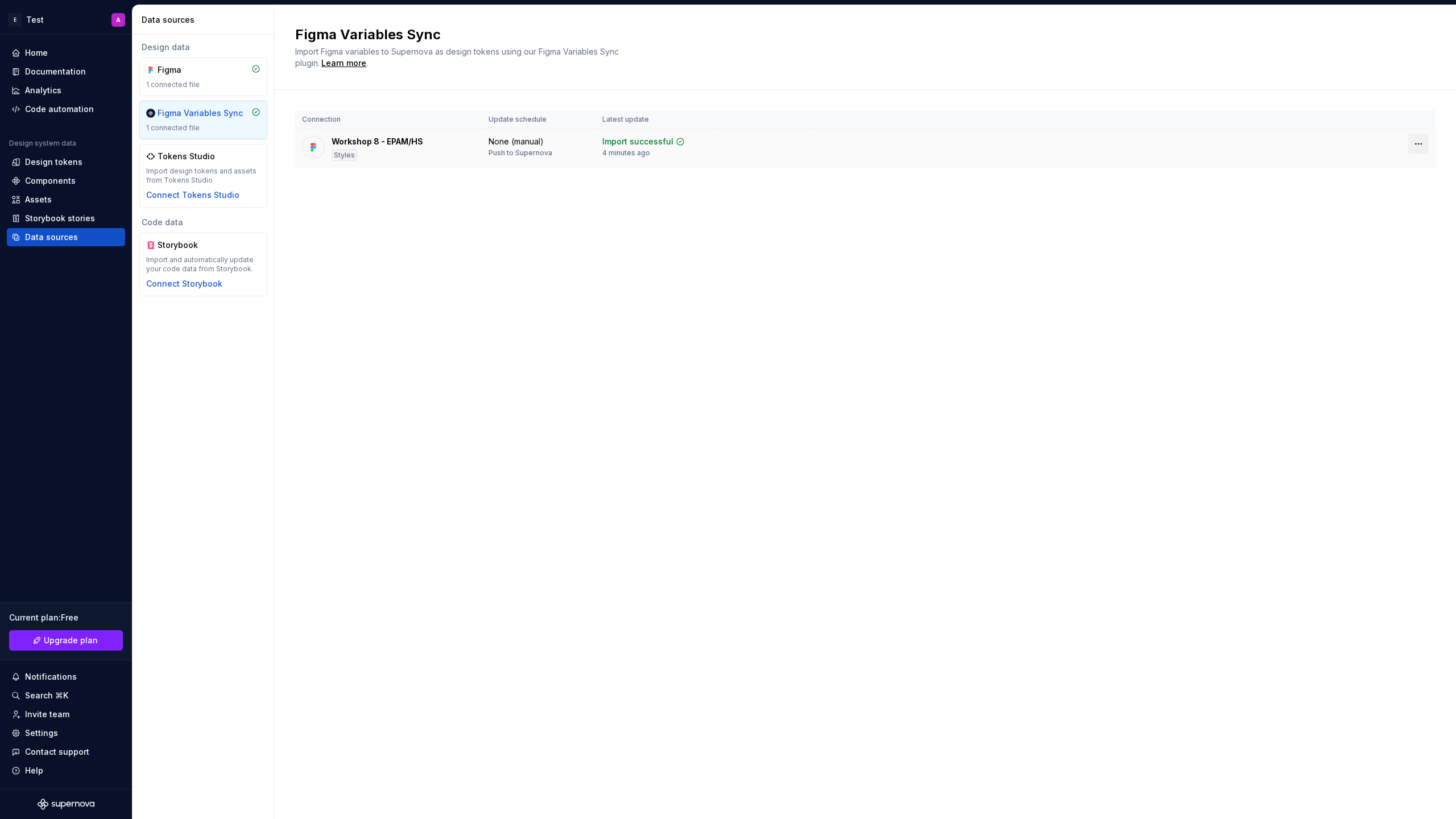
click at [1419, 144] on html "E Test A Home Documentation Analytics Code automation Design system data Design…" at bounding box center [728, 410] width 1456 height 819
click at [1397, 167] on div "Disconnect plugin" at bounding box center [1411, 168] width 74 height 11
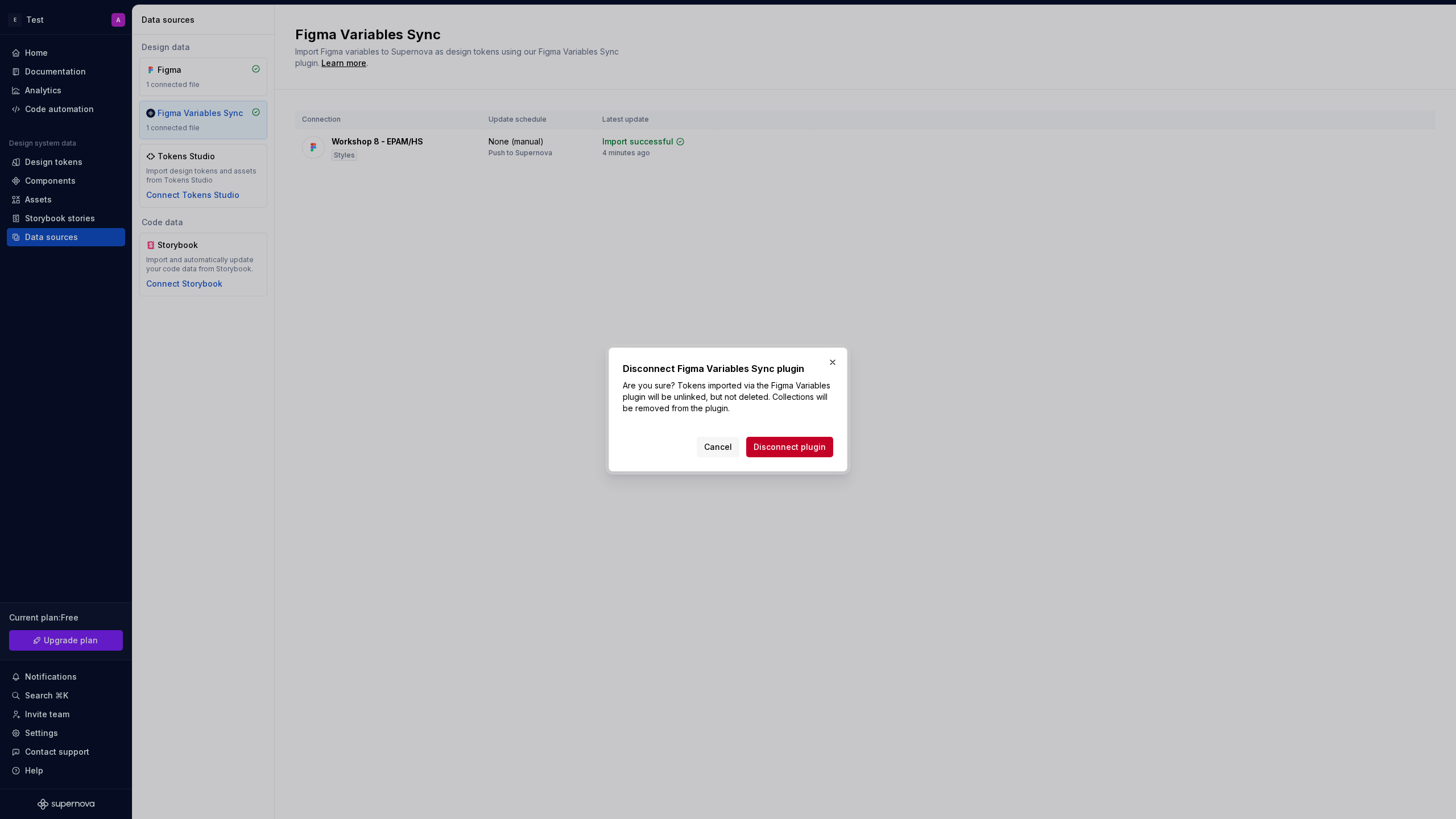
drag, startPoint x: 796, startPoint y: 447, endPoint x: 782, endPoint y: 380, distance: 68.4
click at [782, 378] on div "Disconnect Figma Variables Sync plugin Are you sure? Tokens imported via the Fi…" at bounding box center [727, 409] width 210 height 95
click at [782, 452] on span "Disconnect plugin" at bounding box center [790, 447] width 72 height 11
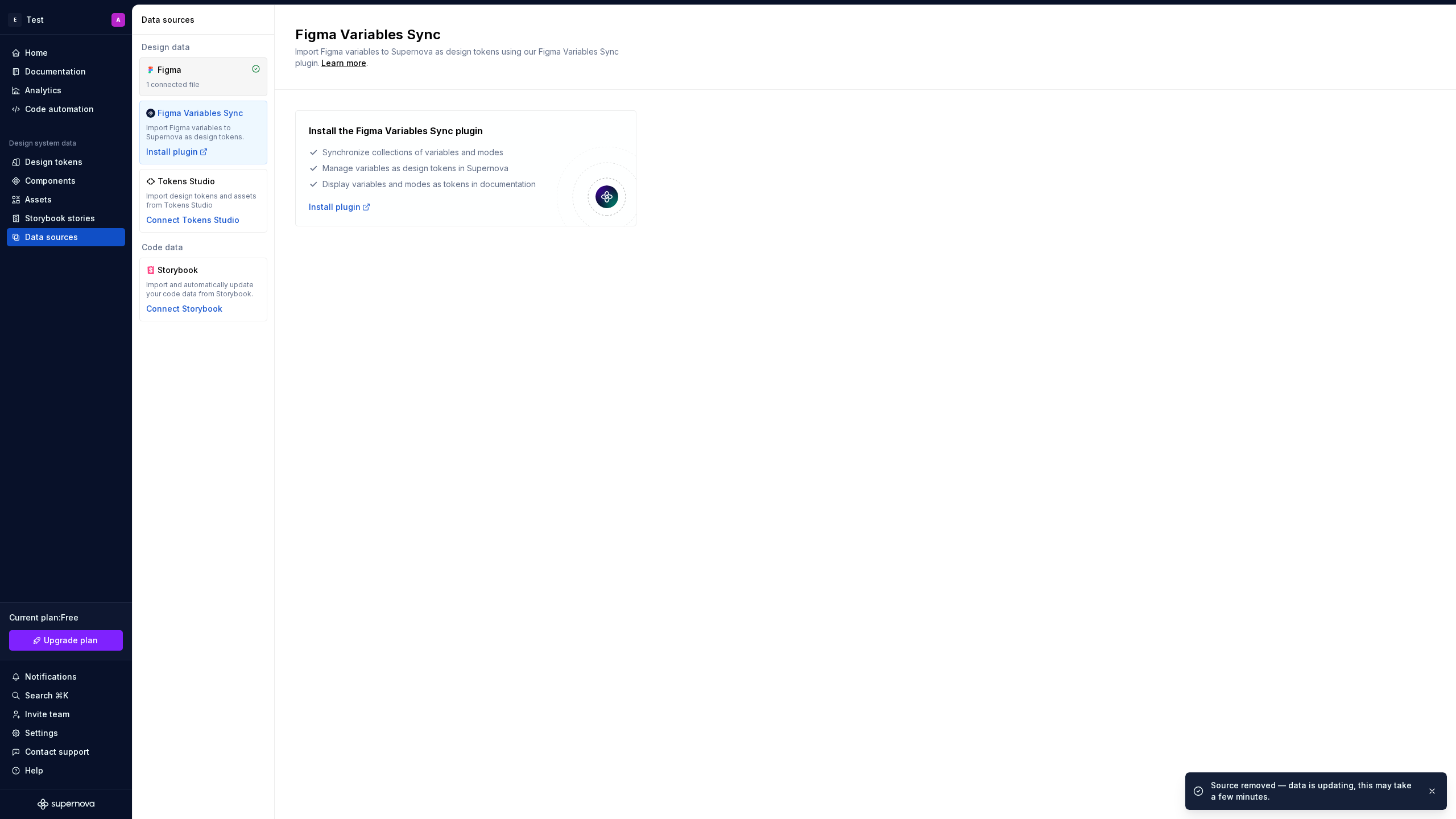
click at [203, 84] on div "1 connected file" at bounding box center [203, 84] width 114 height 9
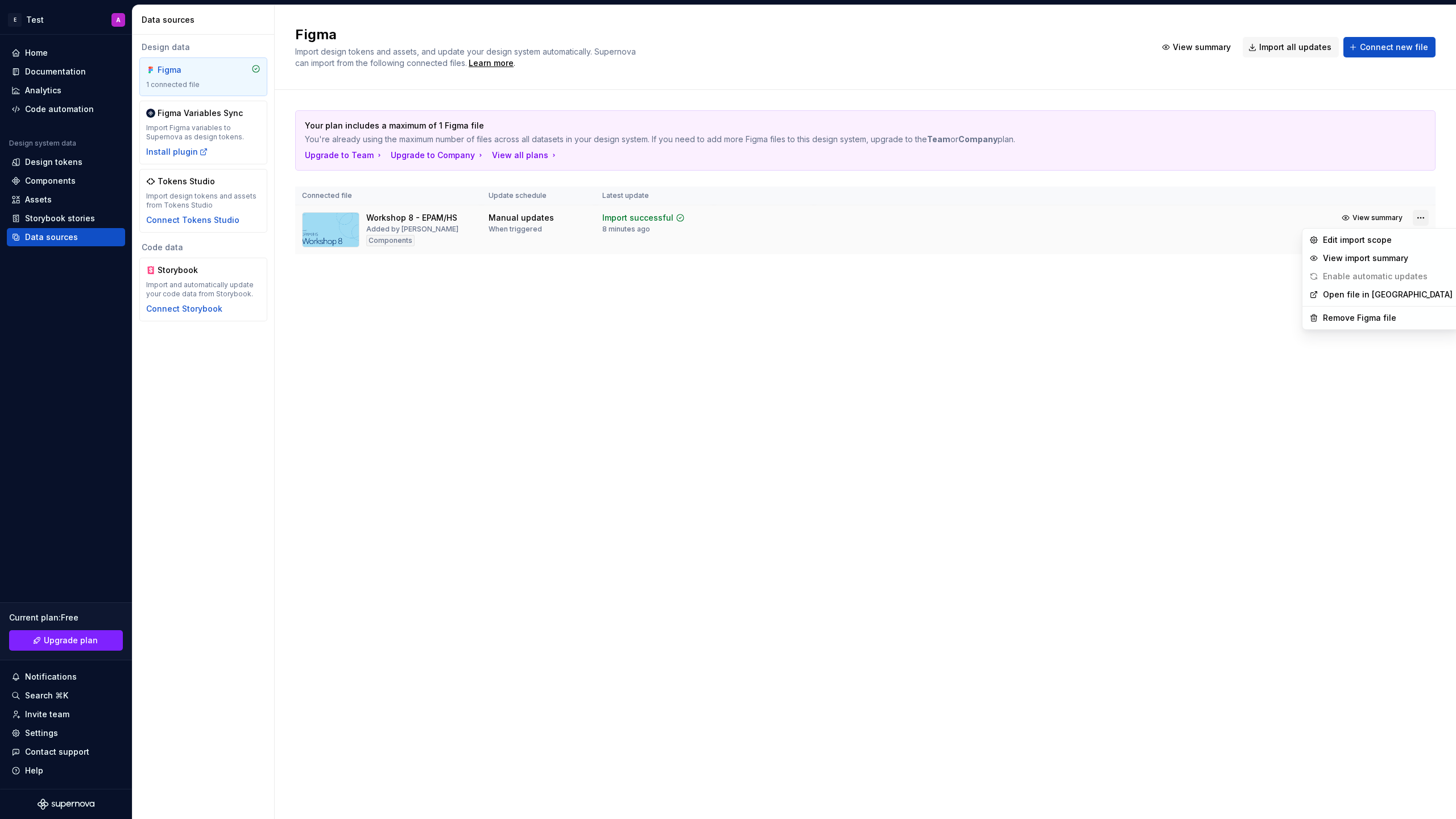
click at [1416, 220] on html "E Test A Home Documentation Analytics Code automation Design system data Design…" at bounding box center [728, 410] width 1456 height 819
click at [1358, 322] on div "Remove Figma file" at bounding box center [1388, 318] width 130 height 11
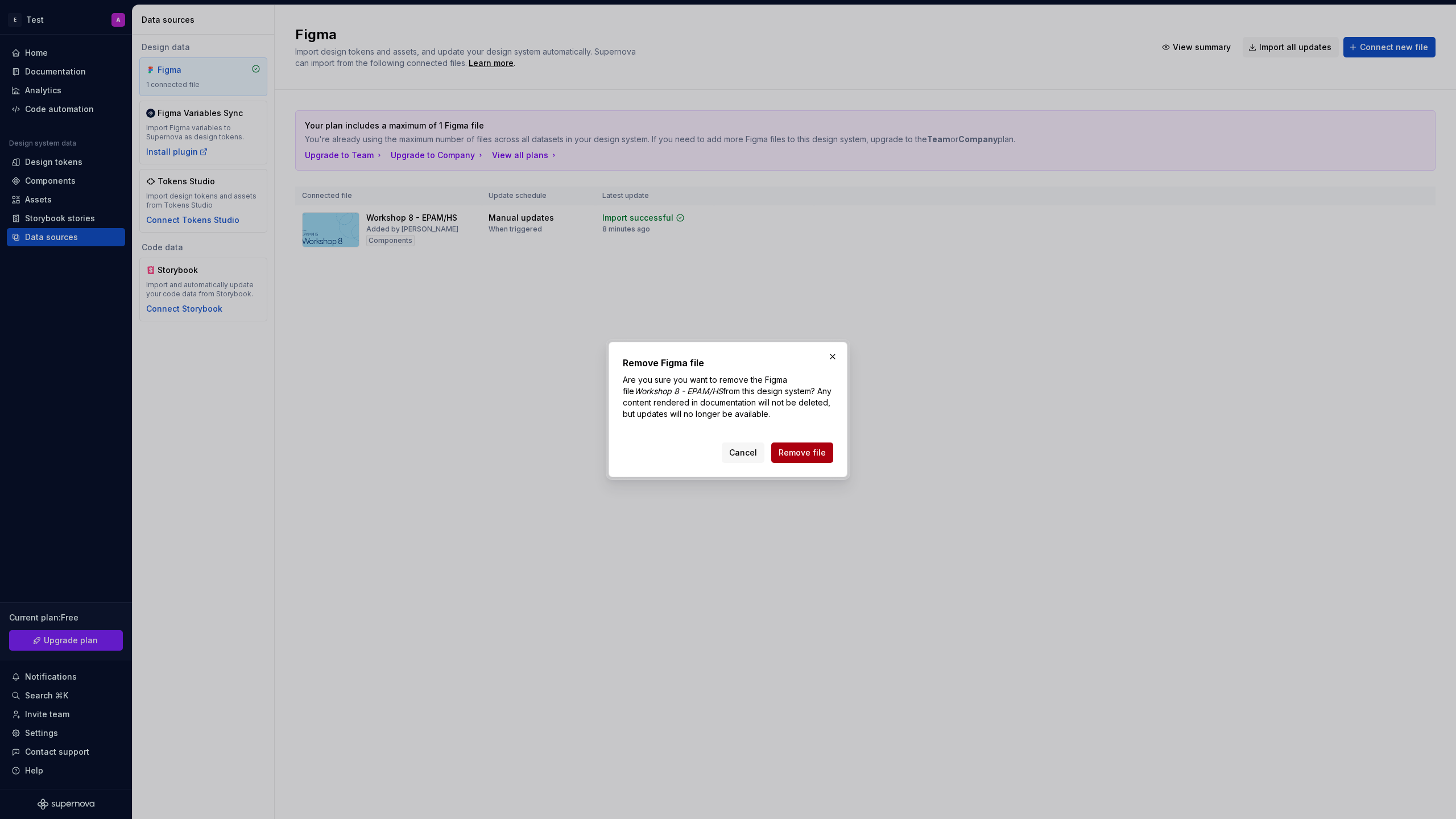
click at [790, 452] on span "Remove file" at bounding box center [802, 452] width 47 height 11
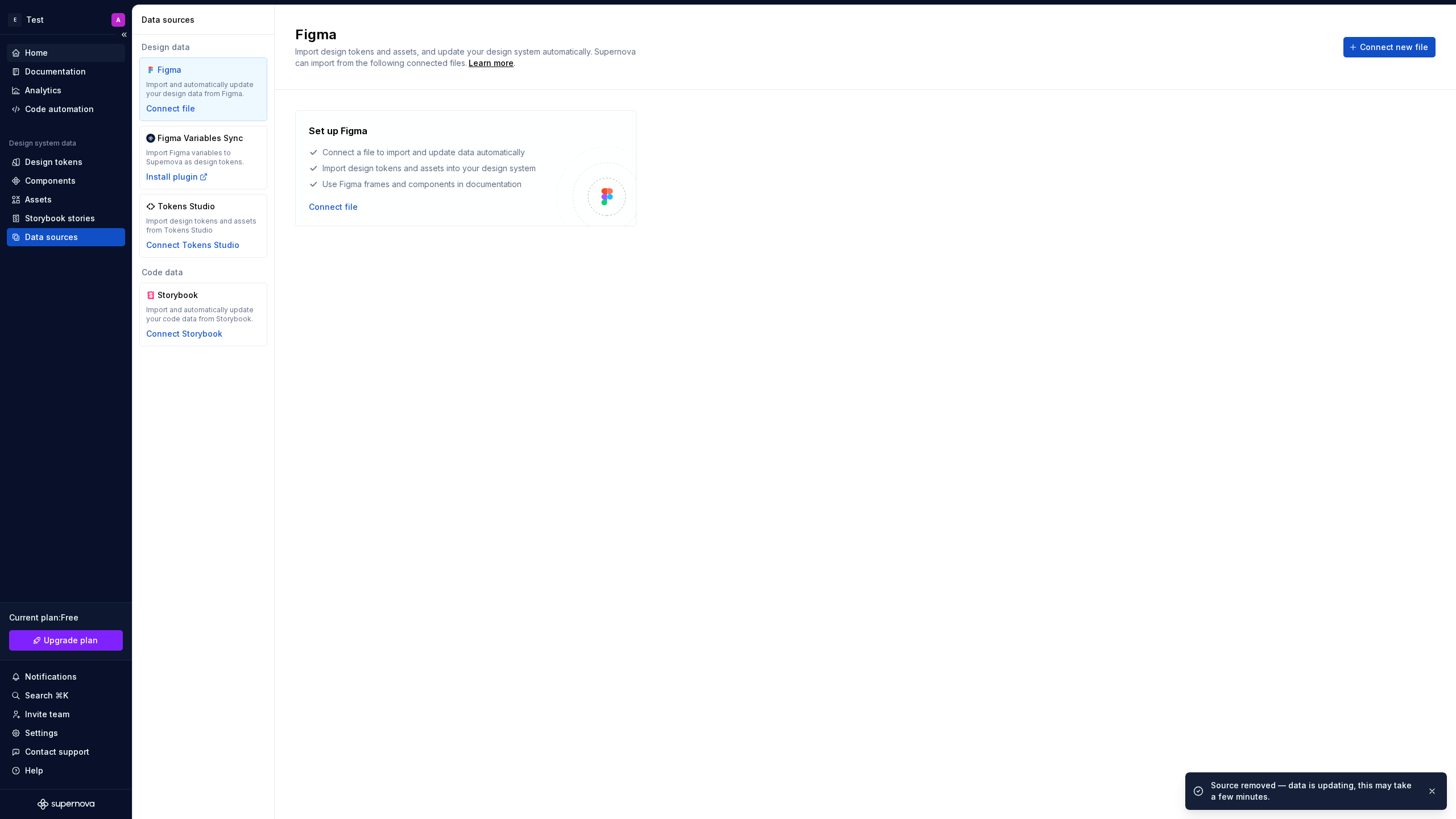
click at [52, 53] on div "Home" at bounding box center [66, 53] width 110 height 11
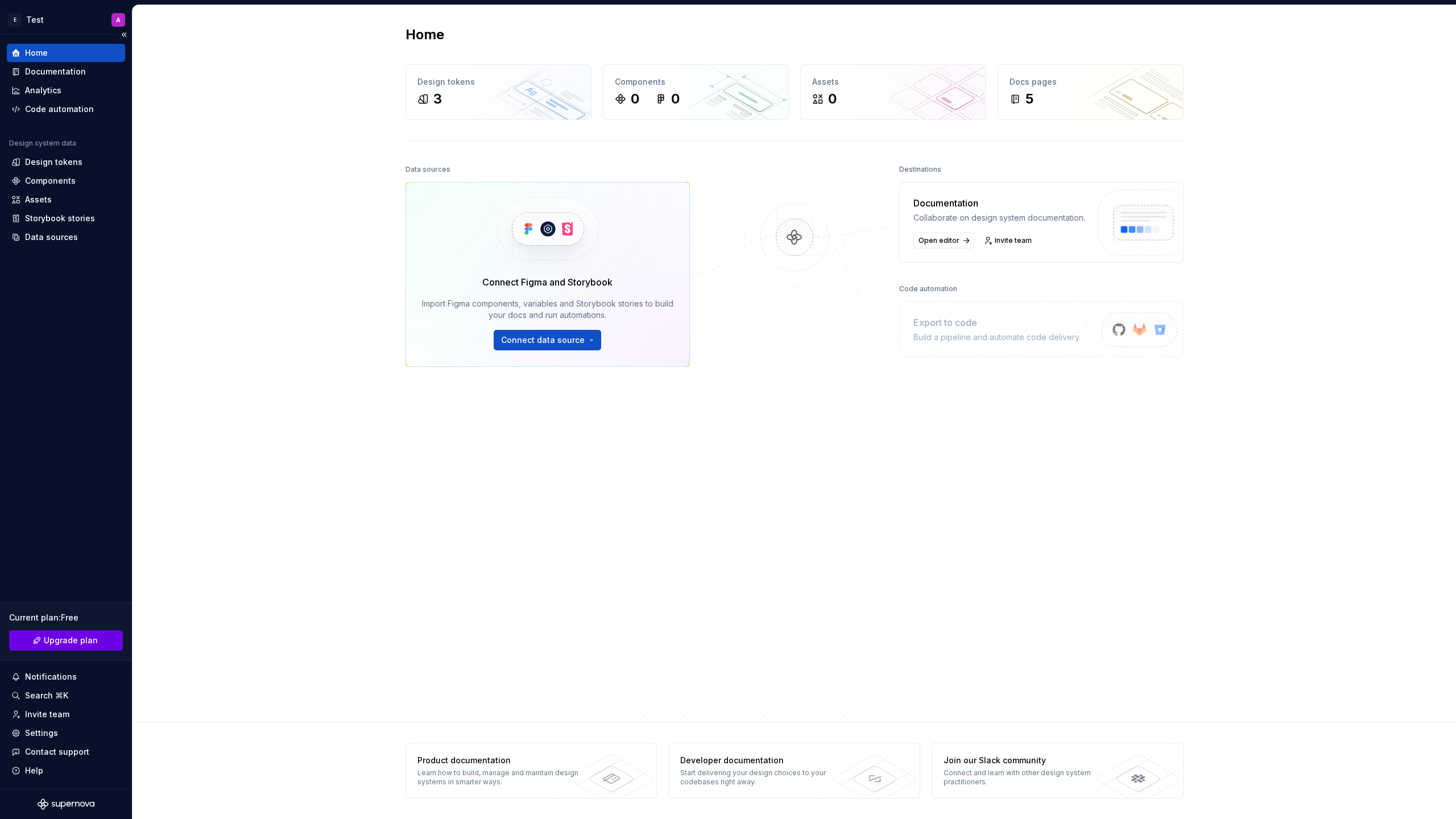
click at [86, 639] on span "Upgrade plan" at bounding box center [71, 640] width 54 height 11
